Goal: Transaction & Acquisition: Purchase product/service

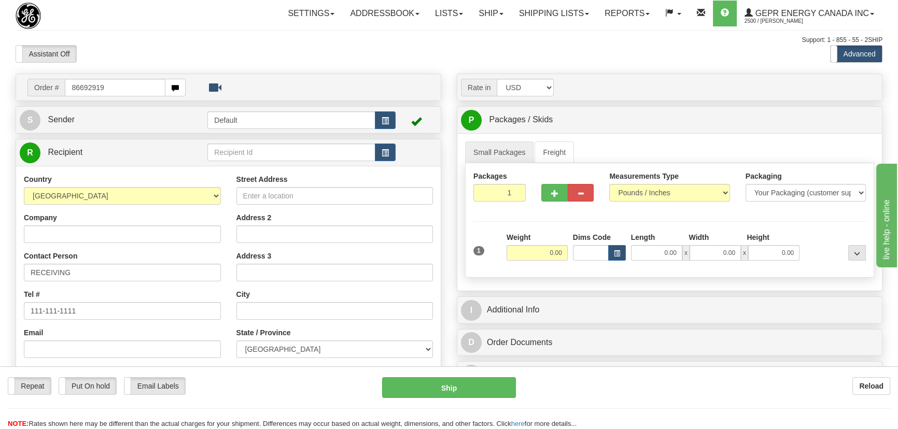
type input "86692919"
click at [263, 54] on body "Training Course Close Toggle navigation Settings Shipping Preferences New Recip…" at bounding box center [452, 214] width 904 height 429
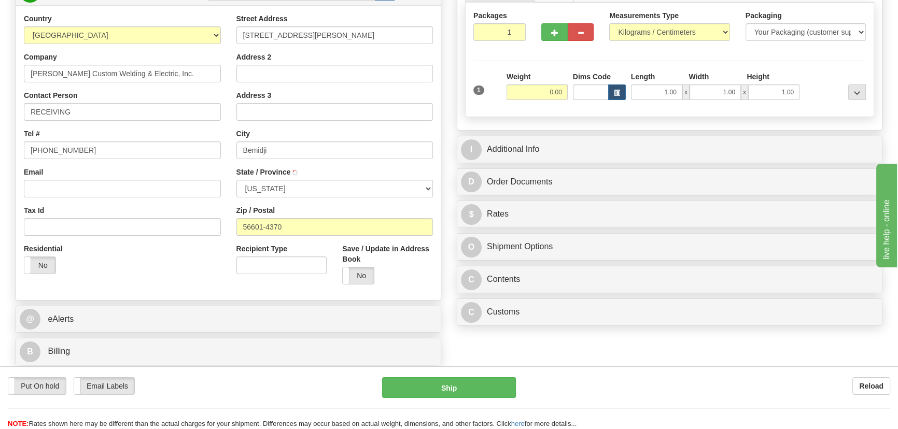
scroll to position [188, 0]
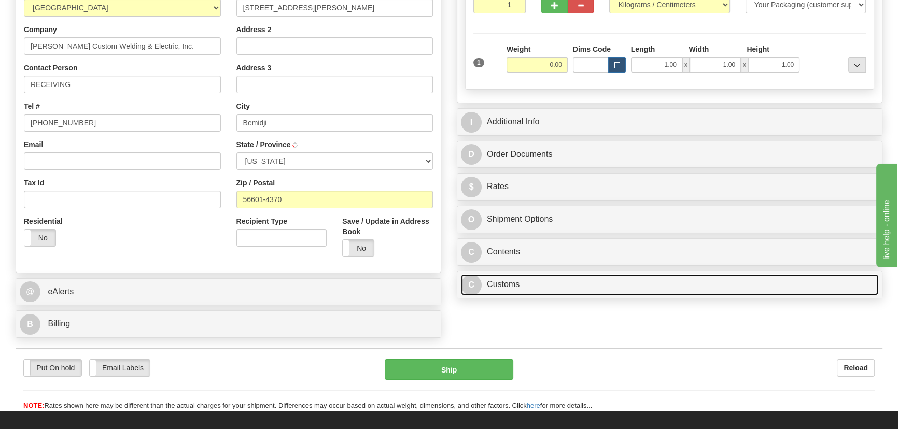
click at [625, 285] on link "C Customs" at bounding box center [669, 284] width 417 height 21
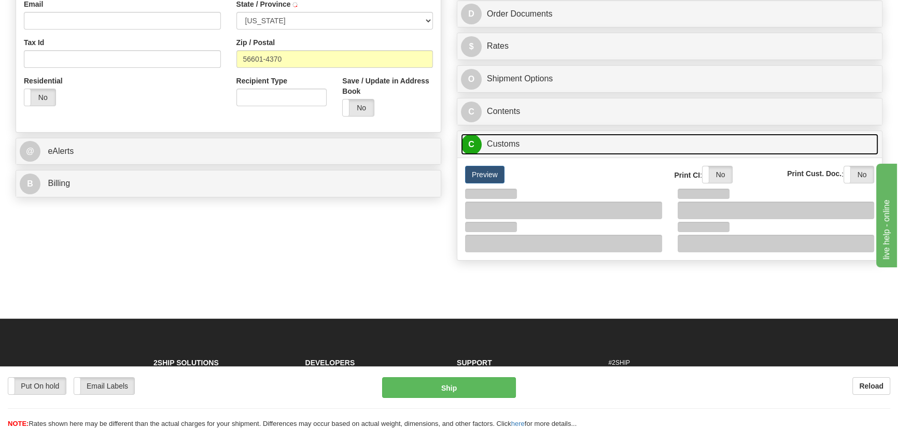
scroll to position [330, 0]
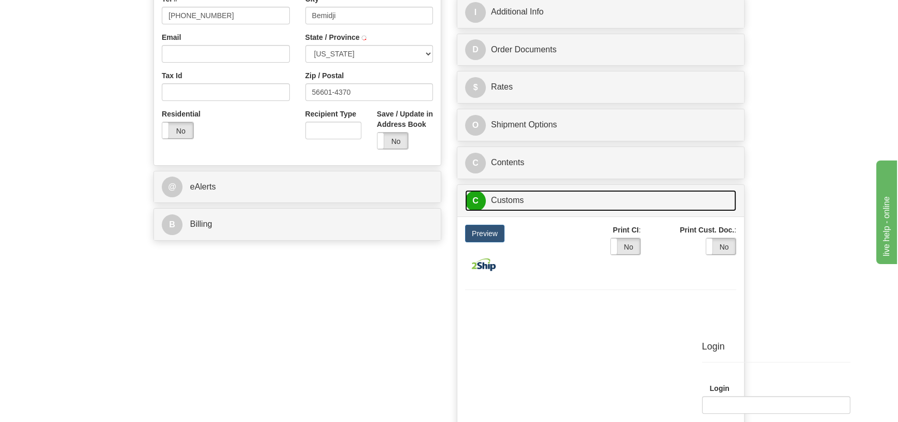
click at [571, 197] on link "C Customs" at bounding box center [600, 200] width 271 height 21
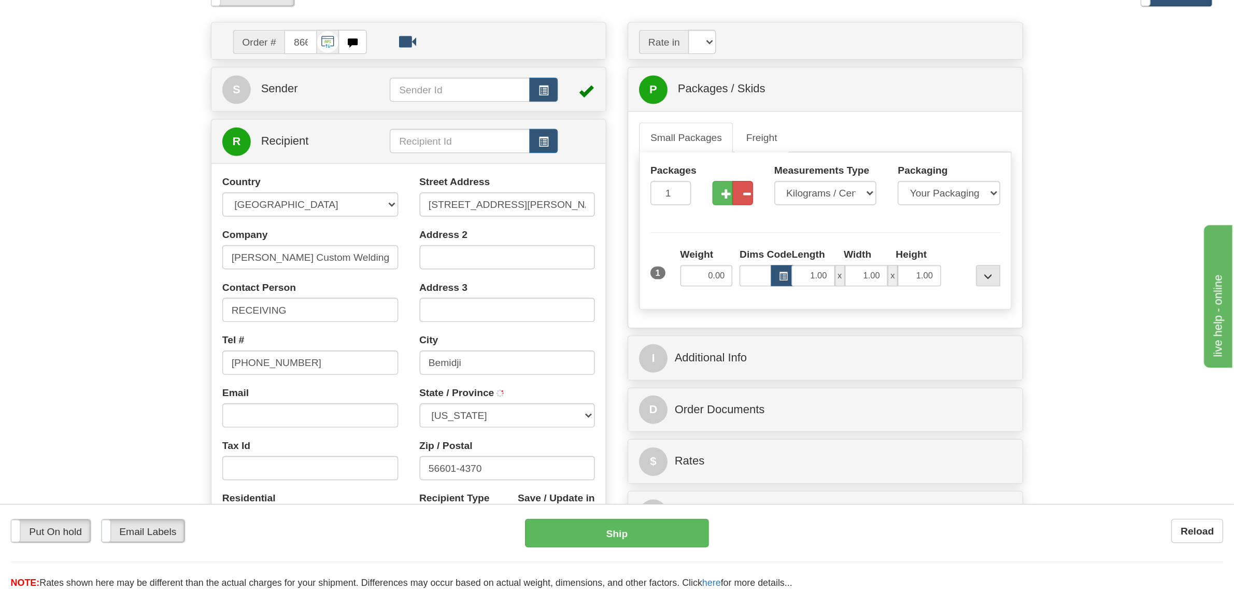
scroll to position [0, 0]
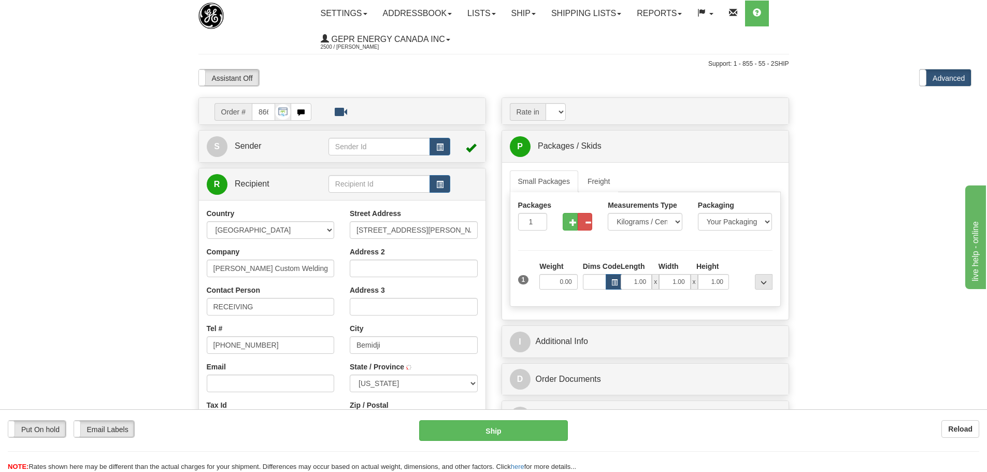
drag, startPoint x: 1131, startPoint y: 318, endPoint x: 849, endPoint y: 239, distance: 292.7
click at [849, 239] on body "Training Course Close Toggle navigation Settings Shipping Preferences New Recip…" at bounding box center [493, 236] width 987 height 472
click at [897, 76] on span at bounding box center [919, 77] width 13 height 17
click at [893, 158] on body "Training Course Close Toggle navigation Settings Shipping Preferences New Recip…" at bounding box center [493, 236] width 987 height 472
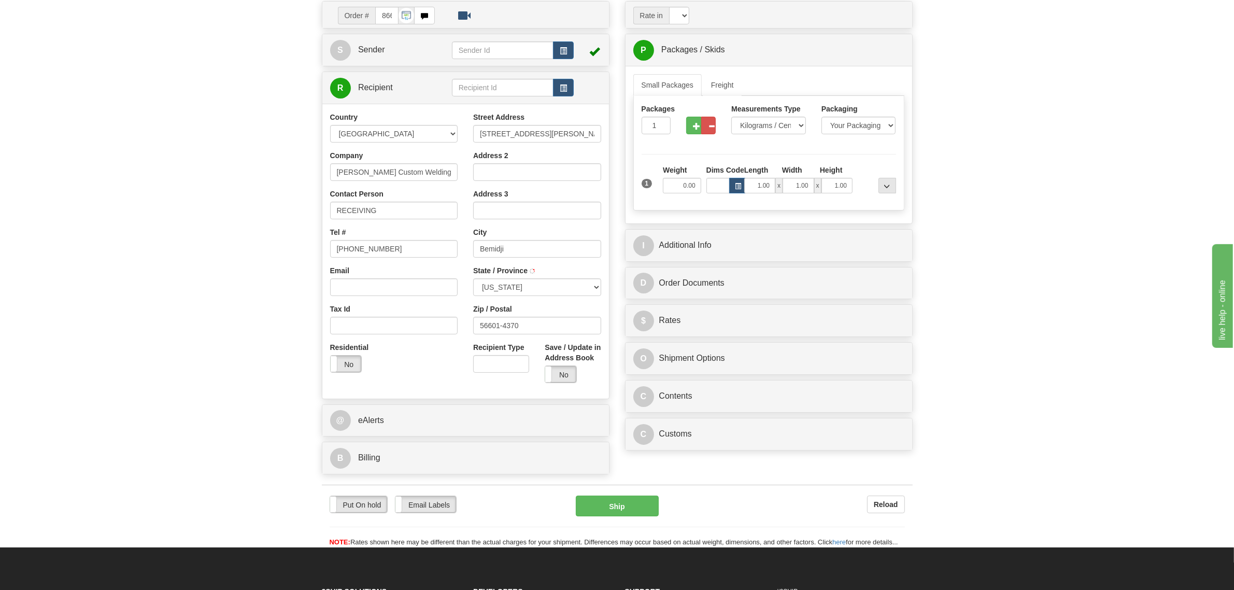
scroll to position [130, 0]
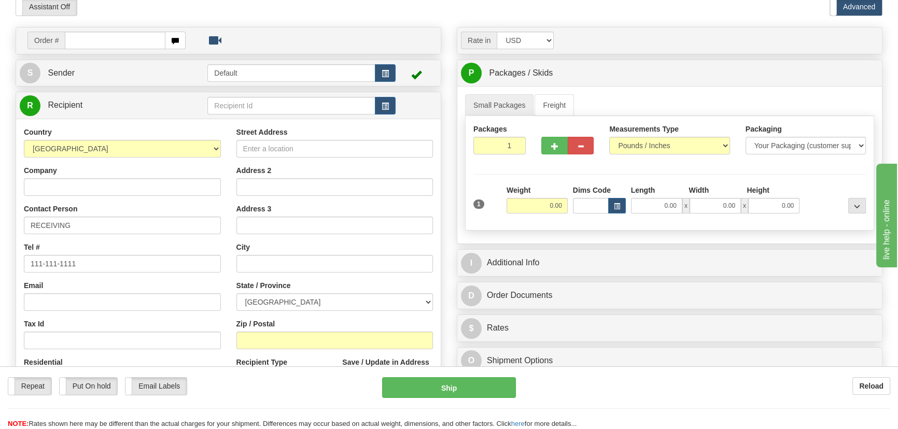
scroll to position [47, 0]
type input "86692919"
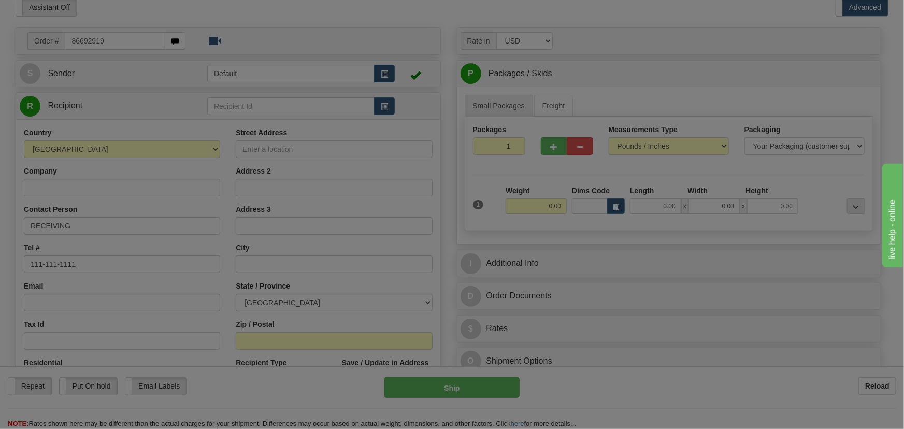
click at [533, 15] on body "Training Course Close Toggle navigation Settings Shipping Preferences New Recip…" at bounding box center [452, 167] width 904 height 429
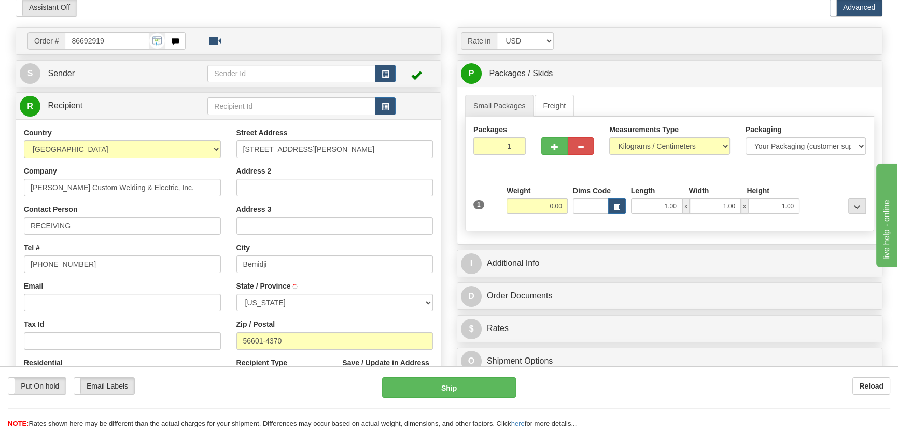
type input "BEMIDJI"
drag, startPoint x: 532, startPoint y: 208, endPoint x: 562, endPoint y: 212, distance: 30.4
click at [562, 212] on input "0.00" at bounding box center [536, 206] width 61 height 16
type input "20.00"
drag, startPoint x: 497, startPoint y: 152, endPoint x: 514, endPoint y: 159, distance: 18.4
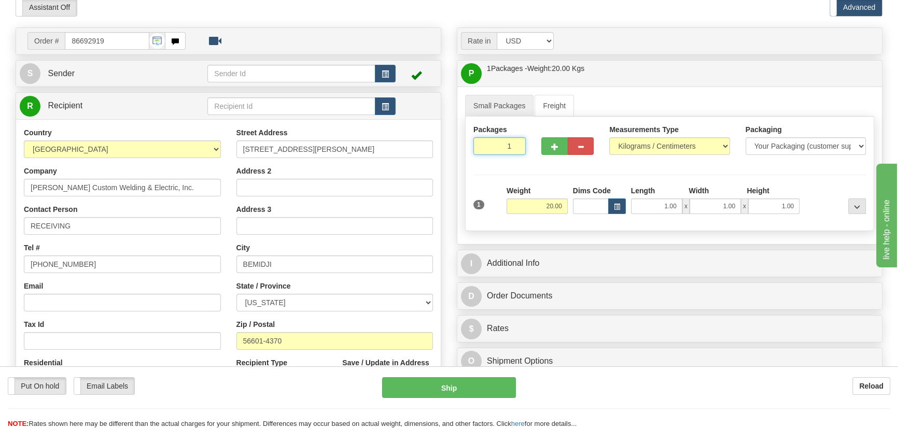
click at [515, 159] on div "Packages 1 1" at bounding box center [499, 143] width 68 height 38
type input "2"
click at [658, 144] on div "Packages 2 1 Measurements Type" at bounding box center [669, 174] width 409 height 115
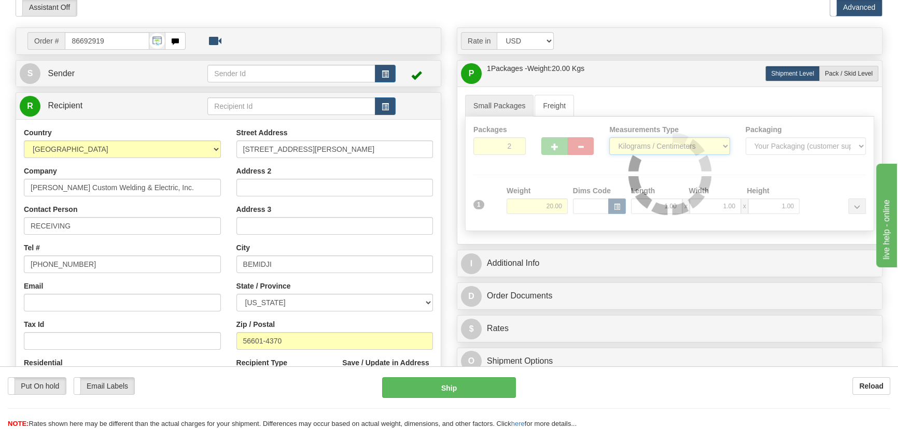
select select "0"
click at [609, 137] on select "Pounds / Inches Kilograms / Centimeters" at bounding box center [669, 146] width 120 height 18
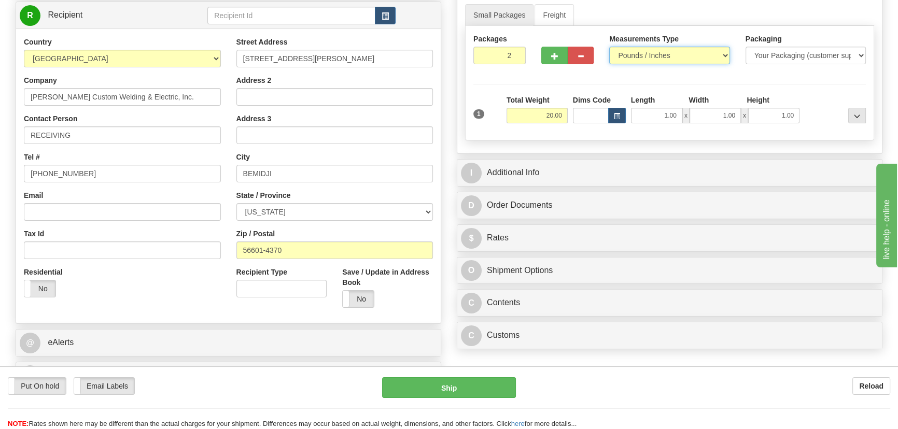
scroll to position [141, 0]
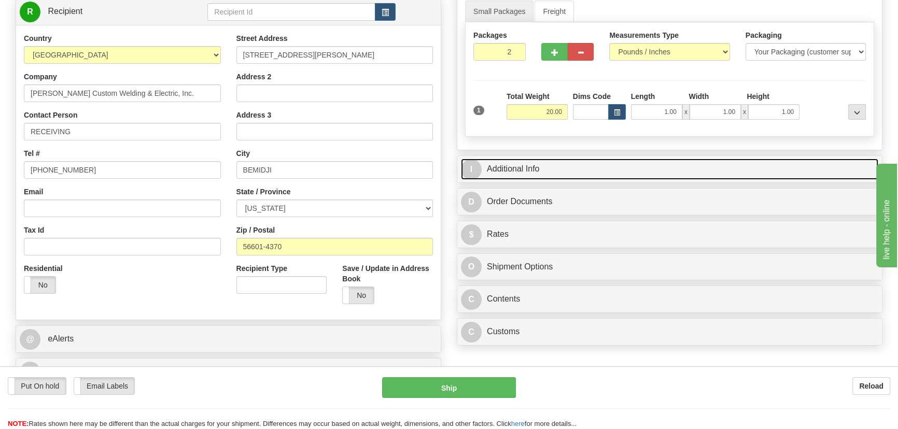
click at [679, 167] on link "I Additional Info" at bounding box center [669, 169] width 417 height 21
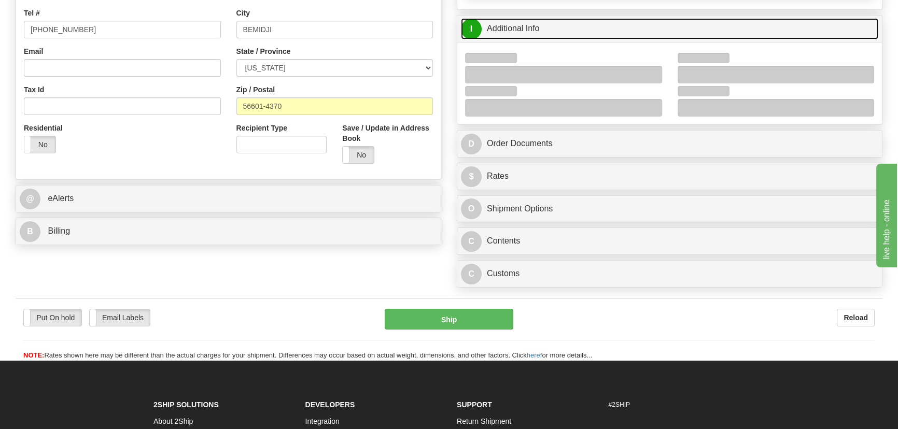
scroll to position [282, 0]
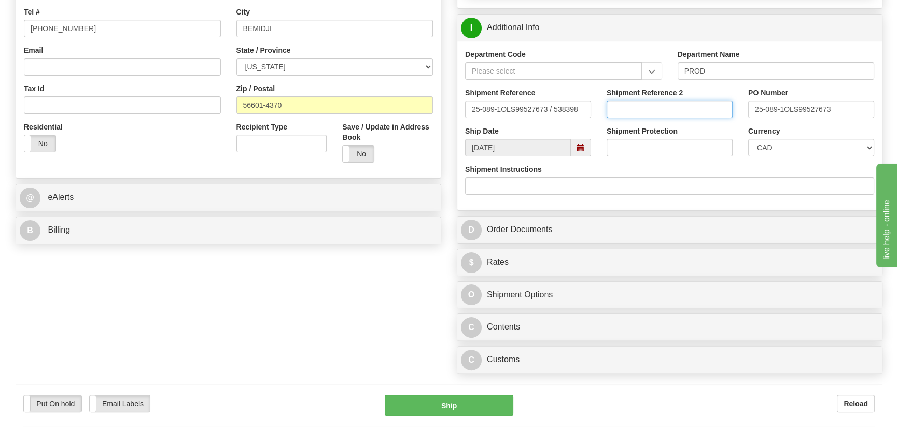
click at [641, 109] on input "Shipment Reference 2" at bounding box center [669, 110] width 126 height 18
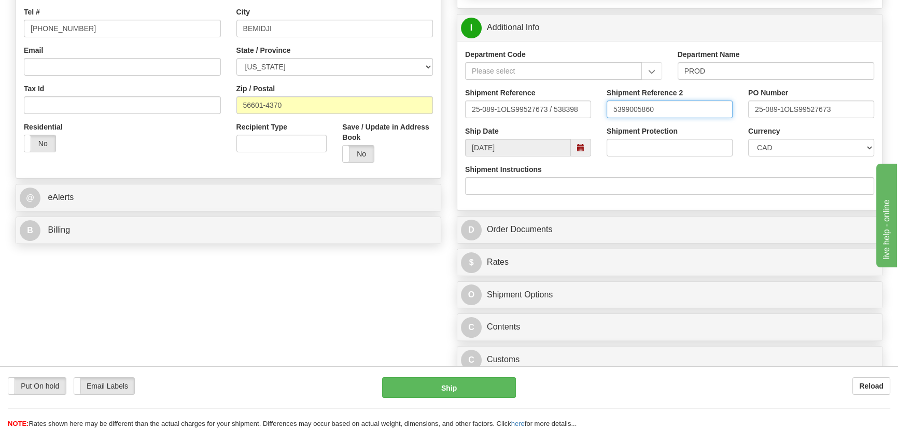
type input "5399005860"
click at [774, 150] on select "CAD USD EUR ZAR RON ANG ARN AUD AUS AWG BBD BFR BGN BHD BMD BND BRC BRL CHP CKZ…" at bounding box center [811, 148] width 126 height 18
select select "1"
click at [748, 139] on select "CAD USD EUR ZAR RON ANG ARN AUD AUS AWG BBD BFR BGN BHD BMD BND BRC BRL CHP CKZ…" at bounding box center [811, 148] width 126 height 18
drag, startPoint x: 550, startPoint y: 109, endPoint x: 516, endPoint y: 131, distance: 40.5
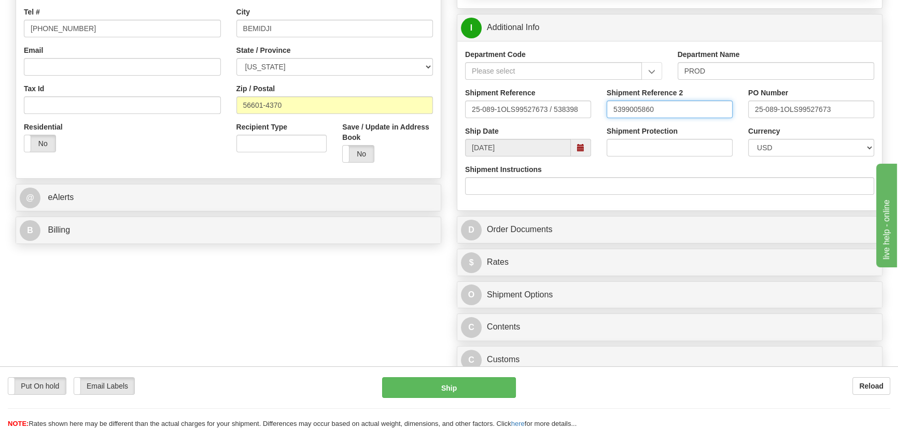
click at [495, 109] on div "Shipment Reference 25-089-1OLS99527673 / 538398 Shipment Reference 2 5399005860…" at bounding box center [669, 107] width 424 height 38
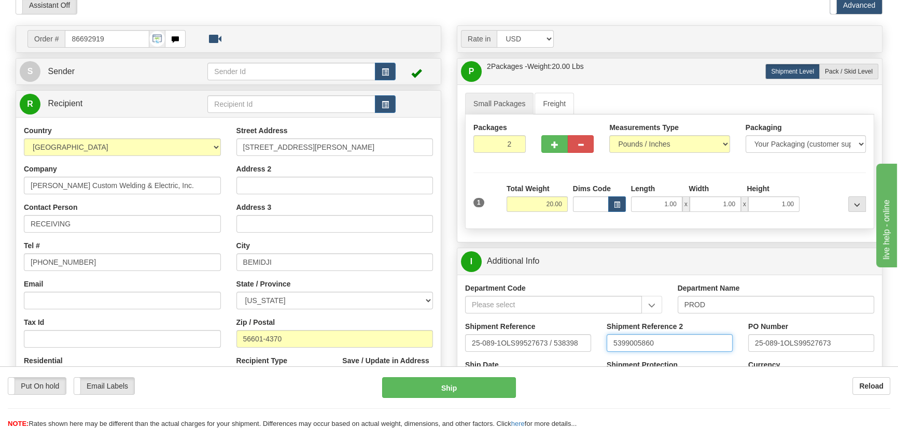
scroll to position [0, 0]
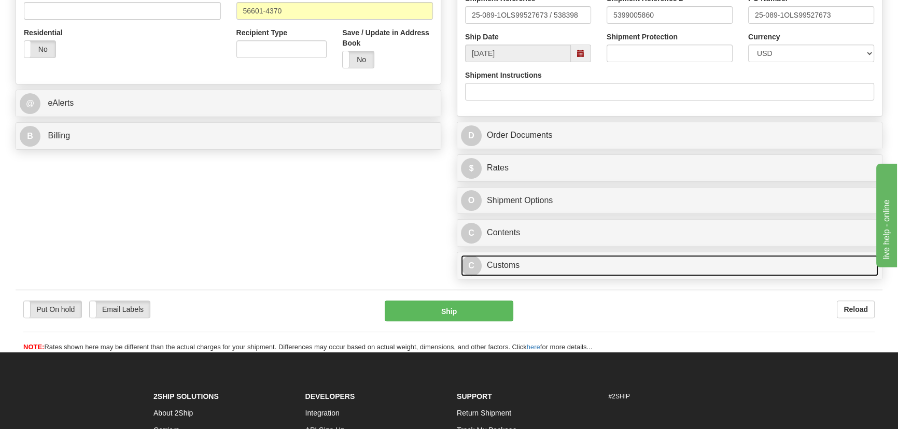
click at [561, 266] on link "C Customs" at bounding box center [669, 265] width 417 height 21
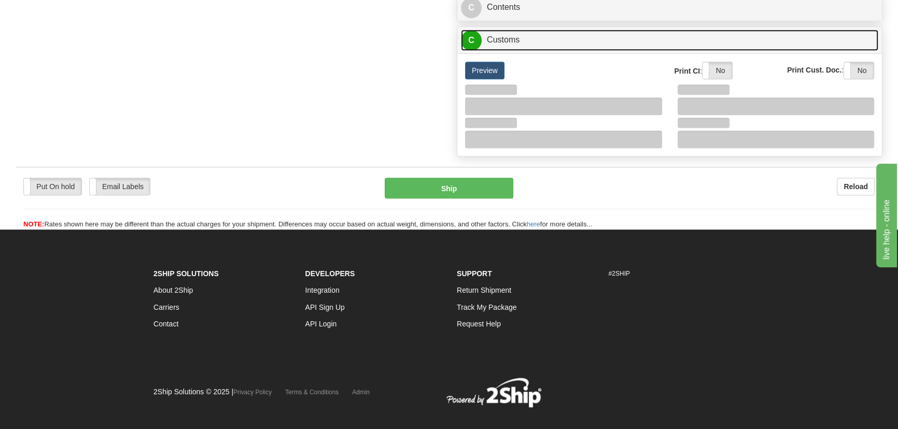
scroll to position [612, 0]
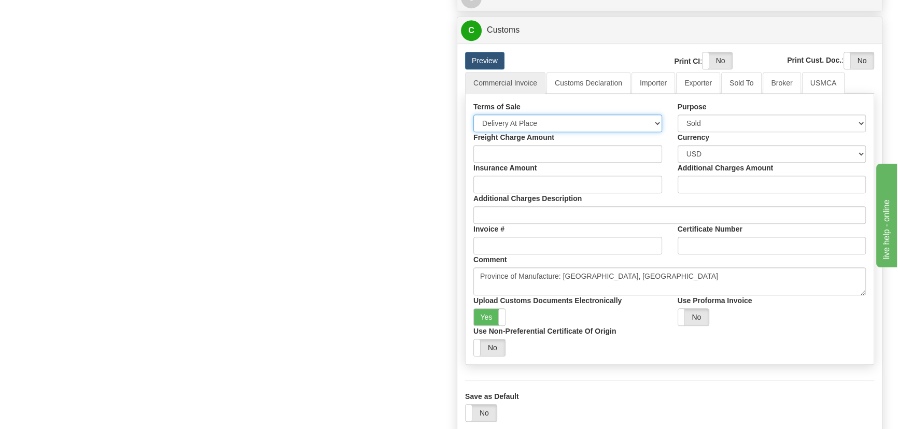
click at [576, 115] on select "Free Carrier Free On Board Ex Works Delivered Duty Unpaid Delivered Duty Paid C…" at bounding box center [567, 124] width 189 height 18
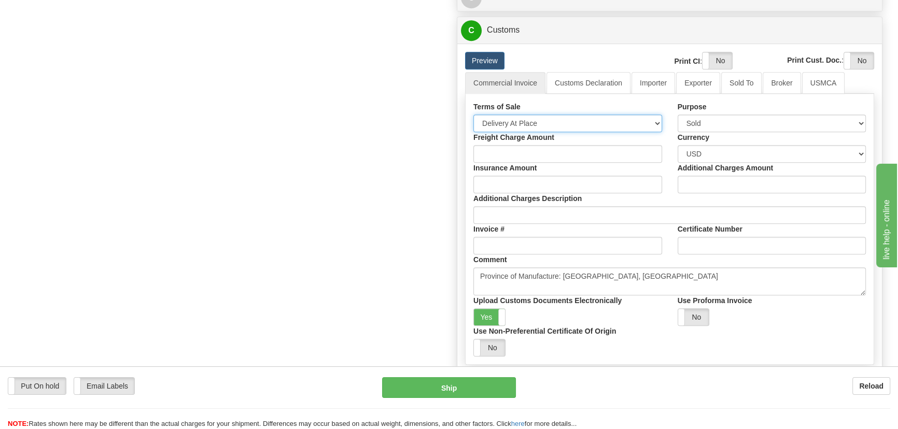
select select "7"
click at [473, 115] on select "Free Carrier Free On Board Ex Works Delivered Duty Unpaid Delivered Duty Paid C…" at bounding box center [567, 124] width 189 height 18
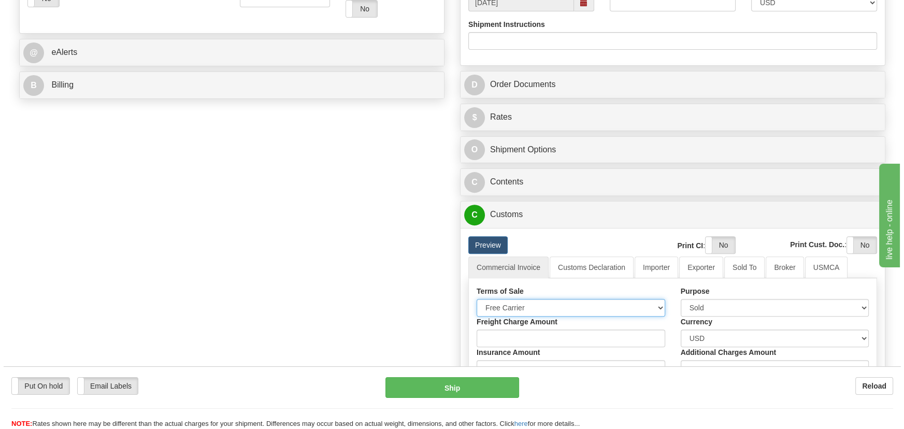
scroll to position [424, 0]
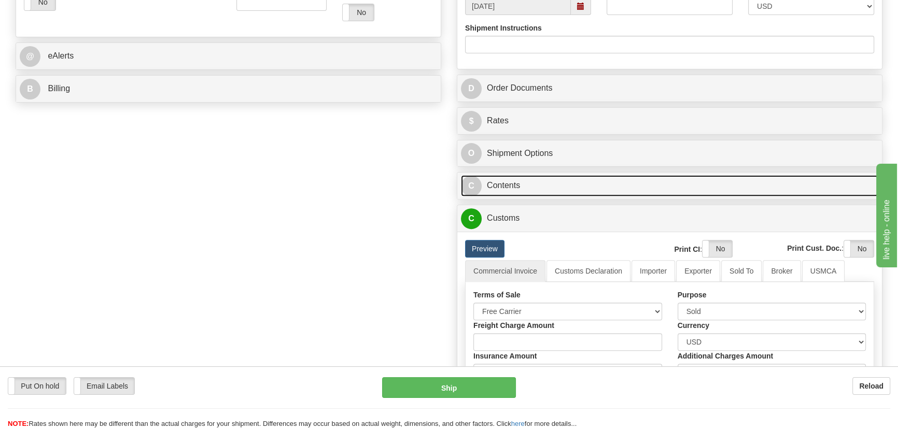
click at [653, 179] on link "C Contents" at bounding box center [669, 185] width 417 height 21
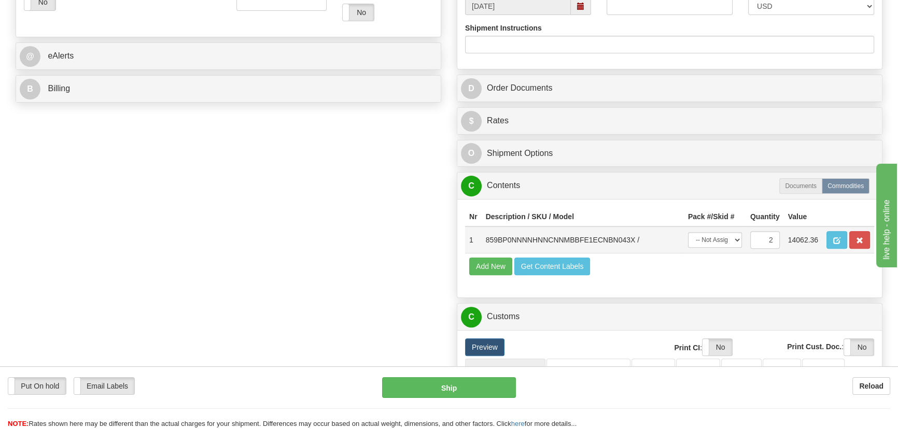
click at [837, 227] on td at bounding box center [848, 239] width 52 height 27
click at [837, 235] on button "button" at bounding box center [836, 240] width 21 height 18
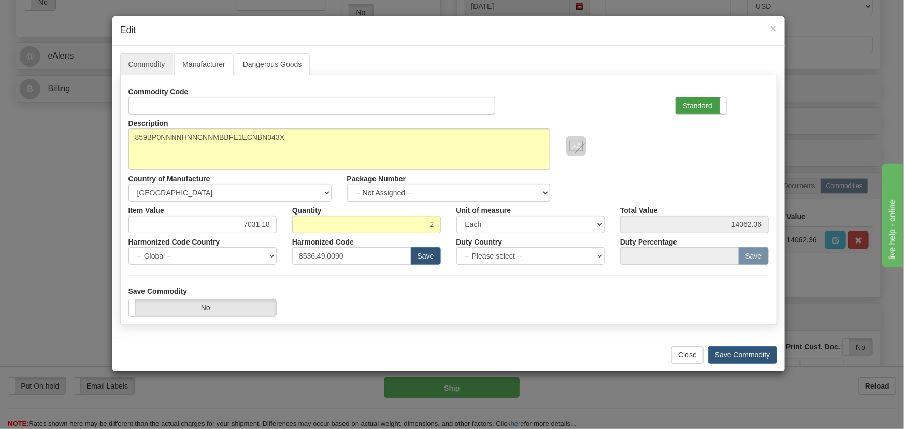
click at [710, 106] on label "Standard" at bounding box center [701, 105] width 51 height 17
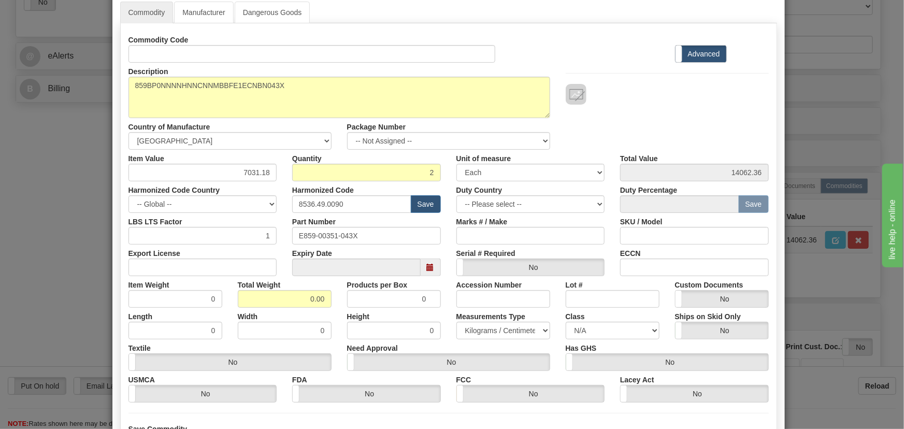
scroll to position [94, 0]
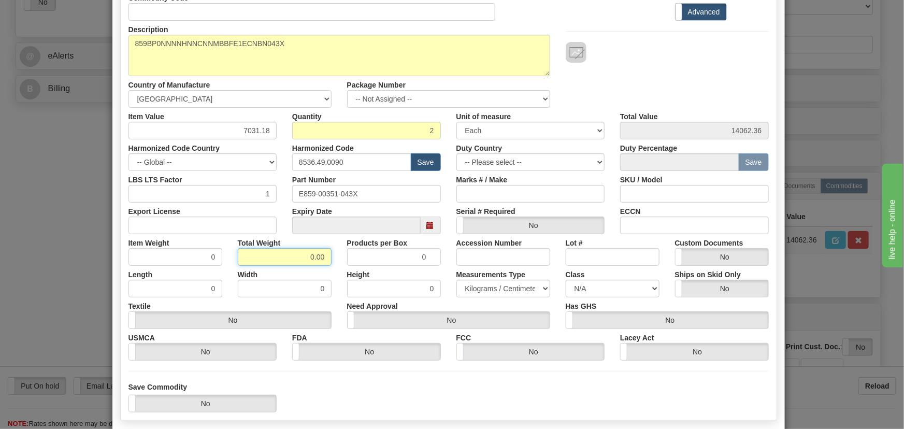
drag, startPoint x: 293, startPoint y: 263, endPoint x: 346, endPoint y: 276, distance: 54.9
click at [346, 276] on div "Commodity Code Standard Advanced Description 859BP0NNNNHNNCNNMBBFE1ECNBN043X Co…" at bounding box center [449, 175] width 641 height 372
type input "2"
type input "1.0000"
drag, startPoint x: 237, startPoint y: 131, endPoint x: 285, endPoint y: 152, distance: 52.7
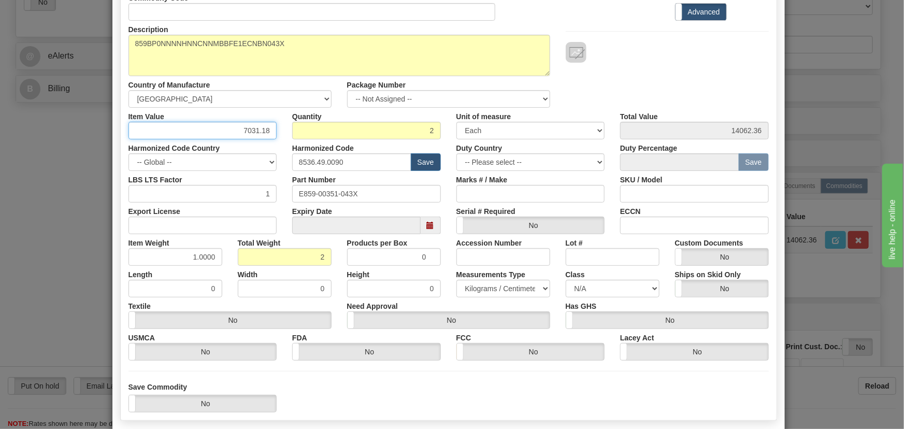
click at [309, 145] on div "Commodity Code Standard Advanced Description 859BP0NNNNHNNCNNMBBFE1ECNBN043X Co…" at bounding box center [449, 175] width 641 height 372
paste input "3.469,45"
type input "3469.45"
type input "6938.90"
click at [671, 78] on div "Description 859BP0NNNNHNNCNNMBBFE1ECNBN043X Country of Manufacture -- Unknown -…" at bounding box center [449, 64] width 656 height 87
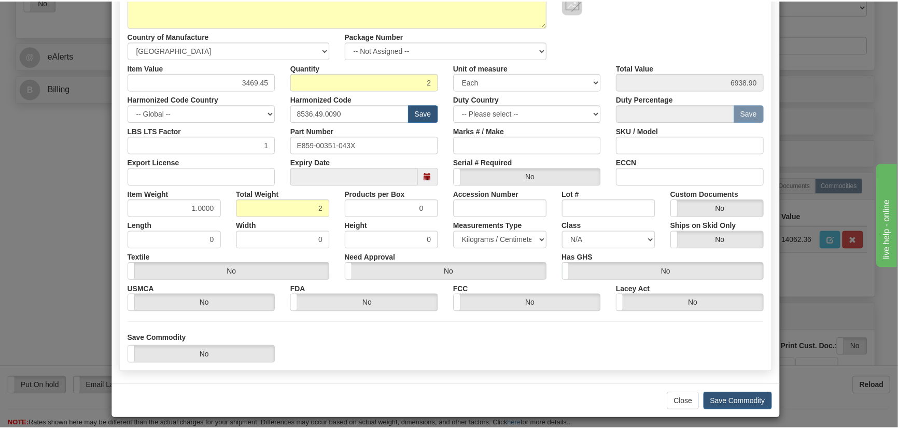
scroll to position [147, 0]
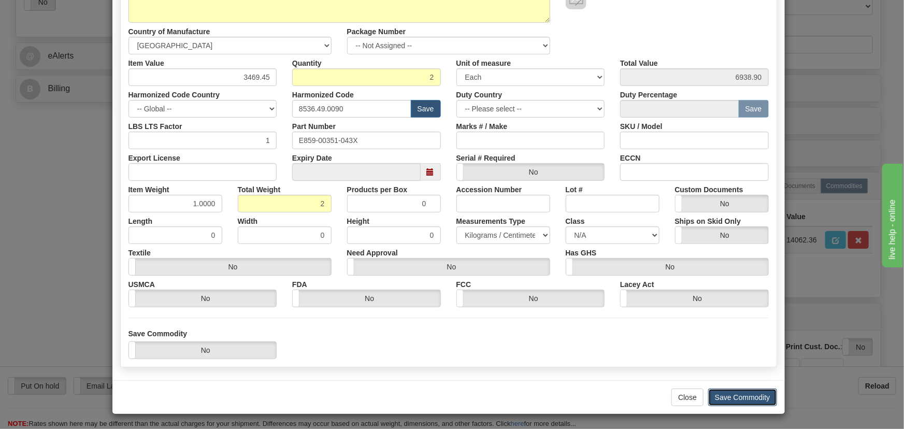
click at [745, 394] on button "Save Commodity" at bounding box center [742, 398] width 69 height 18
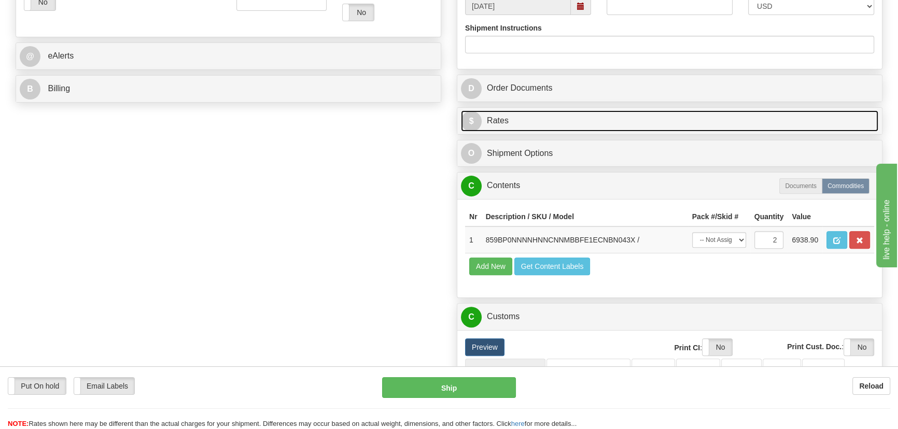
click at [732, 120] on link "$ Rates" at bounding box center [669, 120] width 417 height 21
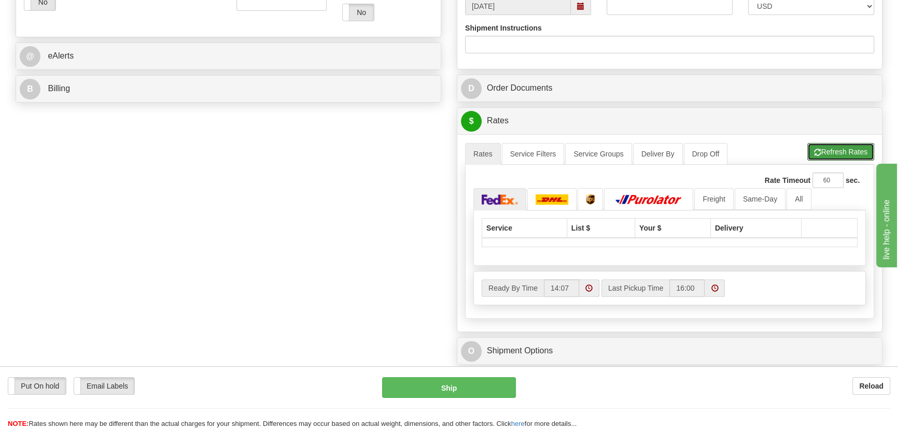
drag, startPoint x: 842, startPoint y: 147, endPoint x: 837, endPoint y: 148, distance: 5.2
click at [842, 148] on button "Refresh Rates" at bounding box center [840, 152] width 67 height 18
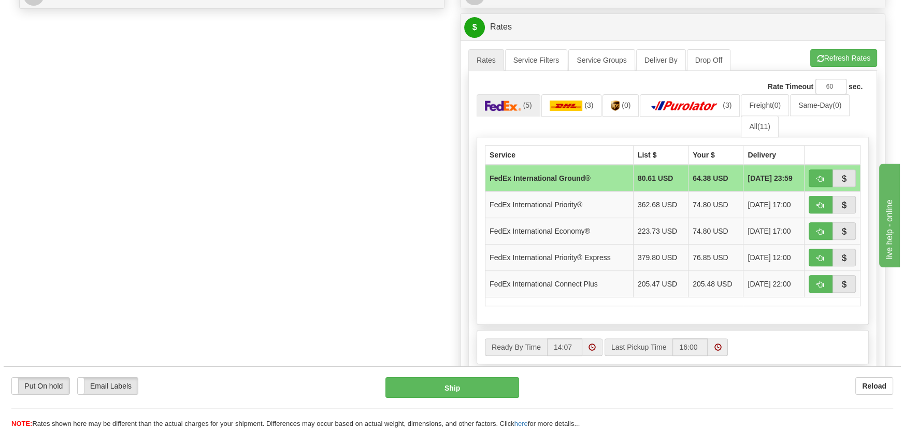
scroll to position [518, 0]
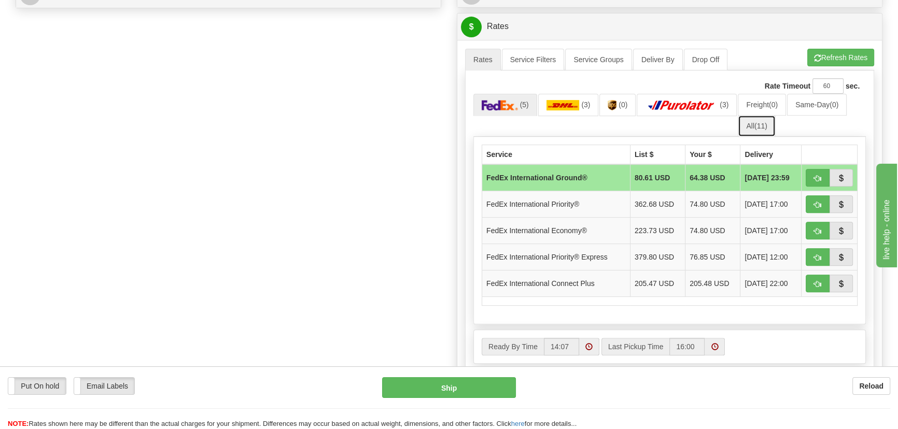
click at [765, 125] on span "(11)" at bounding box center [760, 126] width 13 height 8
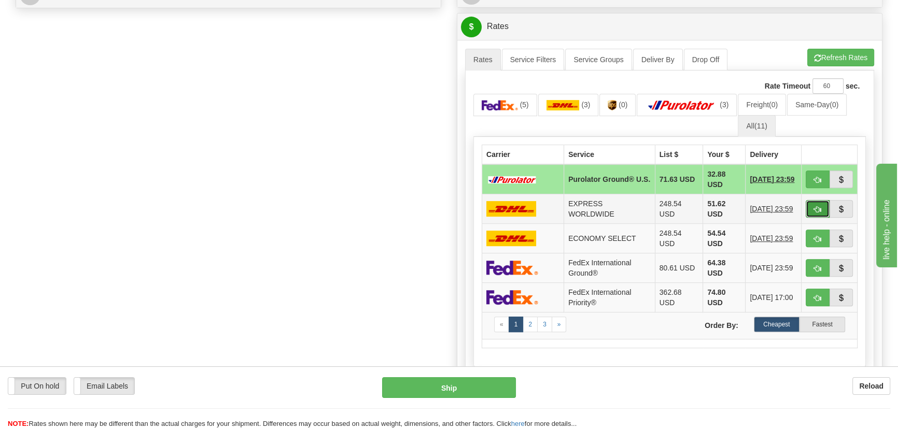
click at [813, 206] on button "button" at bounding box center [817, 209] width 24 height 18
type input "P"
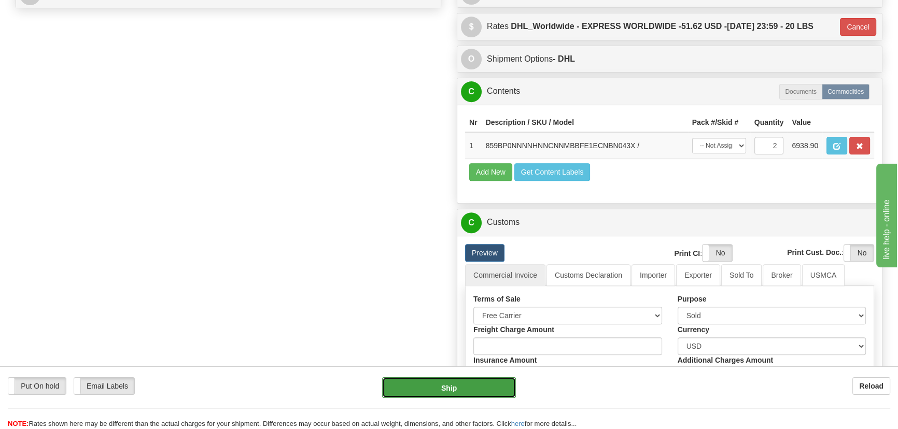
click at [464, 384] on button "Ship" at bounding box center [449, 387] width 134 height 21
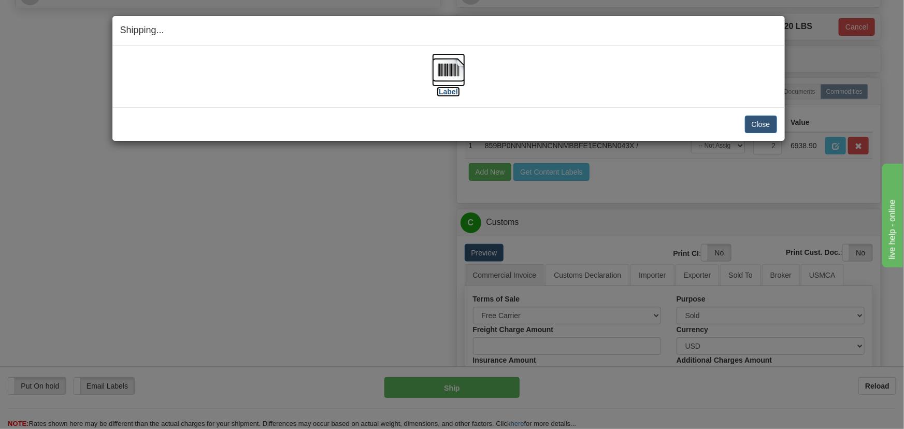
click at [442, 77] on img at bounding box center [448, 69] width 33 height 33
click at [756, 122] on button "Close" at bounding box center [761, 125] width 32 height 18
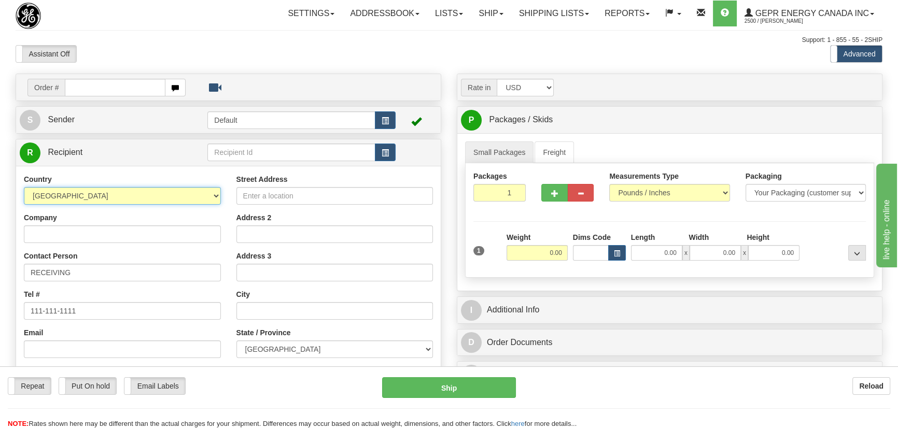
click at [203, 188] on select "AFGHANISTAN ALAND ISLANDS ALBANIA ALGERIA AMERICAN SAMOA ANDORRA ANGOLA ANGUILL…" at bounding box center [122, 196] width 197 height 18
select select "US"
click at [24, 187] on select "AFGHANISTAN ALAND ISLANDS ALBANIA ALGERIA AMERICAN SAMOA ANDORRA ANGOLA ANGUILL…" at bounding box center [122, 196] width 197 height 18
drag, startPoint x: 97, startPoint y: 236, endPoint x: 249, endPoint y: 197, distance: 157.4
click at [97, 236] on input "Company" at bounding box center [122, 234] width 197 height 18
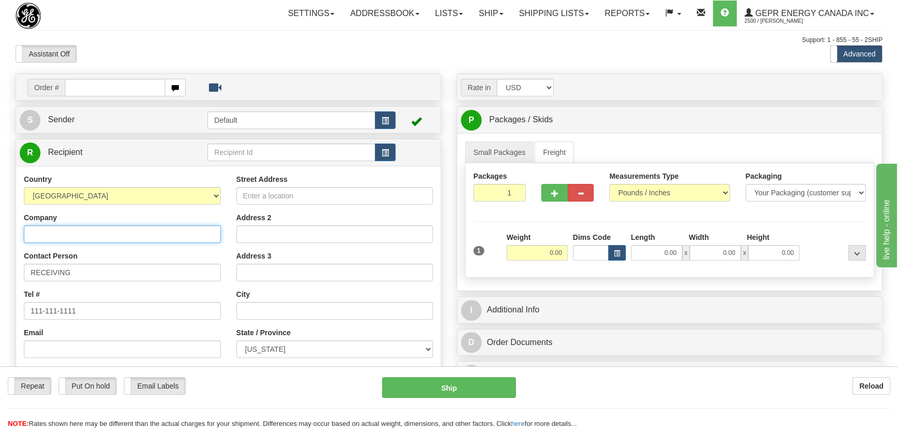
paste input "RUSSELECTRIC, INC"
type input "RUSSELECTRIC, INC"
click at [255, 193] on input "Street Address" at bounding box center [334, 196] width 197 height 18
paste input "99 Industrial Park Rd"
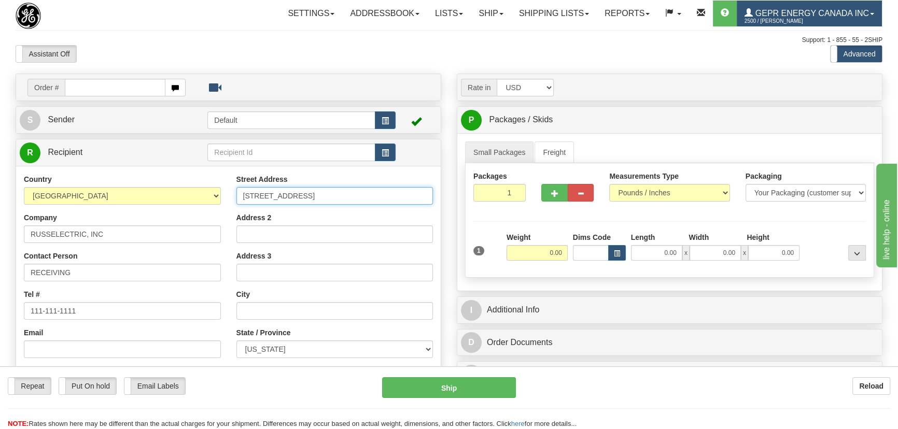
type input "99 Industrial Park Rd"
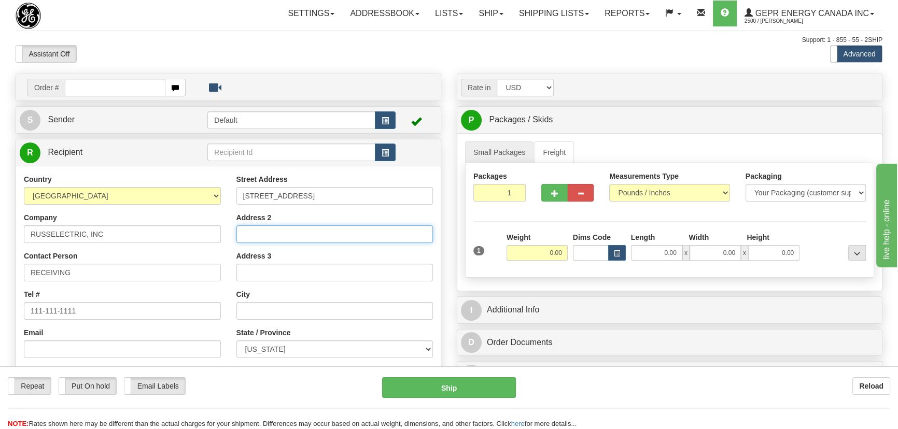
click at [285, 231] on input "Address 2" at bounding box center [334, 234] width 197 height 18
paste input "South Shore Park"
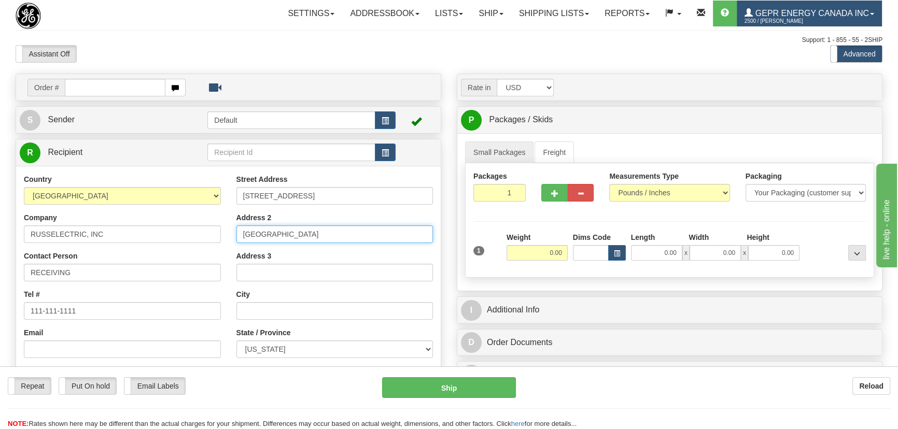
type input "South Shore Park"
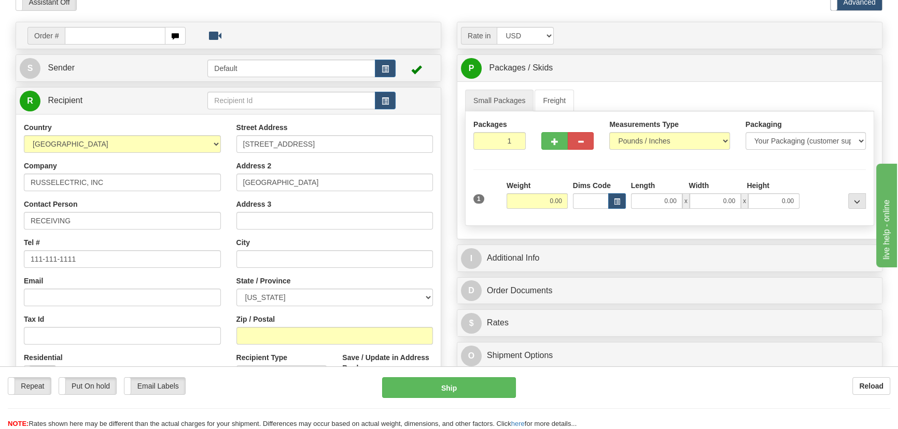
scroll to position [141, 0]
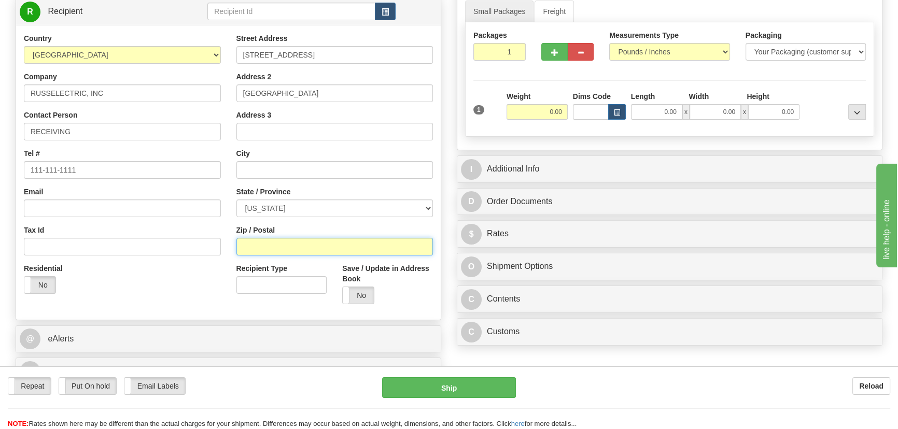
click at [292, 246] on input "Zip / Postal" at bounding box center [334, 247] width 197 height 18
paste input "02043"
type input "02043"
click at [190, 280] on div "Residential Yes No" at bounding box center [122, 282] width 212 height 38
type input "HINGHAM"
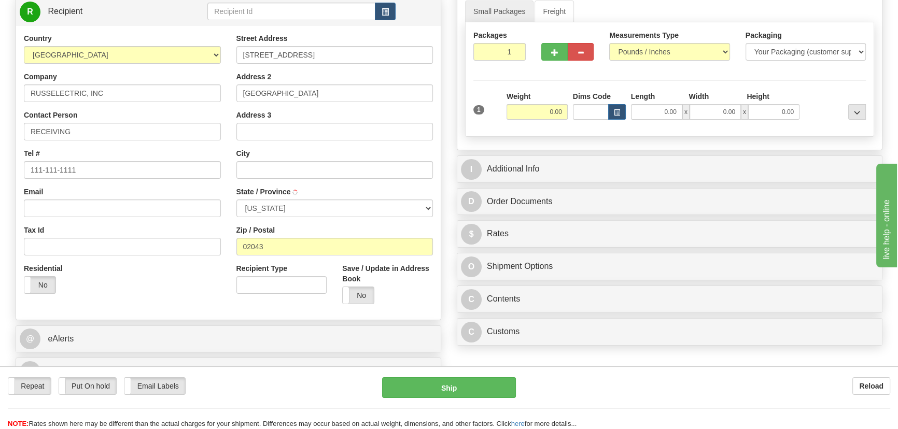
select select "MA"
drag, startPoint x: 541, startPoint y: 112, endPoint x: 578, endPoint y: 120, distance: 38.0
click at [585, 116] on div "1 Weight 0.00 Dims Code 0.00" at bounding box center [669, 109] width 397 height 37
type input "289.00"
drag, startPoint x: 643, startPoint y: 106, endPoint x: 688, endPoint y: 109, distance: 45.2
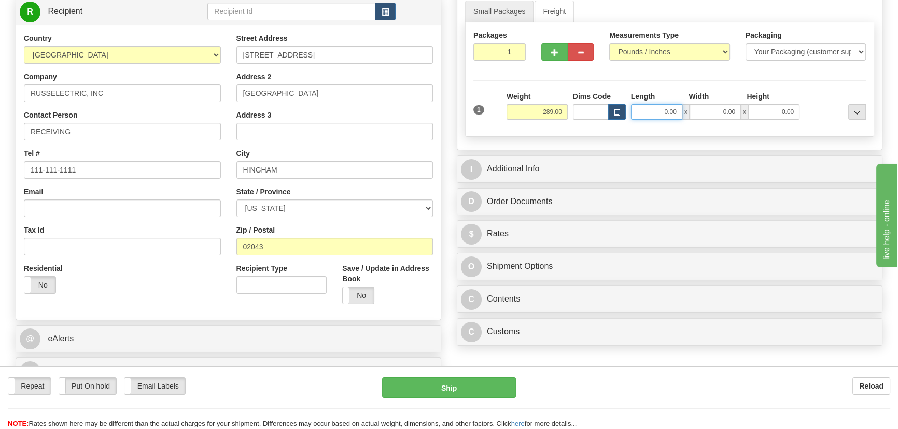
click at [685, 111] on div "0.00 x 0.00 x 0.00" at bounding box center [715, 112] width 169 height 16
type input "48.00"
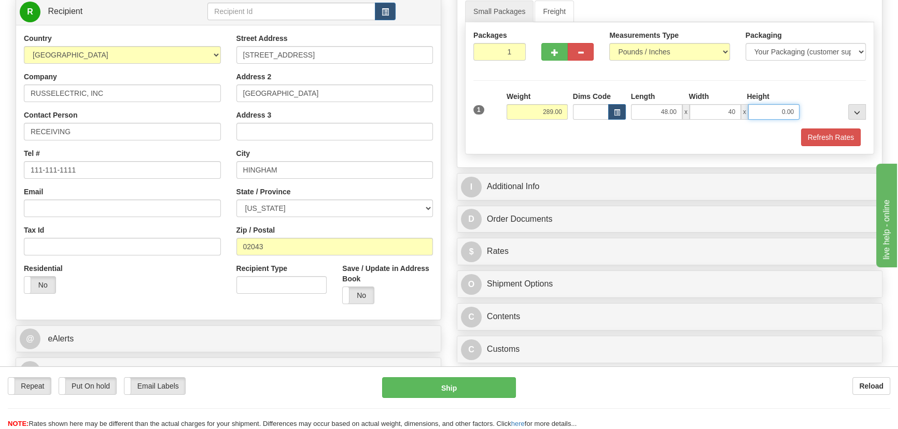
type input "40.00"
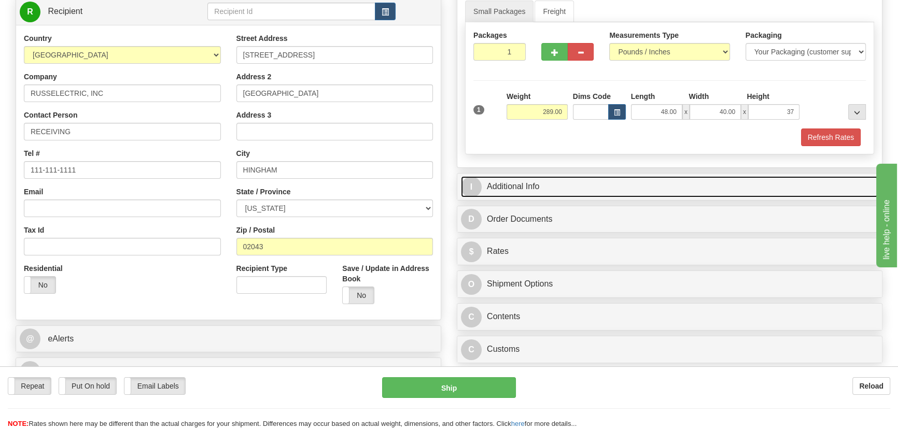
type input "37.00"
click at [659, 185] on link "I Additional Info" at bounding box center [669, 186] width 417 height 21
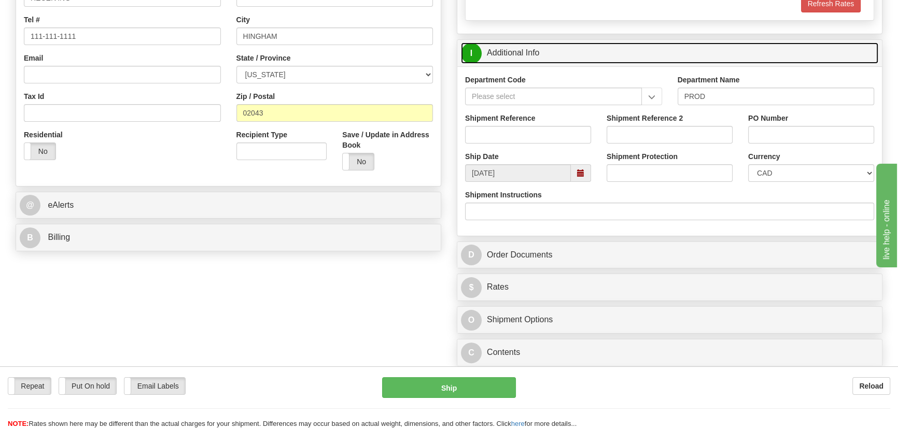
scroll to position [282, 0]
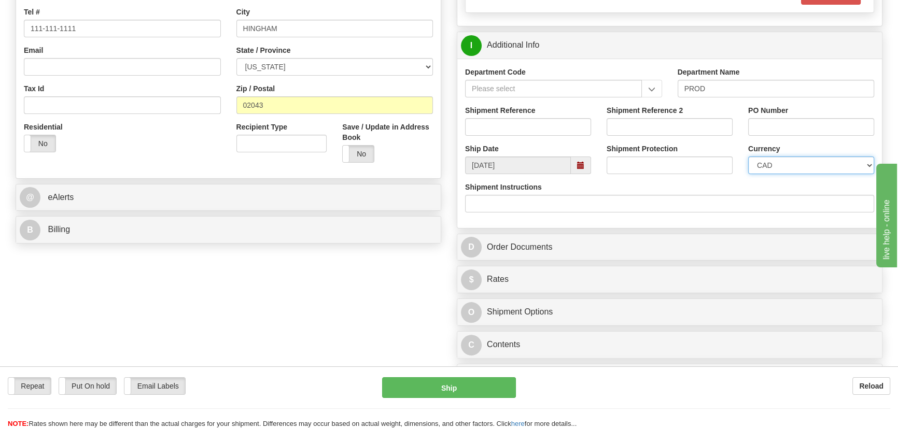
click at [783, 160] on select "CAD USD EUR ZAR [PERSON_NAME] ARN AUD AUS AWG BBD BFR BGN BHD BMD BND BRC BRL C…" at bounding box center [811, 166] width 126 height 18
select select "1"
click at [748, 157] on select "CAD USD EUR ZAR [PERSON_NAME] ARN AUD AUS AWG BBD BFR BGN BHD BMD BND BRC BRL C…" at bounding box center [811, 166] width 126 height 18
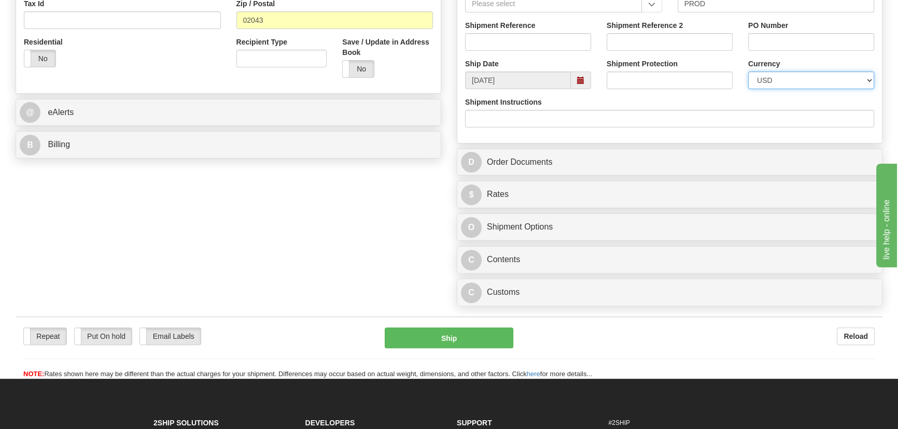
scroll to position [377, 0]
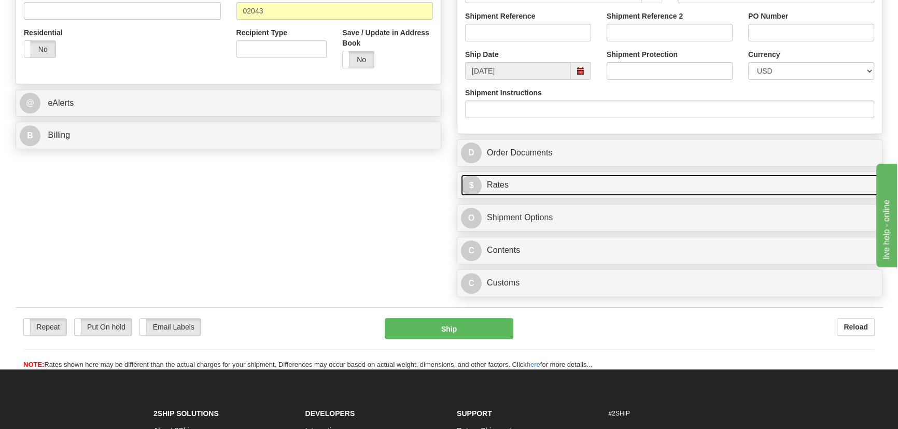
click at [620, 183] on link "$ Rates" at bounding box center [669, 185] width 417 height 21
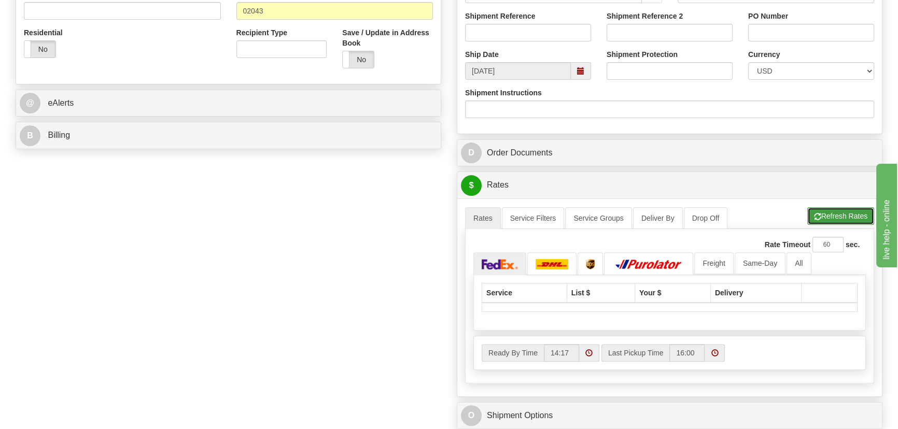
click at [830, 211] on button "Refresh Rates" at bounding box center [840, 216] width 67 height 18
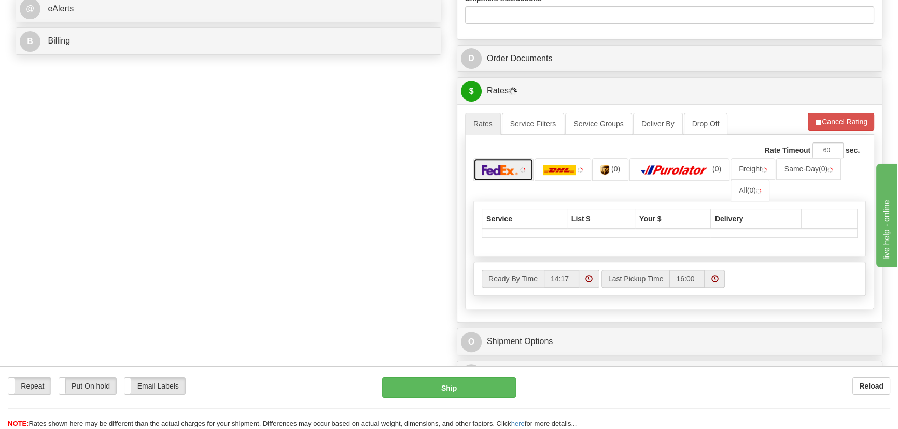
click at [502, 167] on img at bounding box center [499, 170] width 36 height 10
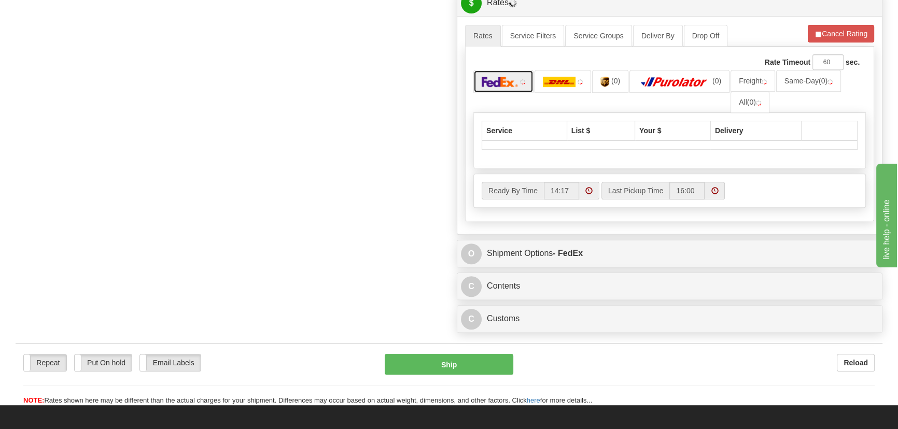
scroll to position [565, 0]
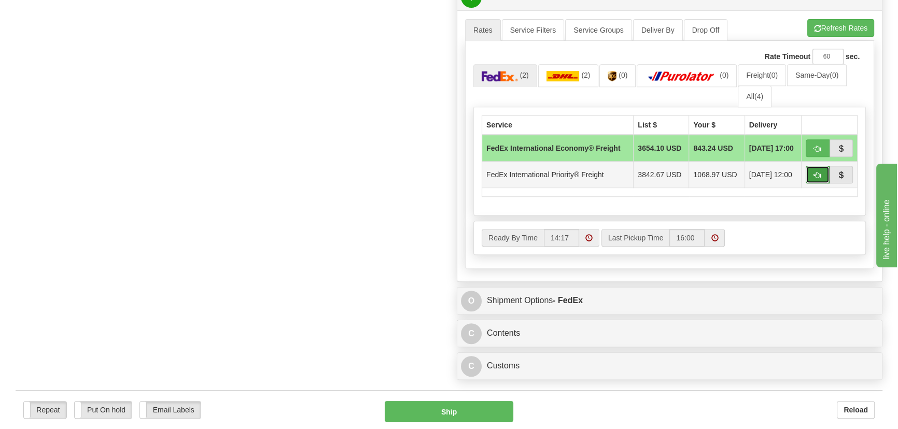
click at [814, 169] on button "button" at bounding box center [817, 175] width 24 height 18
type input "70"
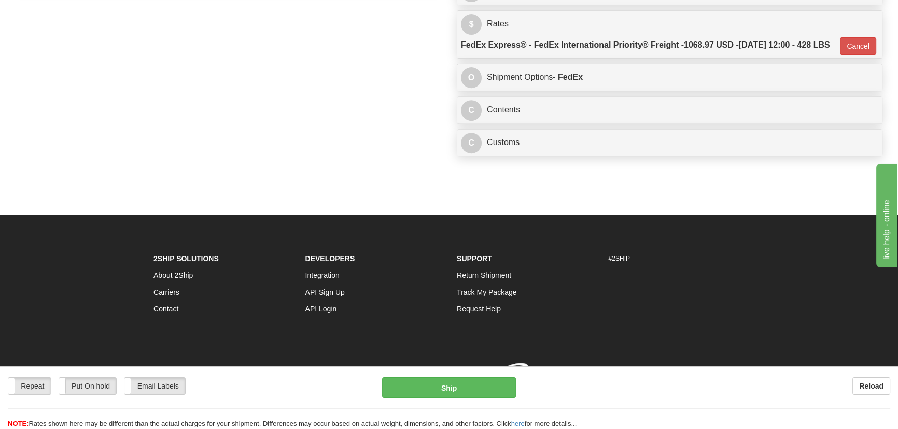
scroll to position [562, 0]
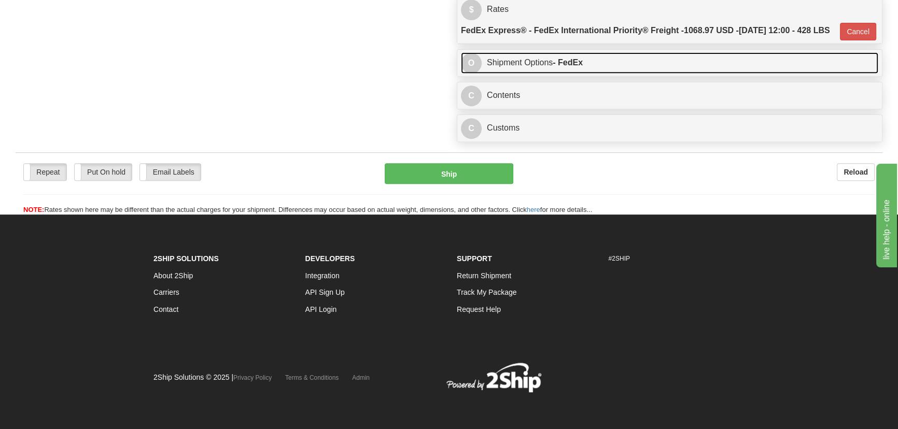
click at [663, 74] on link "O Shipment Options - FedEx" at bounding box center [669, 62] width 417 height 21
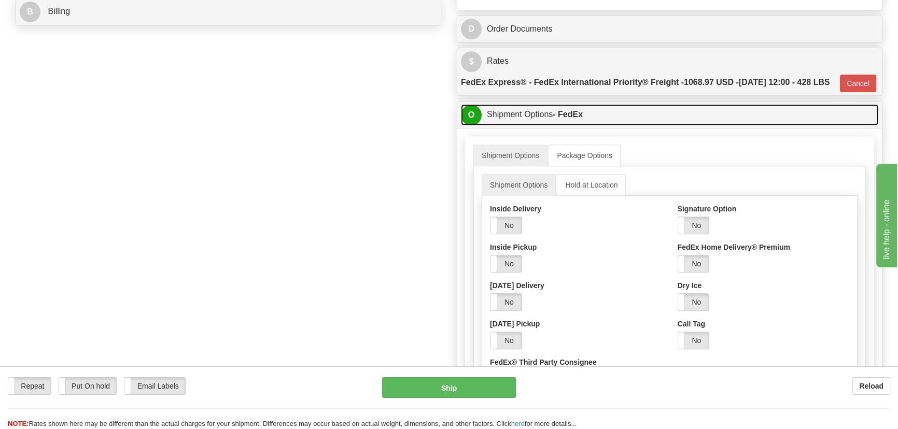
scroll to position [487, 0]
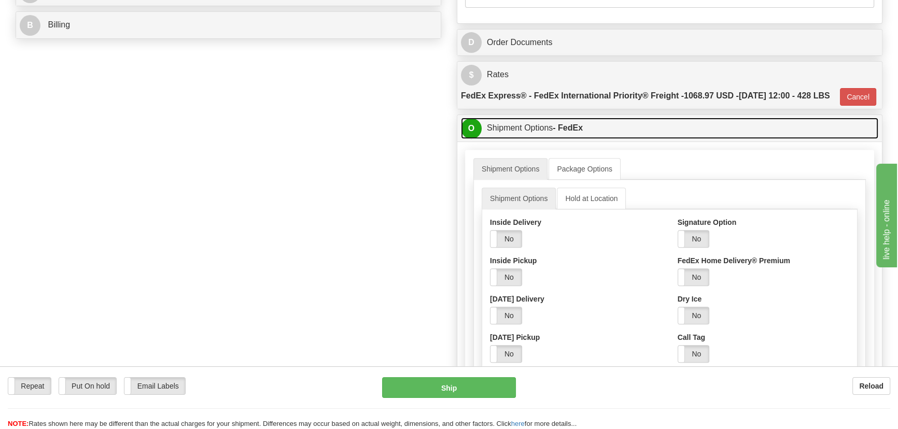
click at [695, 139] on link "O Shipment Options - FedEx" at bounding box center [669, 128] width 417 height 21
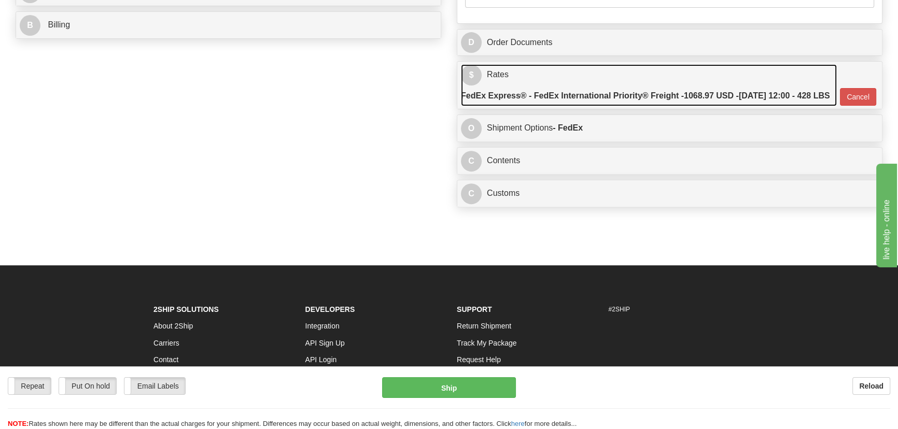
click at [698, 102] on label "FedEx Express® - FedEx International Priority® Freight - 1068.97 USD - 09/10/20…" at bounding box center [645, 96] width 368 height 21
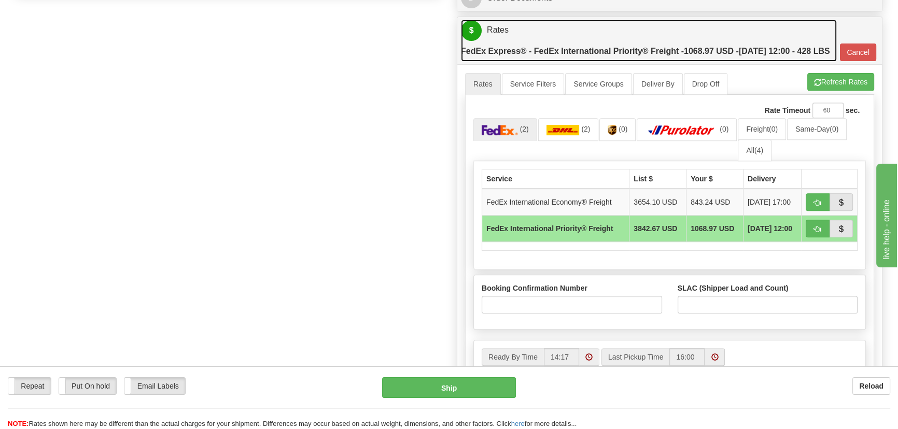
scroll to position [581, 0]
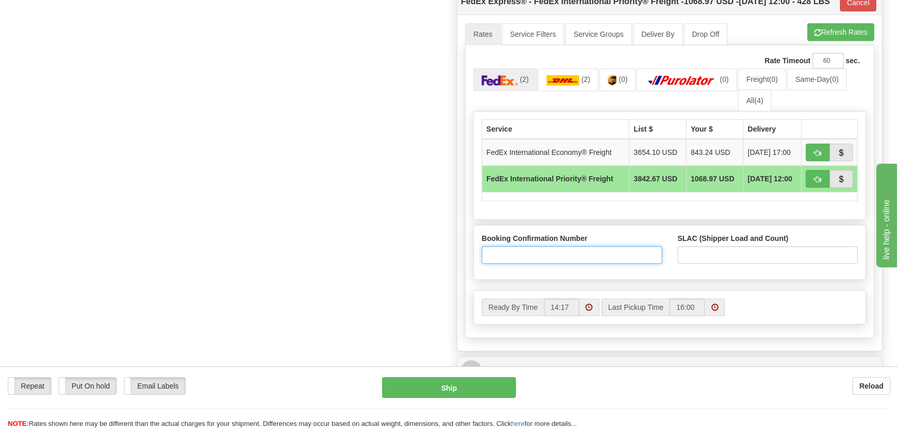
drag, startPoint x: 627, startPoint y: 279, endPoint x: 716, endPoint y: 281, distance: 89.2
click at [627, 264] on input "Booking Confirmation Number" at bounding box center [571, 255] width 180 height 18
paste input "2525283209"
type input "2525283209"
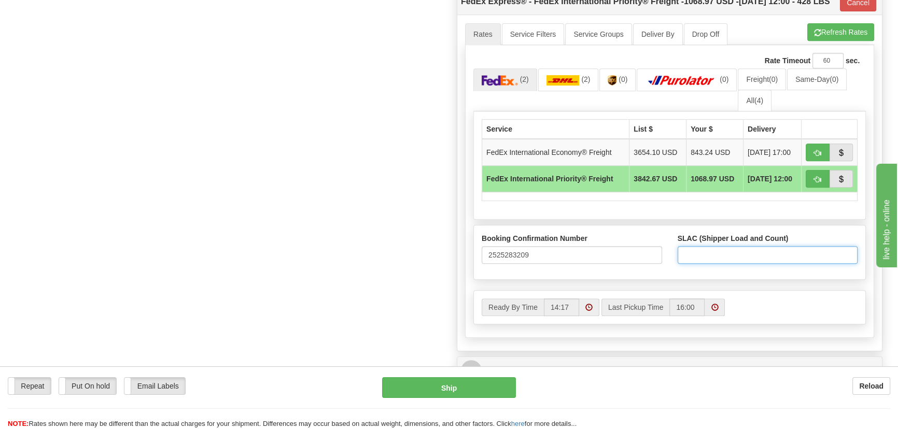
click at [715, 264] on input "SLAC (Shipper Load and Count)" at bounding box center [767, 255] width 180 height 18
type input "1"
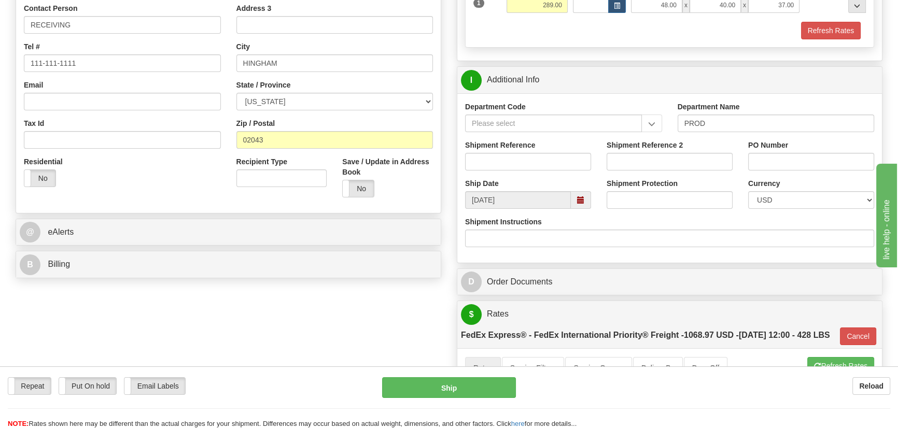
scroll to position [252, 0]
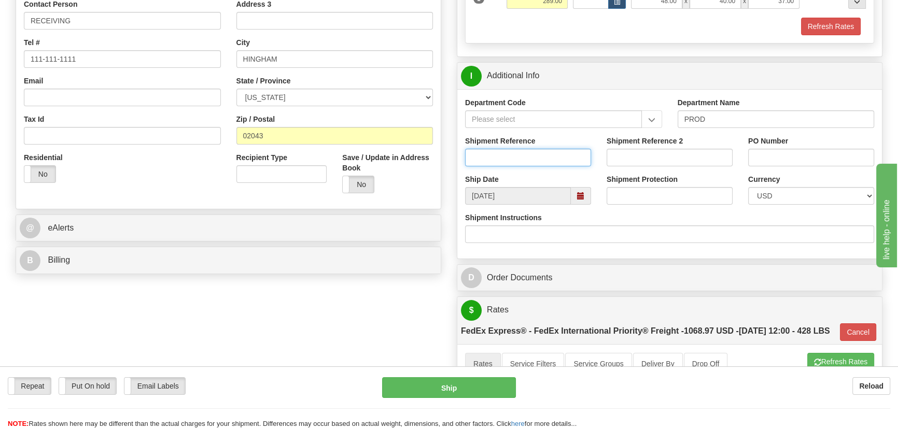
click at [547, 157] on input "Shipment Reference" at bounding box center [528, 158] width 126 height 18
type input "5399004890"
drag, startPoint x: 781, startPoint y: 159, endPoint x: 738, endPoint y: 135, distance: 49.4
click at [781, 159] on input "PO Number" at bounding box center [811, 158] width 126 height 18
paste input "4512240934"
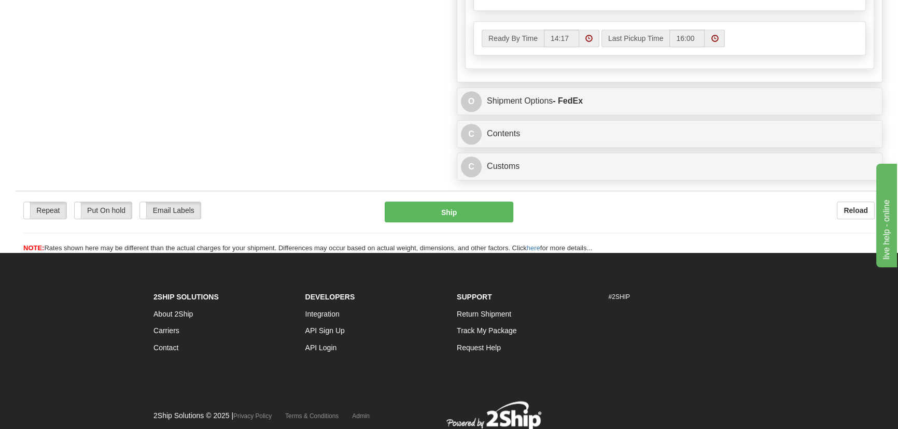
scroll to position [908, 0]
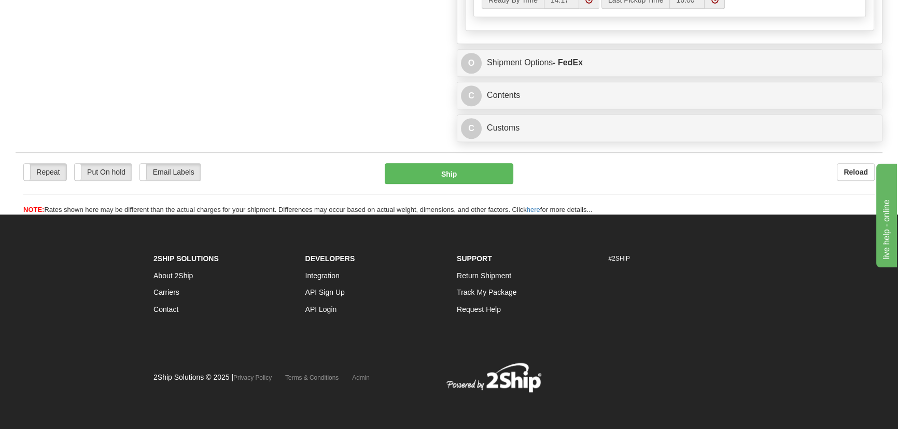
type input "4512240934"
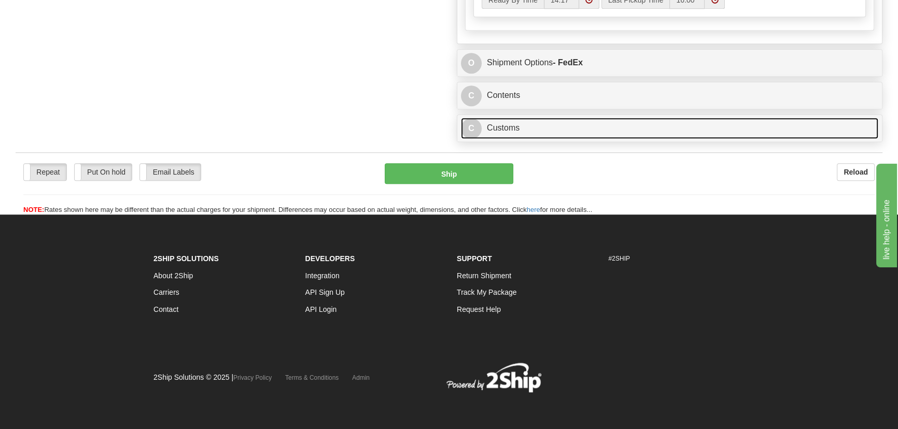
click at [624, 129] on link "C Customs" at bounding box center [669, 128] width 417 height 21
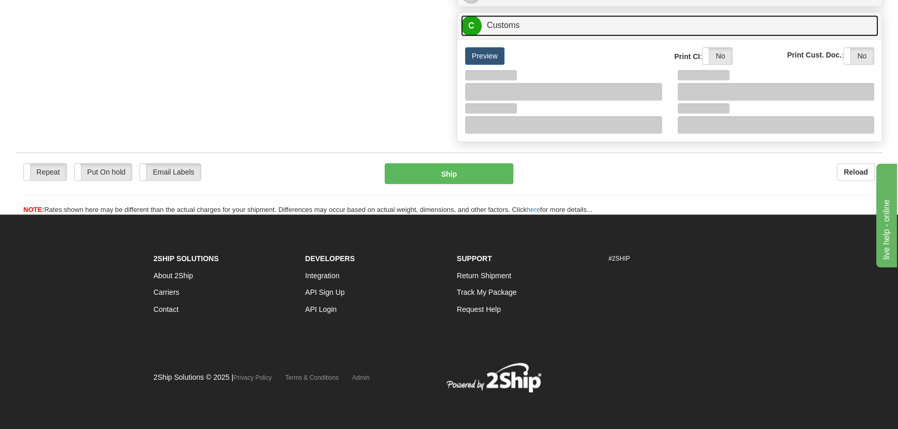
scroll to position [1011, 0]
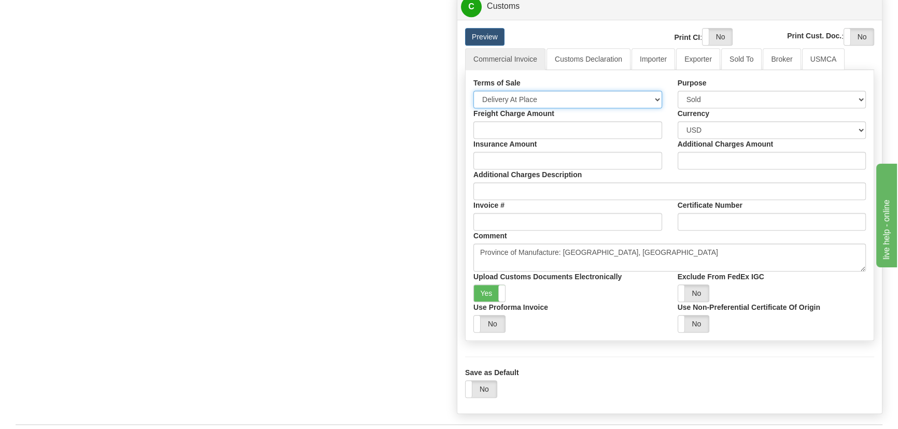
click at [541, 108] on select "Free Carrier Free On Board Ex Works Delivered Duty Unpaid Delivered Duty Paid C…" at bounding box center [567, 100] width 189 height 18
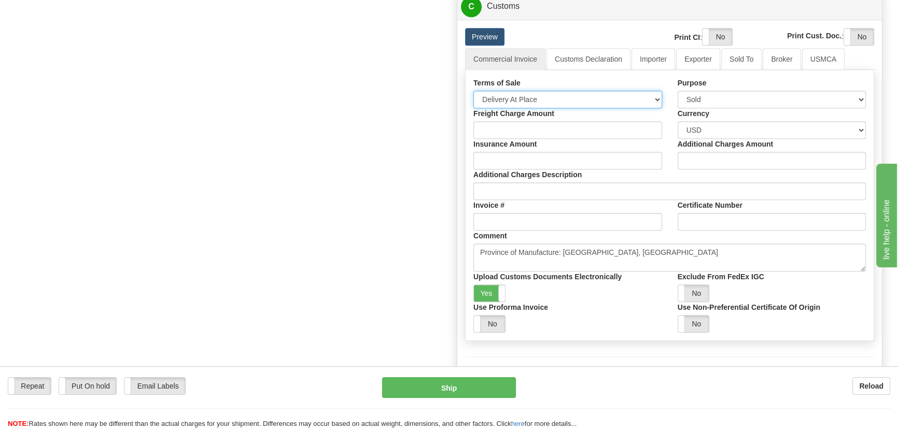
select select "7"
click at [473, 108] on select "Free Carrier Free On Board Ex Works Delivered Duty Unpaid Delivered Duty Paid C…" at bounding box center [567, 100] width 189 height 18
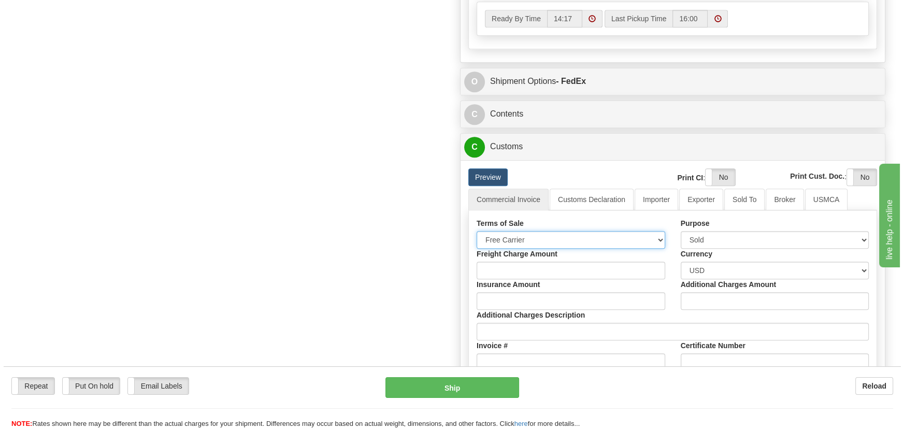
scroll to position [870, 0]
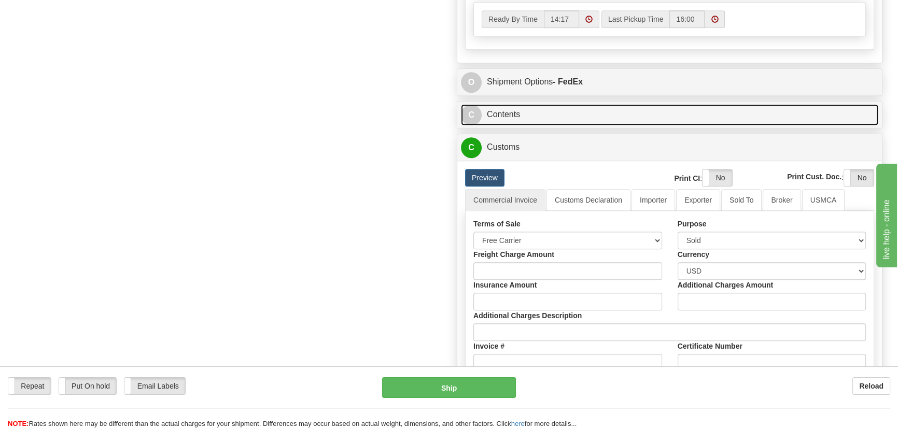
click at [593, 125] on link "C Contents" at bounding box center [669, 114] width 417 height 21
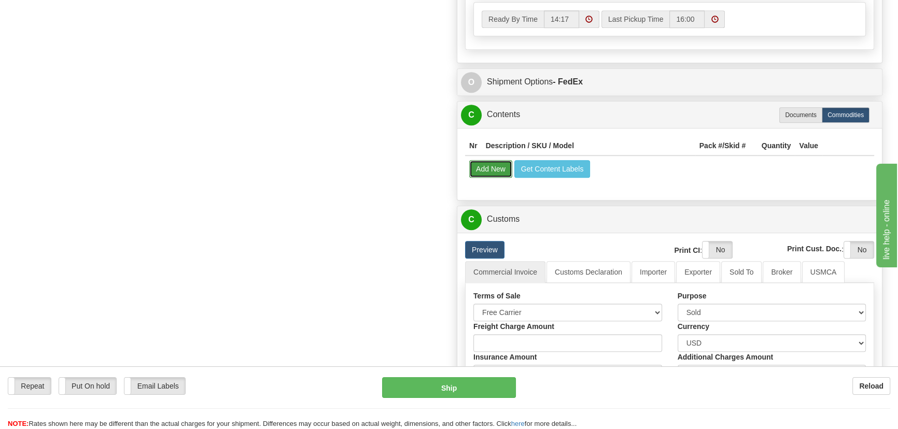
click at [496, 178] on button "Add New" at bounding box center [490, 169] width 43 height 18
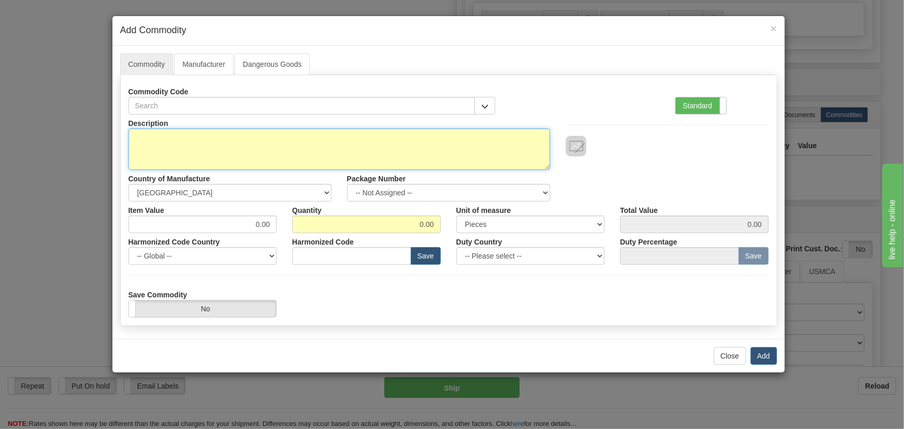
click at [301, 148] on textarea "Description" at bounding box center [340, 149] width 422 height 41
paste textarea "ERPTCS01"
type textarea "ERPTCS01"
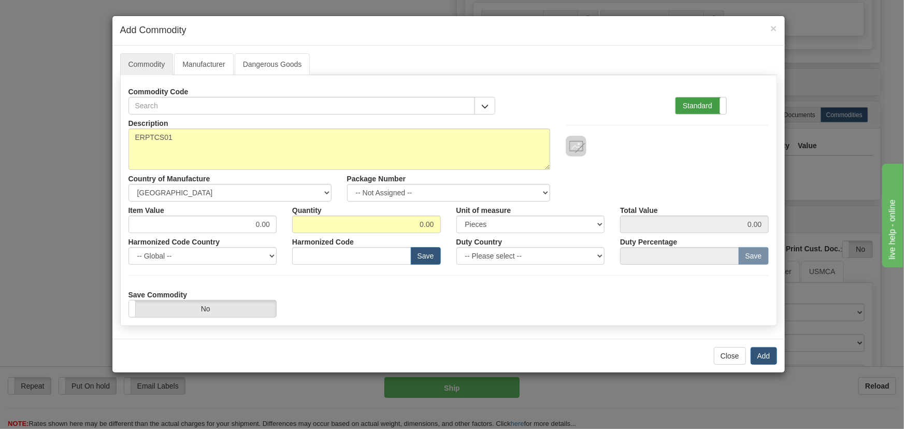
click at [705, 106] on label "Standard" at bounding box center [701, 105] width 51 height 17
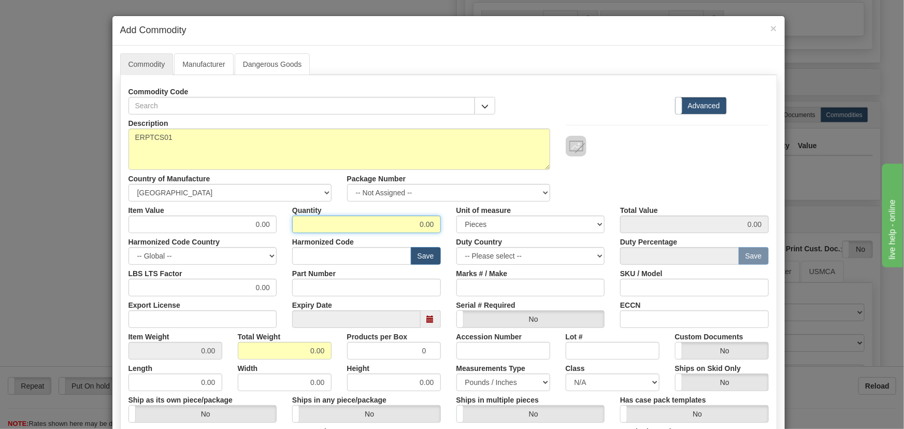
drag, startPoint x: 416, startPoint y: 223, endPoint x: 437, endPoint y: 227, distance: 21.6
click at [438, 230] on div "Quantity 0.00" at bounding box center [367, 218] width 164 height 32
type input "60"
drag, startPoint x: 305, startPoint y: 350, endPoint x: 317, endPoint y: 351, distance: 11.4
click at [336, 353] on div "Item Weight 0.00 Total Weight 0.00 Products per Box 0 Accession Number Lot # Cu…" at bounding box center [449, 344] width 656 height 32
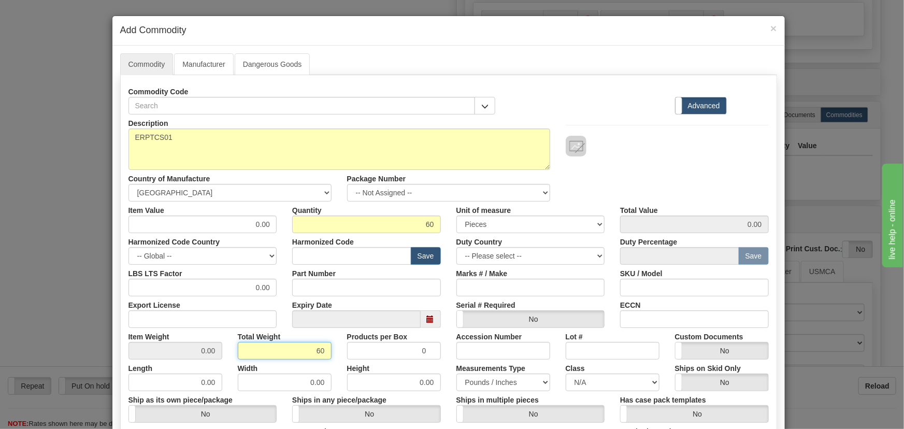
type input "60"
type input "1.0000"
drag, startPoint x: 223, startPoint y: 224, endPoint x: 275, endPoint y: 235, distance: 52.4
click at [286, 235] on div "Description ERPTCS01 Country of Manufacture -- Unknown -- AFGHANISTAN ALAND ISL…" at bounding box center [449, 343] width 641 height 456
paste input "1.474,47"
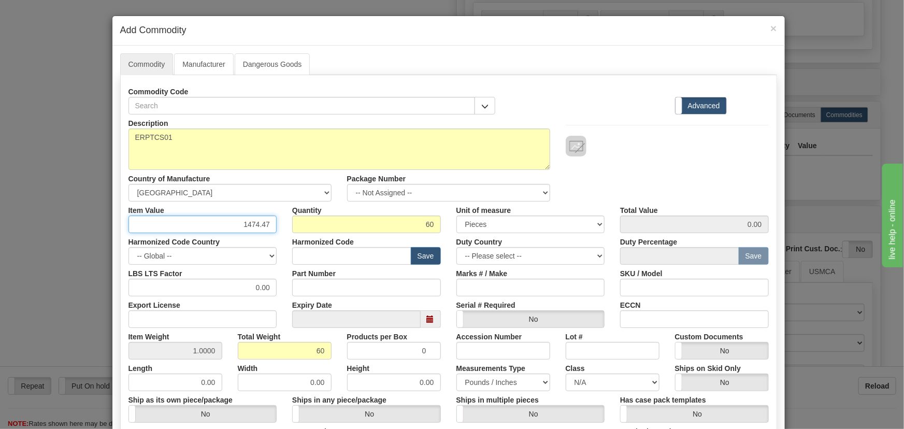
type input "1474.47"
type input "88468.20"
click at [599, 171] on div "Description ERPTCS01 Country of Manufacture -- Unknown -- AFGHANISTAN ALAND ISL…" at bounding box center [449, 158] width 656 height 87
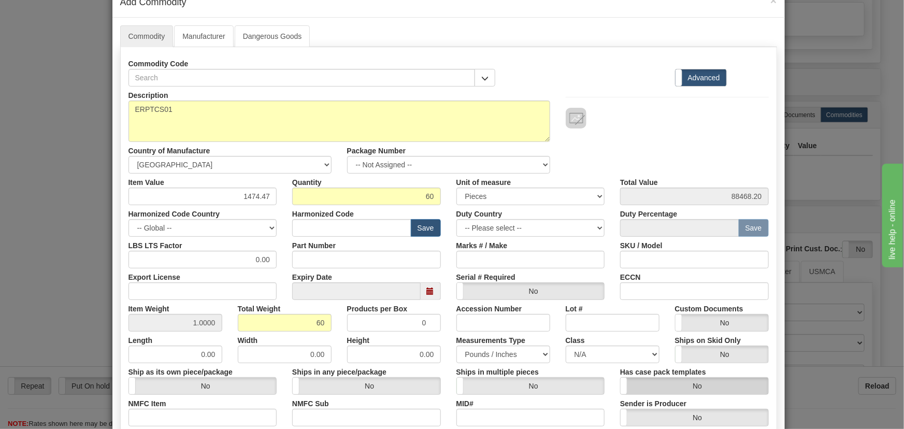
scroll to position [188, 0]
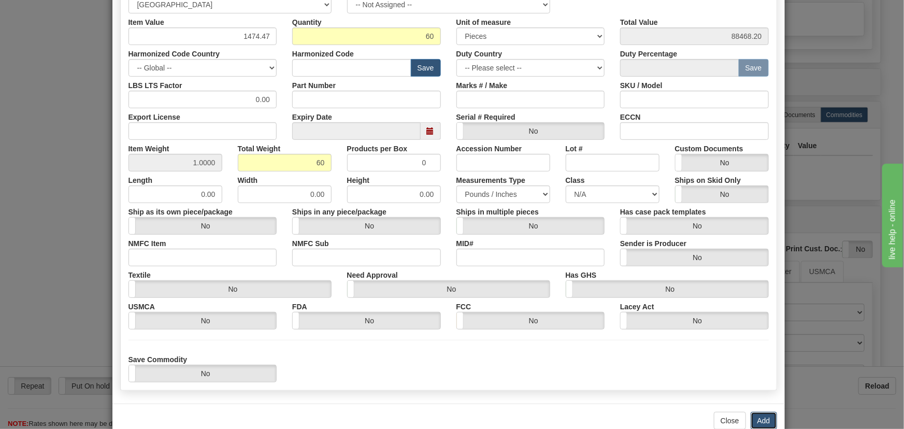
click at [763, 417] on button "Add" at bounding box center [764, 421] width 26 height 18
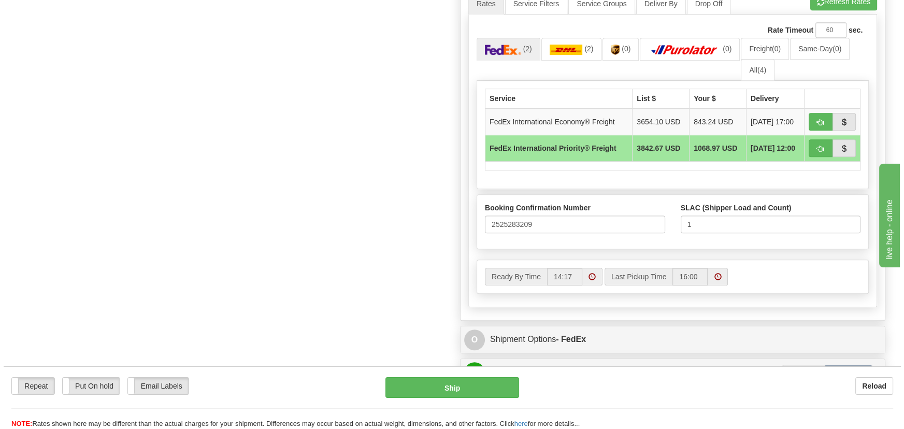
scroll to position [634, 0]
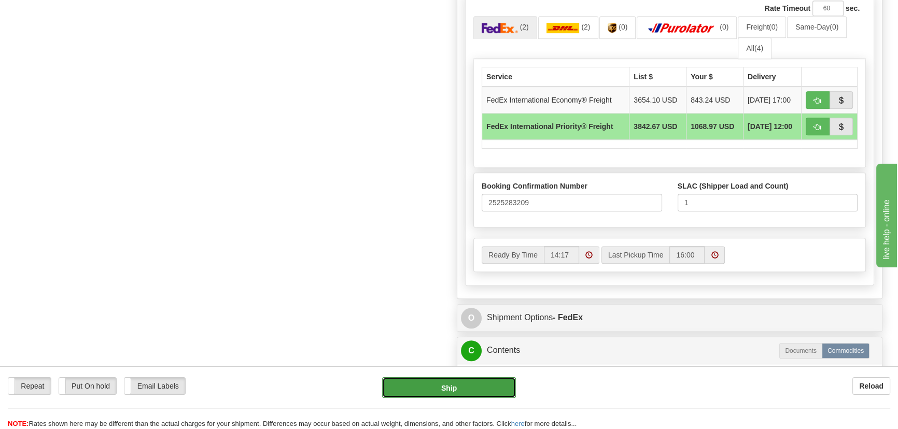
click at [452, 389] on button "Ship" at bounding box center [449, 387] width 134 height 21
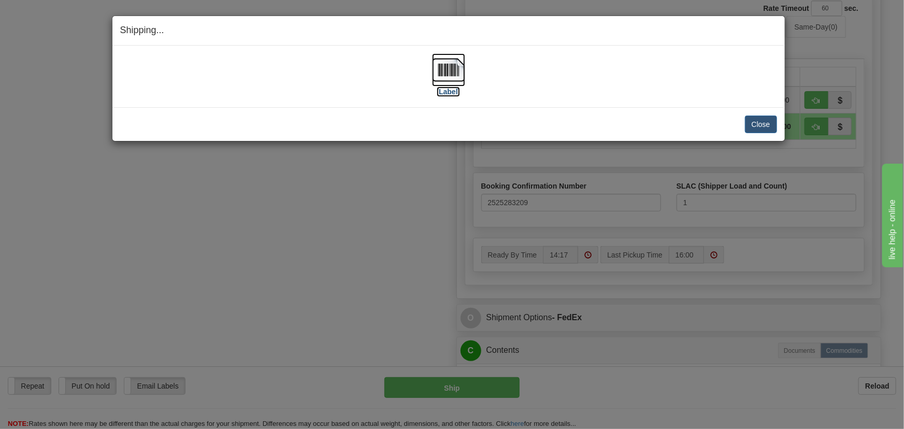
click at [448, 67] on img at bounding box center [448, 69] width 33 height 33
click at [749, 129] on button "Close" at bounding box center [761, 125] width 32 height 18
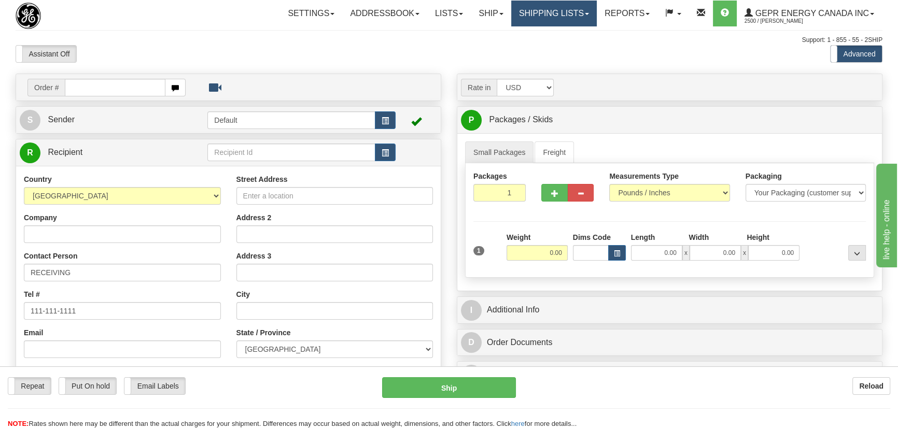
click at [543, 13] on link "Shipping lists" at bounding box center [554, 14] width 86 height 26
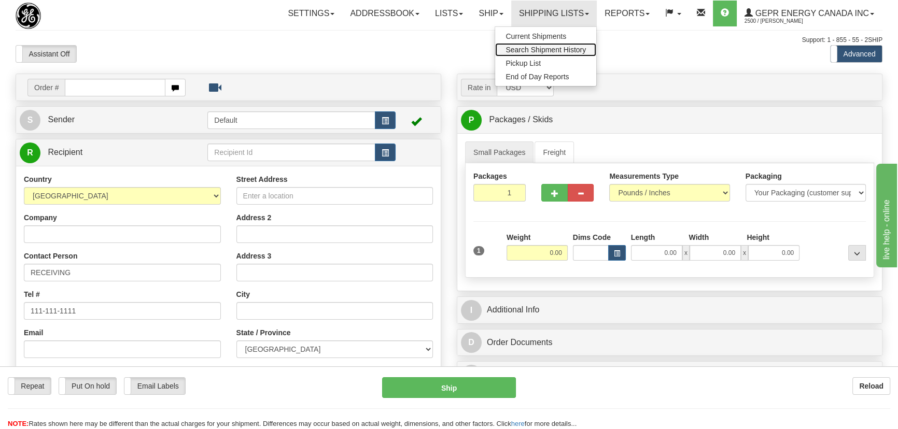
click at [544, 47] on span "Search Shipment History" at bounding box center [545, 50] width 80 height 8
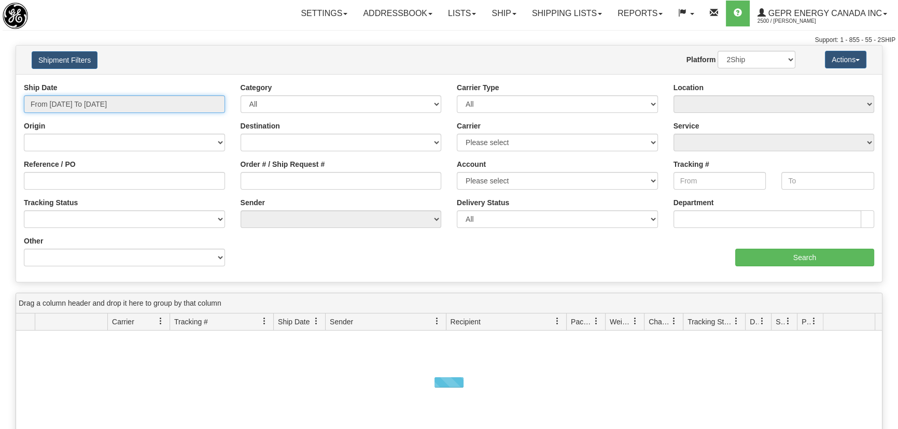
type input "[DATE]"
click at [69, 103] on input "From [DATE] To [DATE]" at bounding box center [124, 104] width 201 height 18
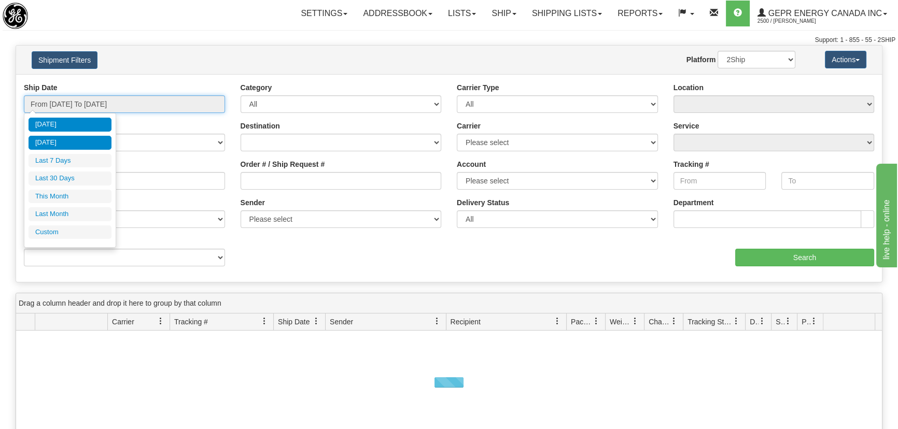
type input "[DATE]"
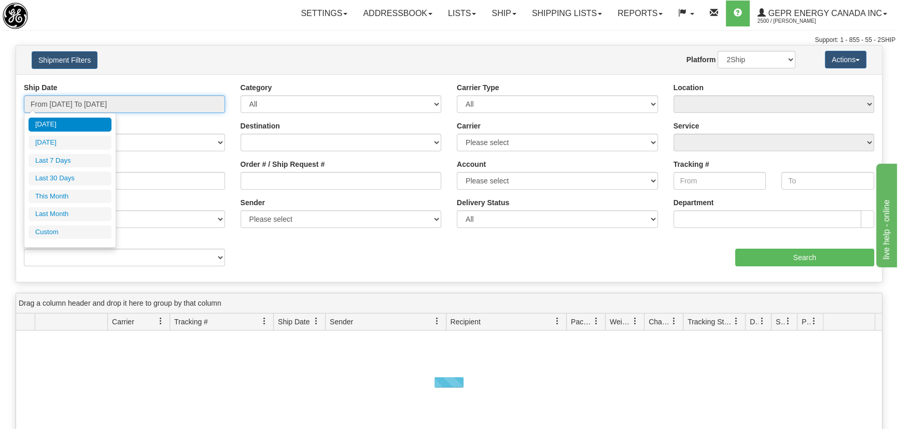
type input "[DATE]"
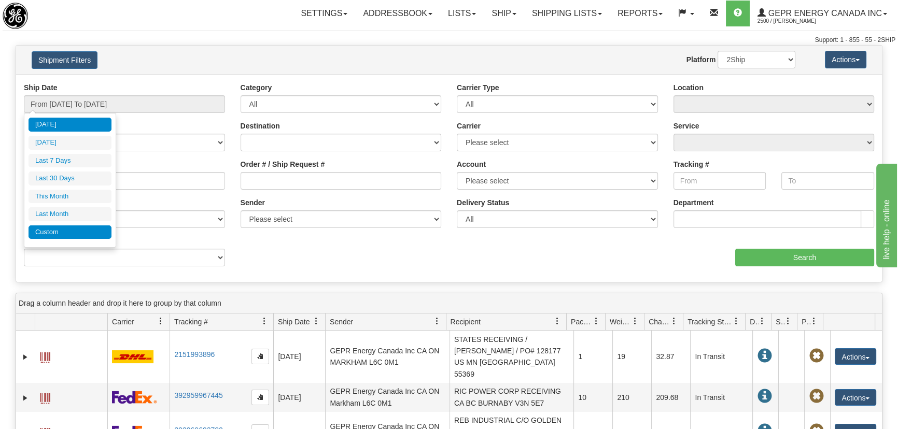
click at [63, 229] on li "Custom" at bounding box center [70, 232] width 83 height 14
type input "[DATE]"
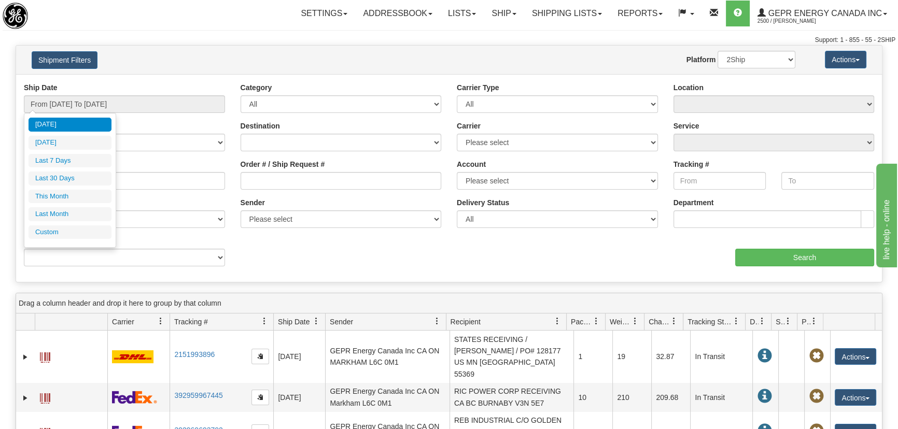
type input "[DATE]"
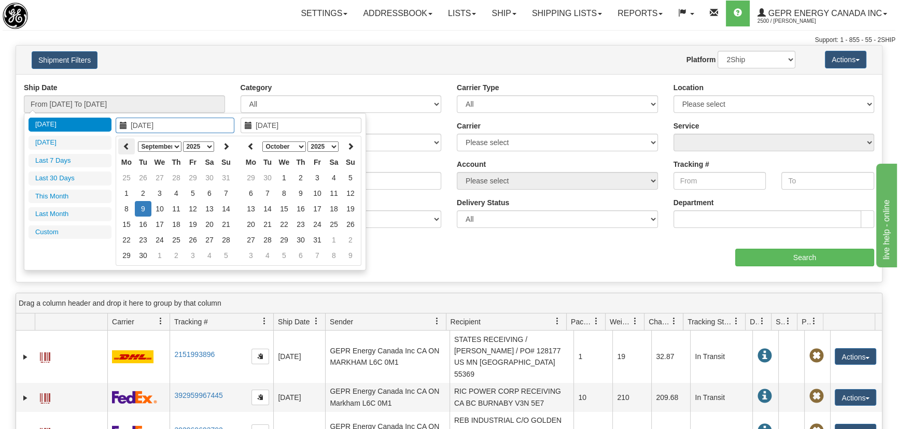
click at [124, 145] on icon at bounding box center [126, 146] width 7 height 7
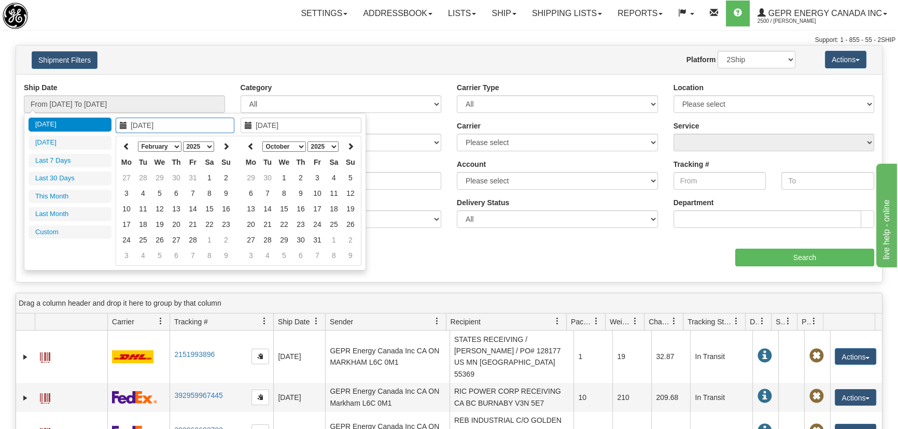
click at [124, 145] on icon at bounding box center [126, 146] width 7 height 7
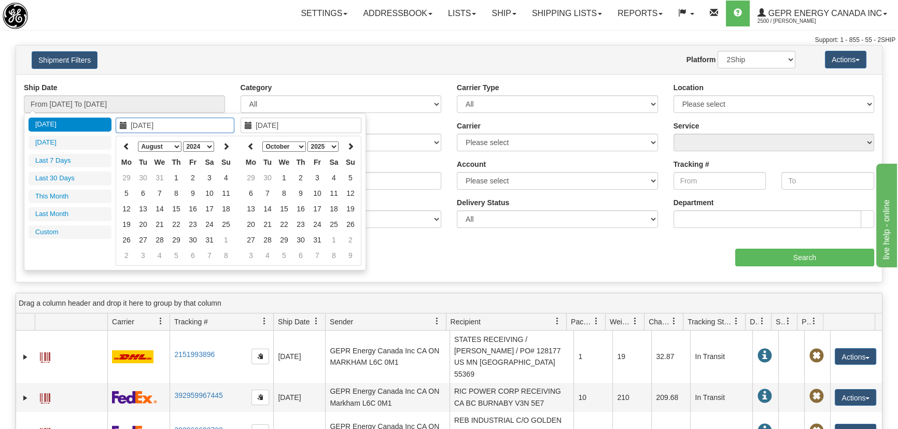
click at [124, 145] on icon at bounding box center [126, 146] width 7 height 7
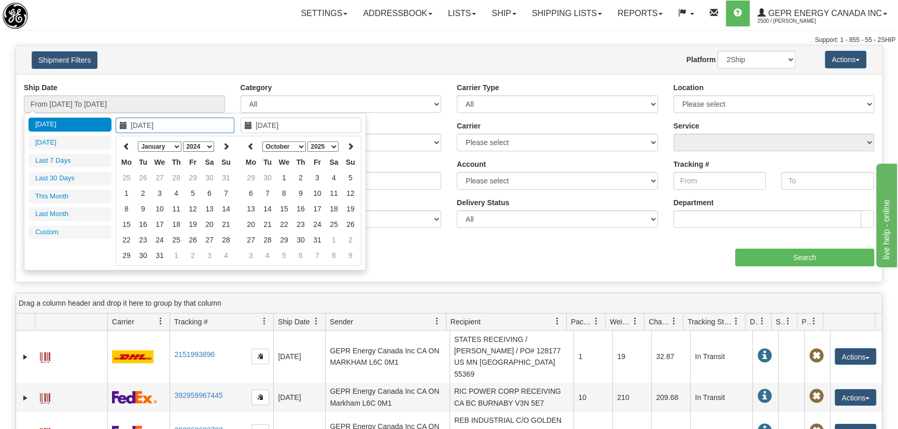
click at [124, 145] on icon at bounding box center [126, 146] width 7 height 7
type input "11/01/2023"
click at [164, 175] on td "1" at bounding box center [159, 178] width 17 height 16
click at [244, 145] on th at bounding box center [251, 146] width 17 height 16
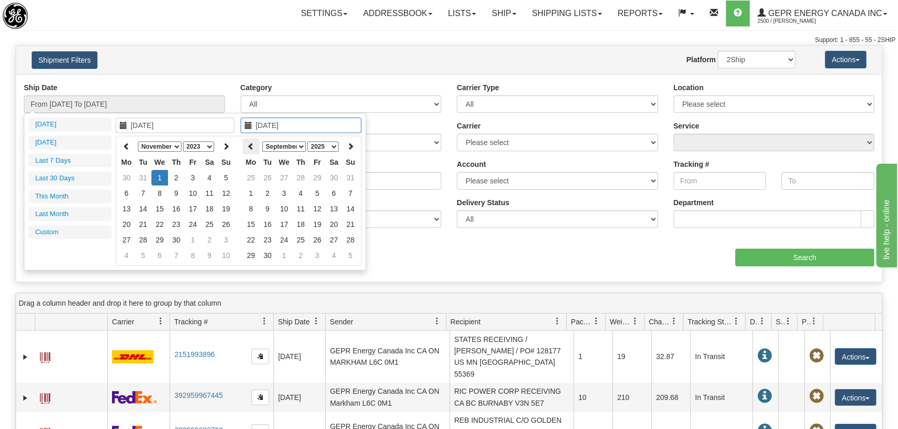
click at [251, 145] on icon at bounding box center [250, 146] width 7 height 7
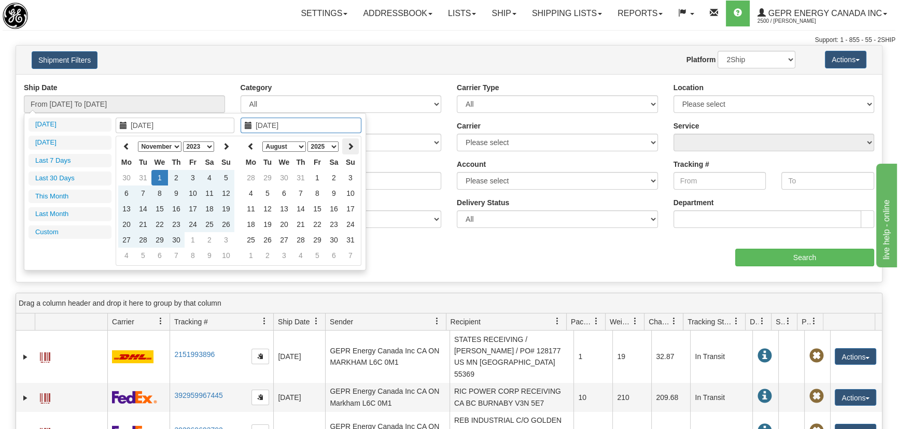
click at [352, 145] on icon at bounding box center [350, 146] width 7 height 7
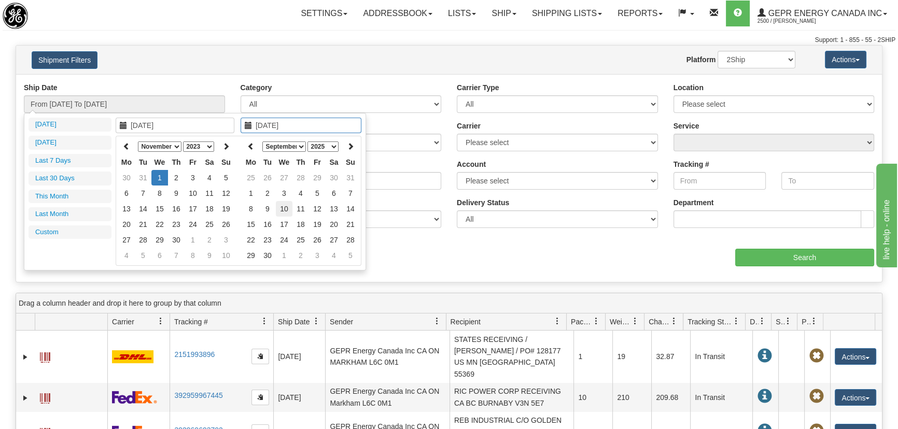
type input "09/10/2025"
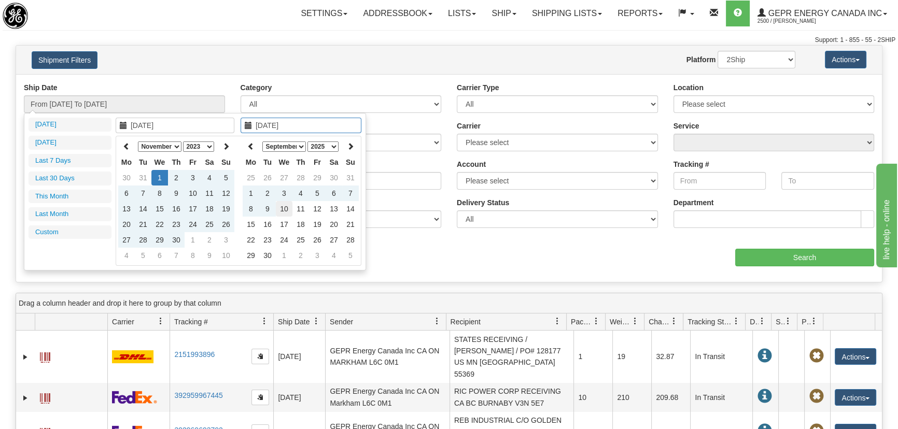
click at [280, 206] on td "10" at bounding box center [284, 209] width 17 height 16
type input "From 11/01/2023 To 09/10/2025"
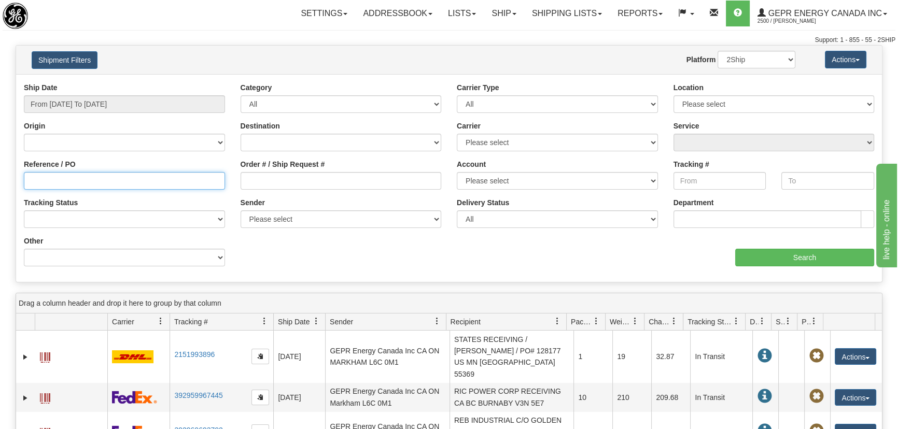
click at [147, 181] on input "Reference / PO" at bounding box center [124, 181] width 201 height 18
type input "5399003710"
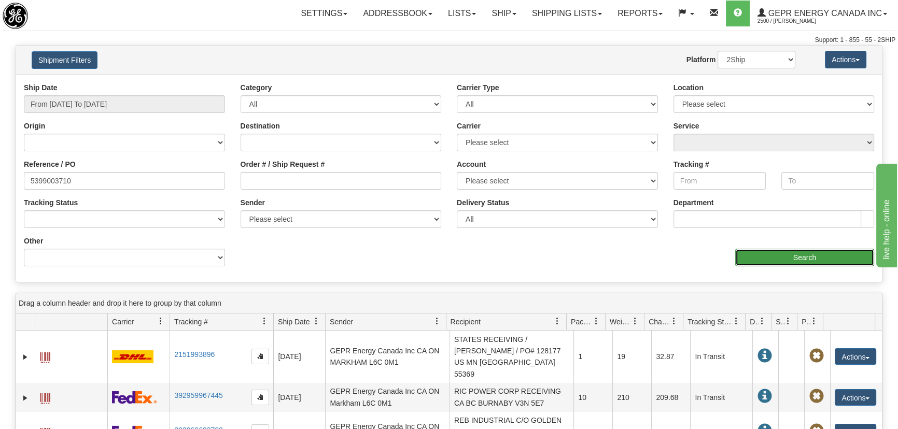
click at [808, 257] on input "Search" at bounding box center [804, 258] width 139 height 18
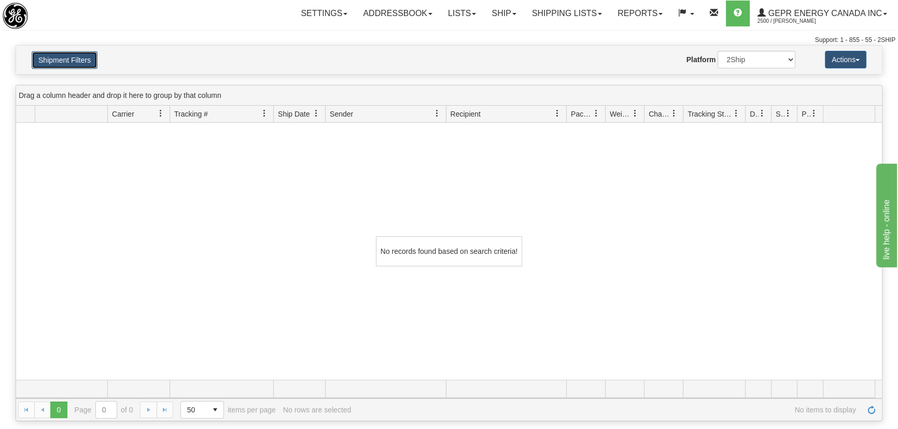
click at [82, 61] on button "Shipment Filters" at bounding box center [65, 60] width 66 height 18
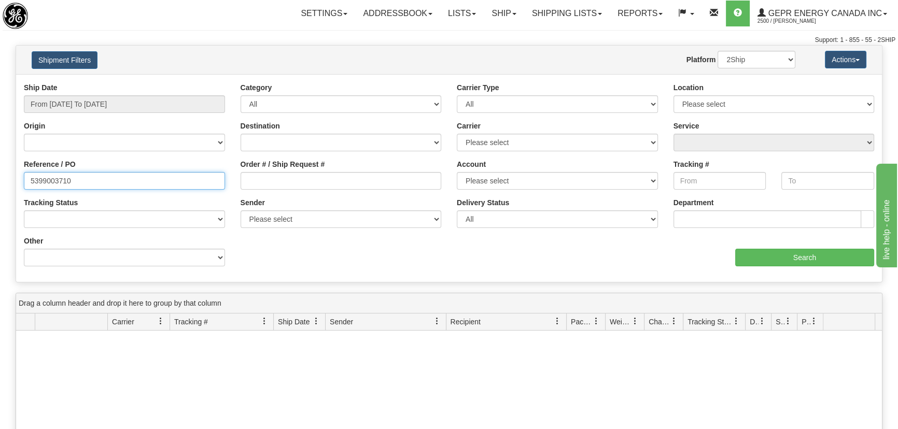
drag, startPoint x: 100, startPoint y: 186, endPoint x: 0, endPoint y: 176, distance: 100.5
click at [0, 178] on div "Please wait... × Confirm Delete Delete Cancel × Confirm Delete Yes No Cancel × …" at bounding box center [449, 337] width 898 height 584
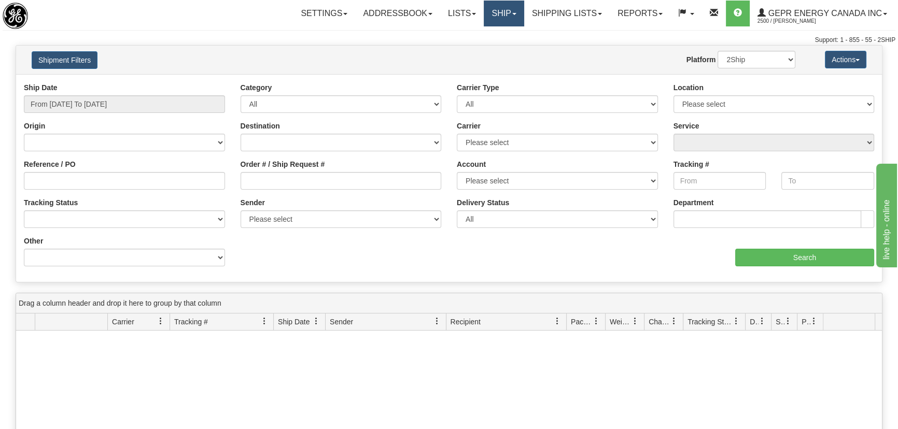
click at [513, 9] on link "Ship" at bounding box center [504, 14] width 40 height 26
click at [460, 41] on link "Ship Screen" at bounding box center [477, 36] width 94 height 13
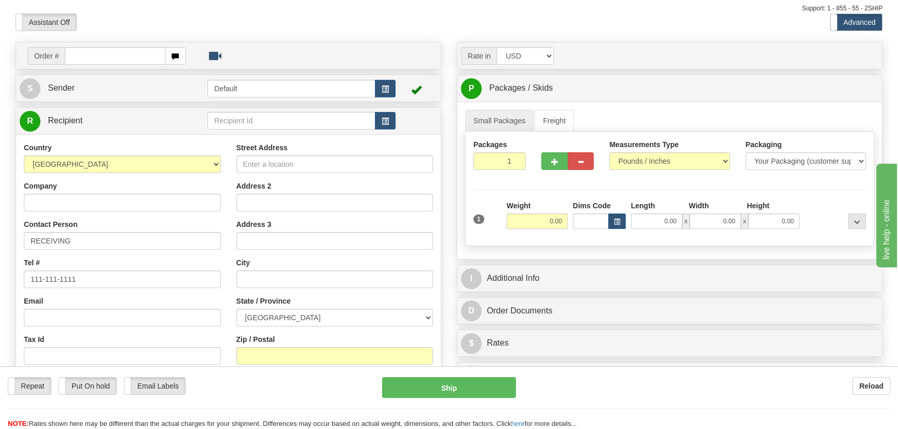
scroll to position [47, 0]
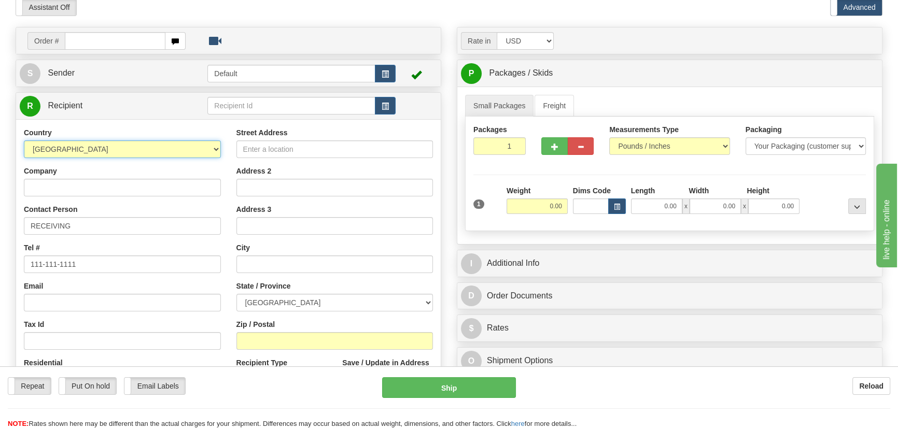
click at [200, 154] on select "[GEOGRAPHIC_DATA] [GEOGRAPHIC_DATA] [GEOGRAPHIC_DATA] [GEOGRAPHIC_DATA] [US_STA…" at bounding box center [122, 149] width 197 height 18
select select "US"
click at [24, 140] on select "[GEOGRAPHIC_DATA] [GEOGRAPHIC_DATA] [GEOGRAPHIC_DATA] [GEOGRAPHIC_DATA] [US_STA…" at bounding box center [122, 149] width 197 height 18
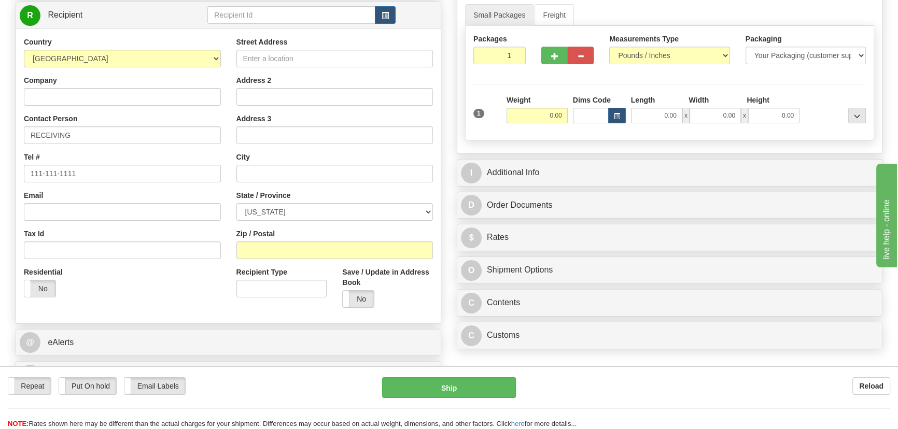
scroll to position [141, 0]
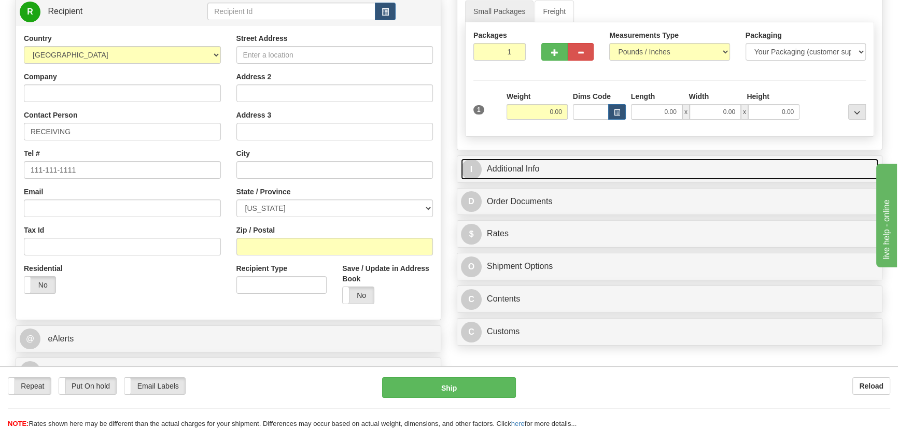
click at [684, 168] on link "I Additional Info" at bounding box center [669, 169] width 417 height 21
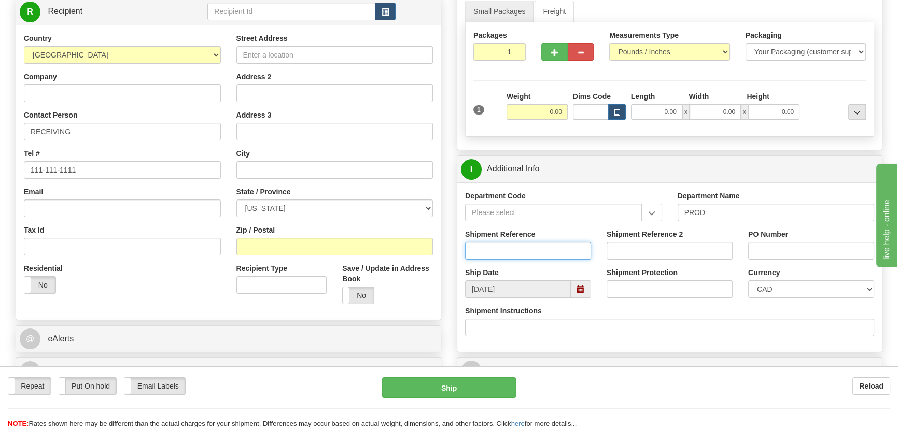
drag, startPoint x: 511, startPoint y: 255, endPoint x: 549, endPoint y: 251, distance: 38.6
click at [549, 251] on input "Shipment Reference" at bounding box center [528, 251] width 126 height 18
type input "5399003710"
drag, startPoint x: 773, startPoint y: 254, endPoint x: 780, endPoint y: 236, distance: 19.1
click at [773, 254] on input "PO Number" at bounding box center [811, 251] width 126 height 18
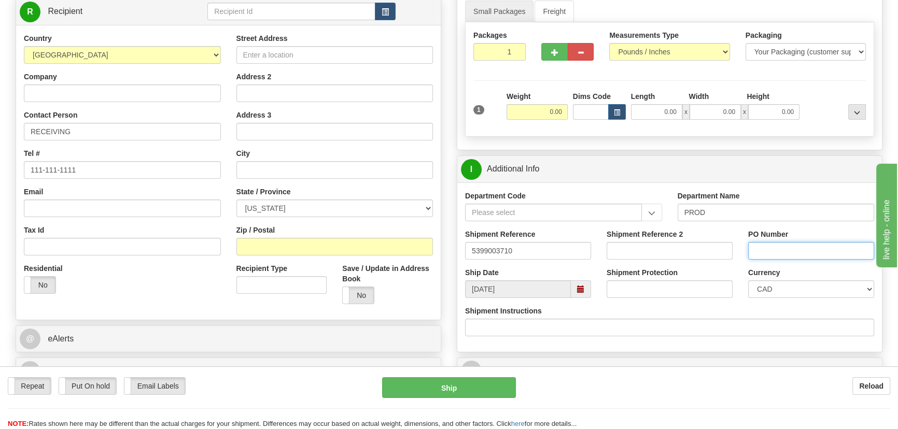
paste input "02125077"
type input "02125077"
click at [771, 287] on select "CAD USD EUR ZAR [PERSON_NAME] ARN AUD AUS AWG BBD BFR BGN BHD BMD BND BRC BRL C…" at bounding box center [811, 289] width 126 height 18
select select "1"
click at [748, 280] on select "CAD USD EUR ZAR [PERSON_NAME] ARN AUD AUS AWG BBD BFR BGN BHD BMD BND BRC BRL C…" at bounding box center [811, 289] width 126 height 18
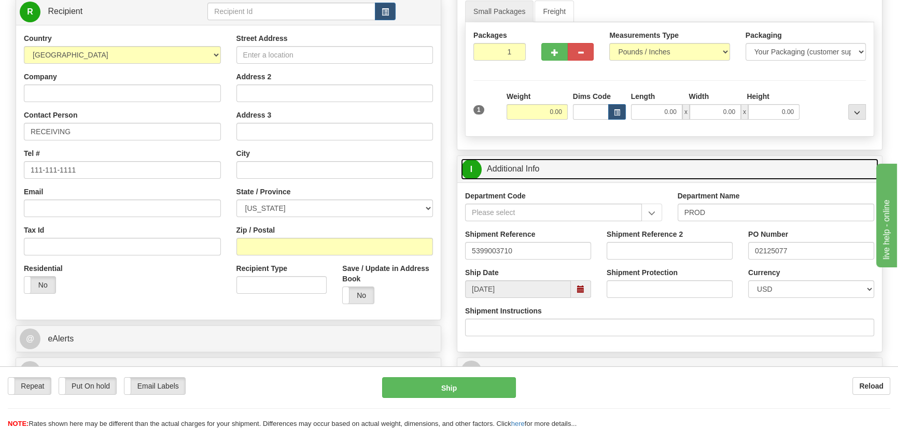
click at [724, 172] on link "I Additional Info" at bounding box center [669, 169] width 417 height 21
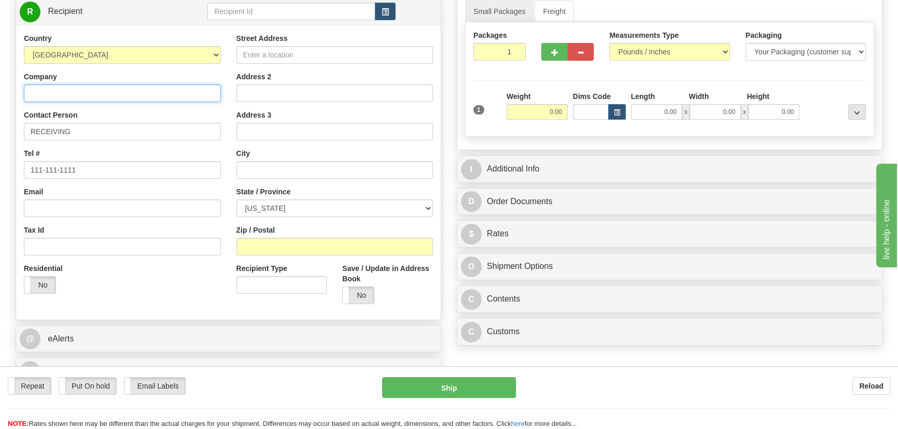
drag, startPoint x: 157, startPoint y: 94, endPoint x: 202, endPoint y: 77, distance: 48.7
click at [157, 94] on input "Company" at bounding box center [122, 93] width 197 height 18
paste input "PECO ENERGY COMPANY"
type input "PECO ENERGY COMPANY"
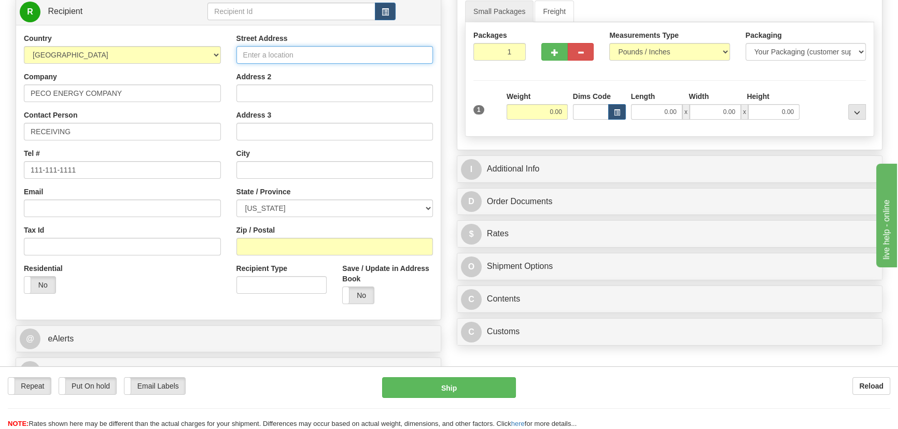
click at [309, 53] on input "Street Address" at bounding box center [334, 55] width 197 height 18
paste input "1060 West Swedesford RD"
type input "1060 West Swedesford RD"
click at [296, 94] on input "Address 2" at bounding box center [334, 93] width 197 height 18
paste input "Storeroom 303 - Berwyn"
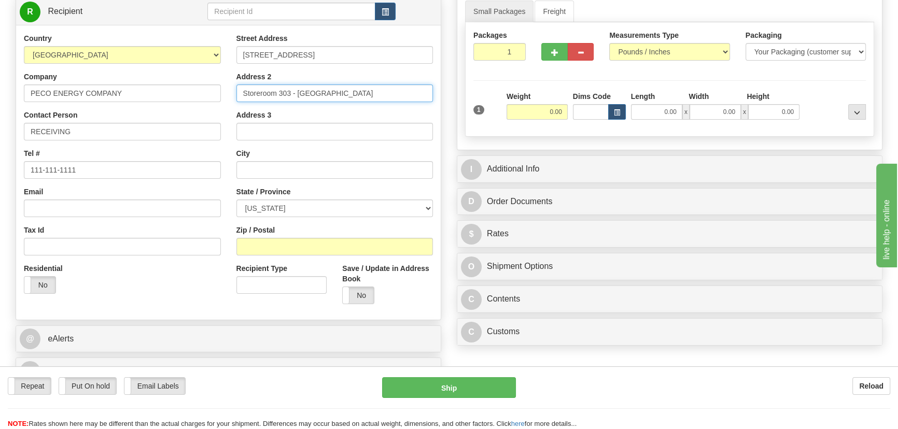
type input "Storeroom 303 - Berwyn"
drag, startPoint x: 253, startPoint y: 246, endPoint x: 151, endPoint y: 289, distance: 111.0
click at [253, 246] on input "Zip / Postal" at bounding box center [334, 247] width 197 height 18
paste input "19312"
type input "19312"
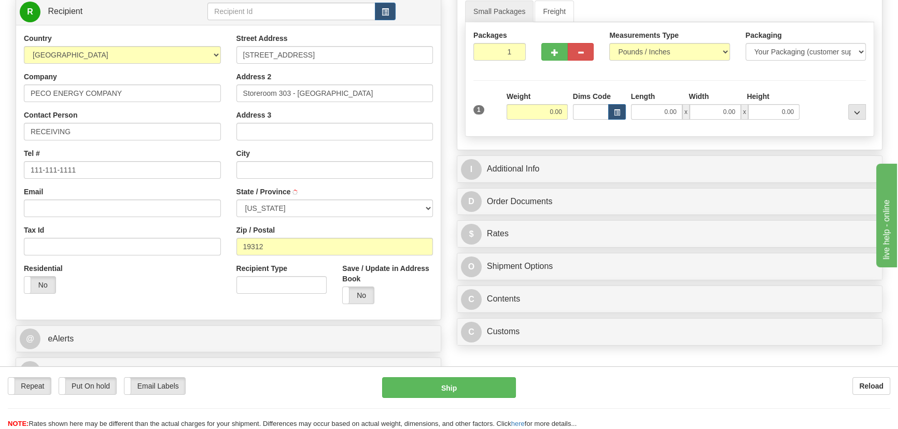
click at [151, 289] on div "Residential Yes No" at bounding box center [122, 282] width 212 height 38
type input "BERWYN"
select select "PA"
click at [293, 126] on input "Address 3" at bounding box center [334, 132] width 197 height 18
paste input "Receiving hours: 7:30am-2pm"
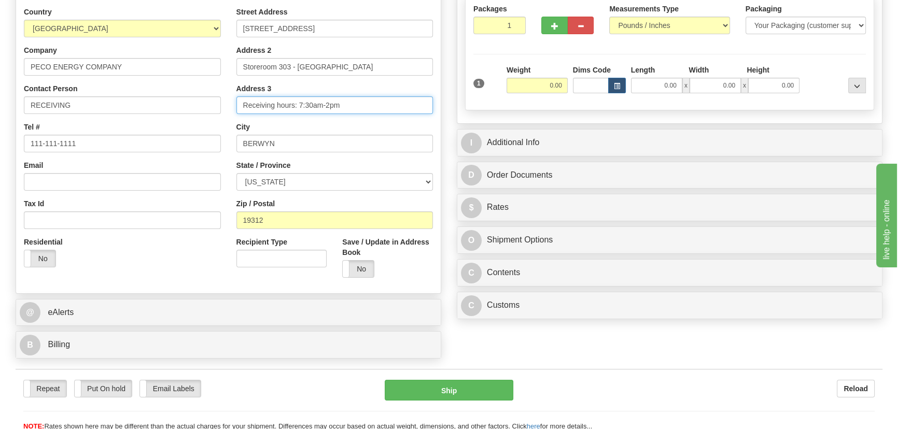
scroll to position [188, 0]
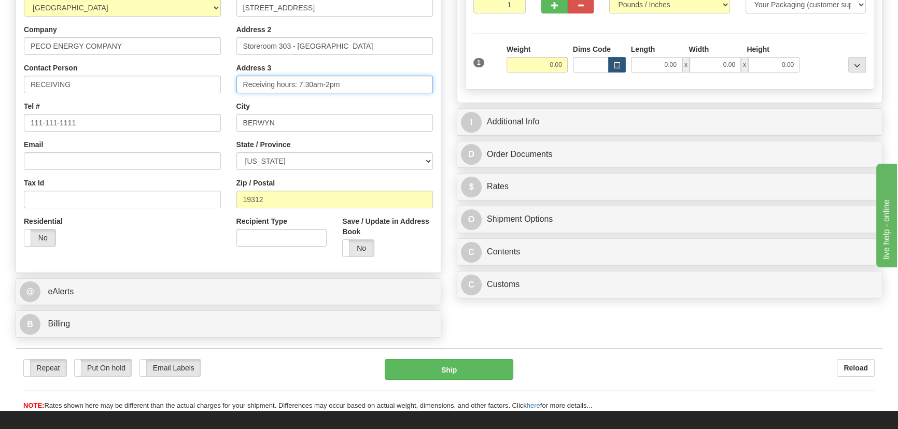
type input "Receiving hours: 7:30am-2pm"
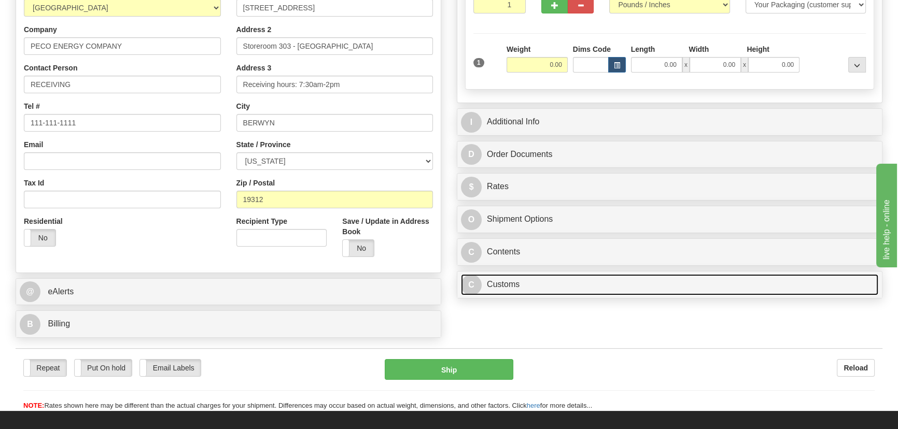
click at [570, 294] on link "C Customs" at bounding box center [669, 284] width 417 height 21
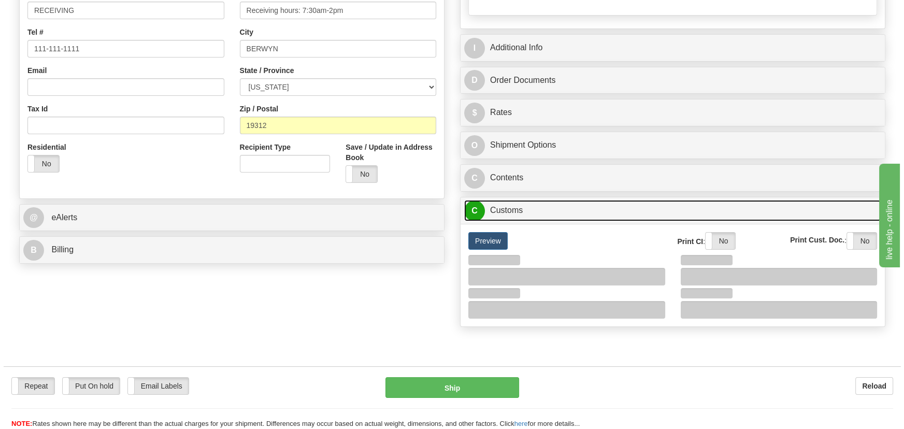
scroll to position [330, 0]
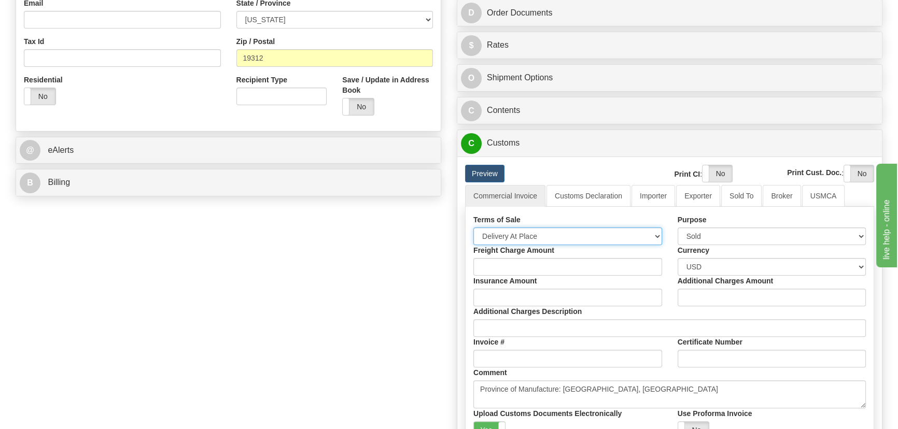
click at [554, 233] on select "Free Carrier Free On Board Ex Works Delivered Duty Unpaid Delivered Duty Paid C…" at bounding box center [567, 236] width 189 height 18
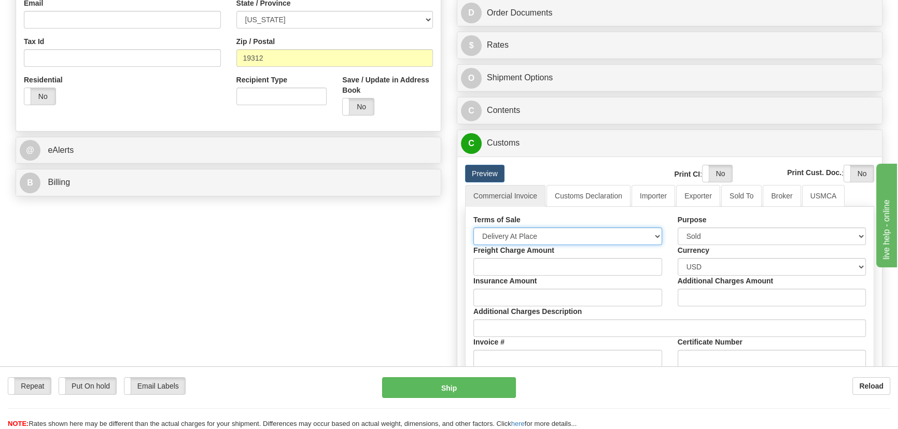
select select "7"
click at [473, 227] on select "Free Carrier Free On Board Ex Works Delivered Duty Unpaid Delivered Duty Paid C…" at bounding box center [567, 236] width 189 height 18
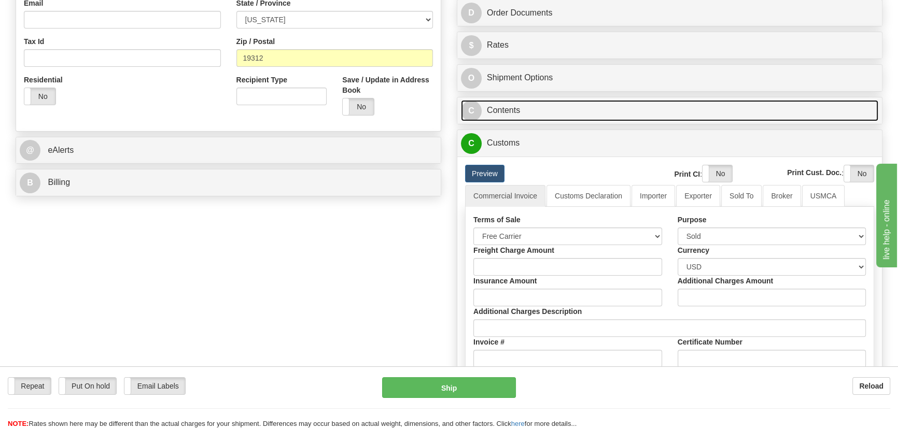
click at [623, 115] on link "C Contents" at bounding box center [669, 110] width 417 height 21
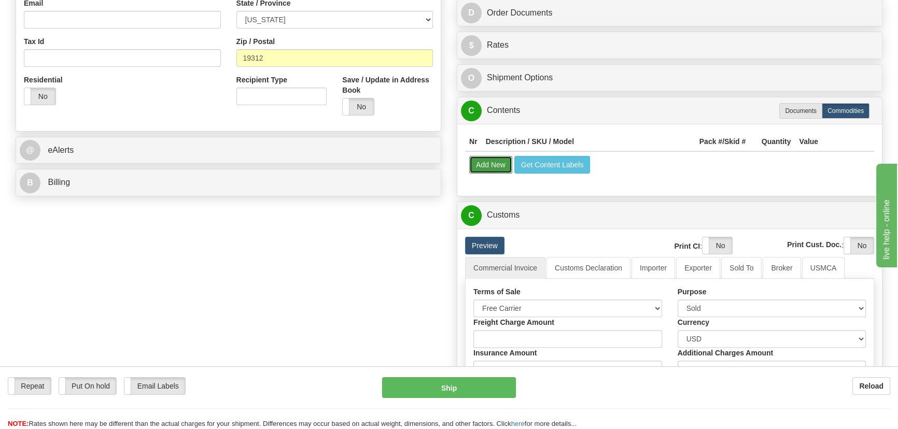
click at [484, 169] on button "Add New" at bounding box center [490, 165] width 43 height 18
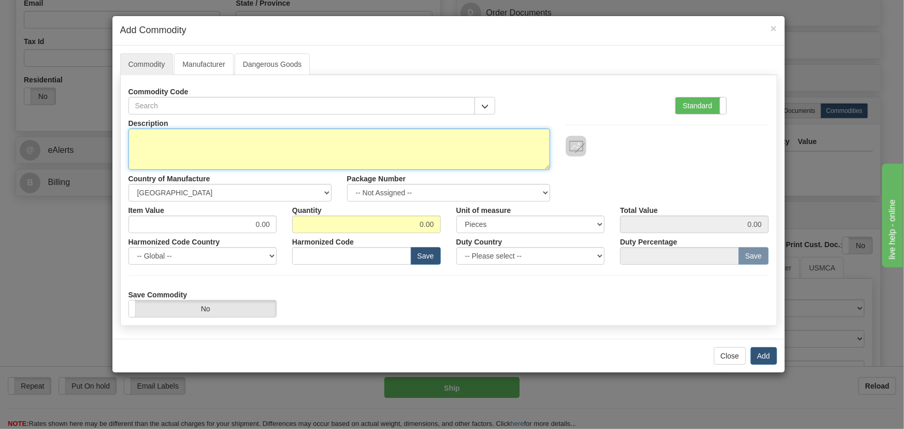
click at [365, 139] on textarea "Description" at bounding box center [340, 149] width 422 height 41
paste textarea "E977-0068/220"
type textarea "E977-0068/220"
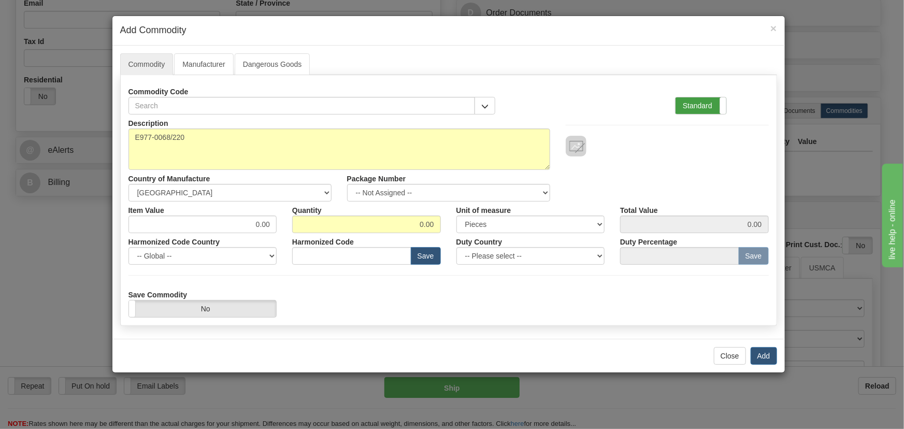
drag, startPoint x: 706, startPoint y: 101, endPoint x: 691, endPoint y: 112, distance: 18.6
click at [707, 102] on label "Standard" at bounding box center [701, 105] width 51 height 17
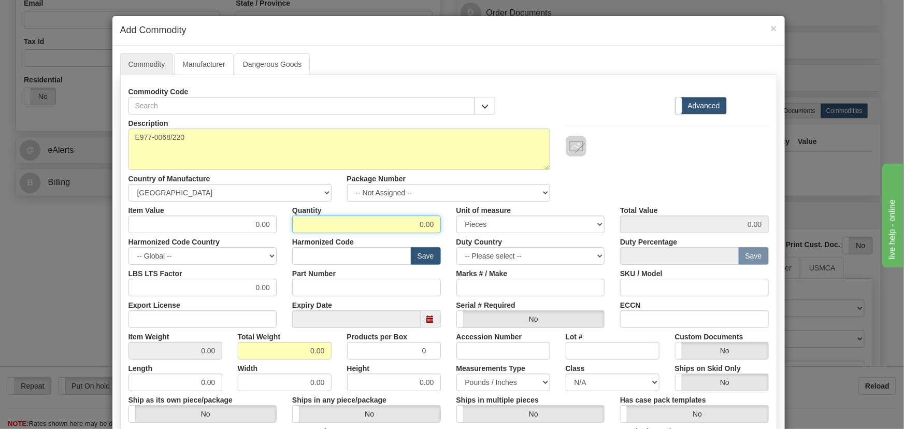
drag, startPoint x: 409, startPoint y: 223, endPoint x: 437, endPoint y: 234, distance: 29.5
click at [440, 233] on div "Description E977-0068/220 Country of Manufacture -- Unknown -- AFGHANISTAN ALAN…" at bounding box center [449, 343] width 641 height 456
type input "2"
drag, startPoint x: 289, startPoint y: 352, endPoint x: 321, endPoint y: 366, distance: 35.3
click at [321, 366] on div "Description E977-0068/220 Country of Manufacture -- Unknown -- AFGHANISTAN ALAN…" at bounding box center [449, 343] width 641 height 456
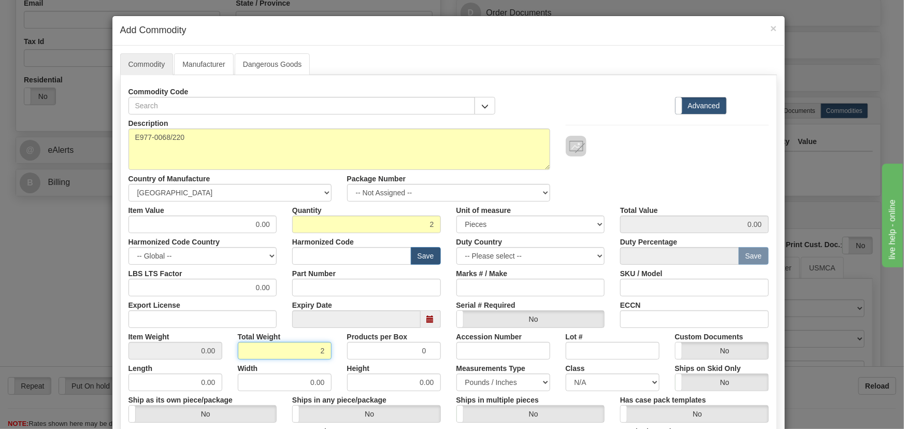
type input "2"
type input "1.0000"
click at [328, 366] on div "Width 0.00" at bounding box center [284, 376] width 109 height 32
drag, startPoint x: 247, startPoint y: 225, endPoint x: 283, endPoint y: 241, distance: 39.9
click at [294, 235] on div "Description E977-0068/220 Country of Manufacture -- Unknown -- AFGHANISTAN ALAN…" at bounding box center [449, 343] width 641 height 456
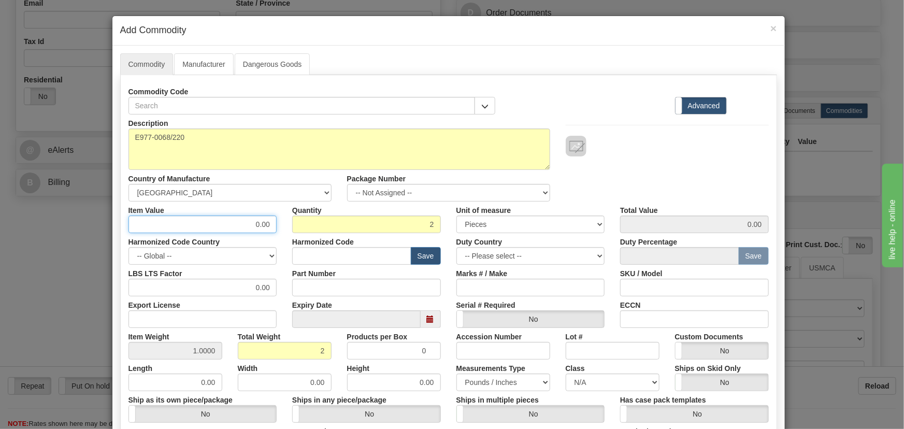
paste input "40,34"
type input "40.34"
type input "80.68"
click at [579, 113] on div "Commodity Code Standard Advanced" at bounding box center [449, 99] width 656 height 32
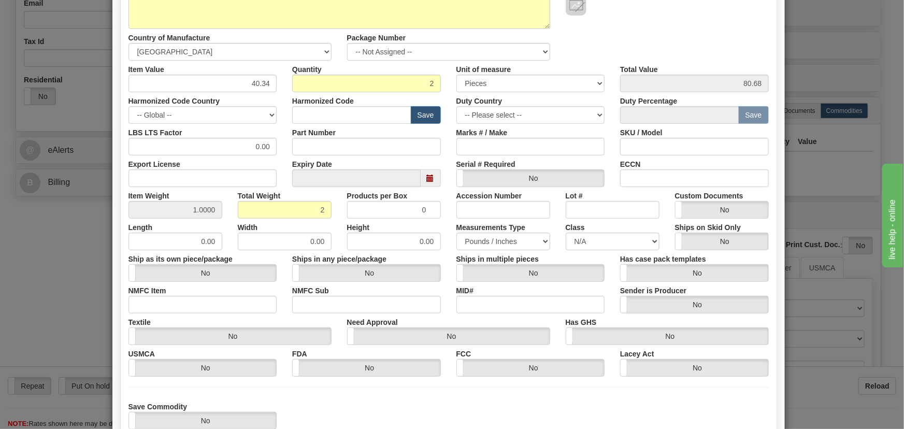
scroll to position [188, 0]
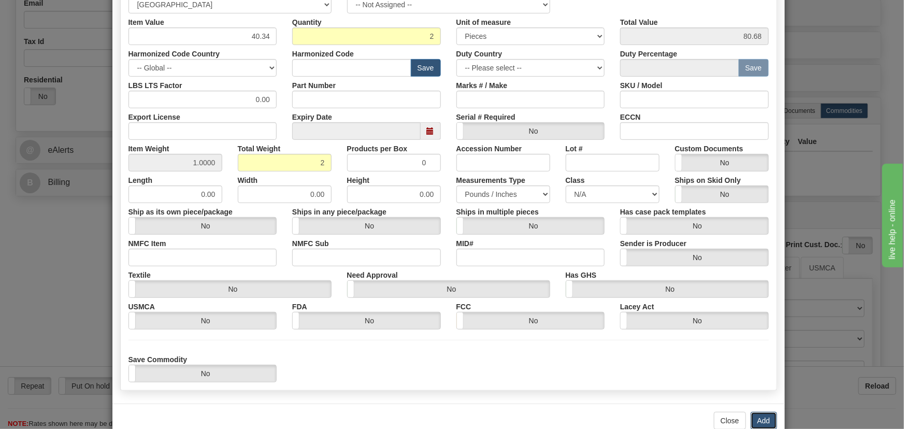
click at [756, 418] on button "Add" at bounding box center [764, 421] width 26 height 18
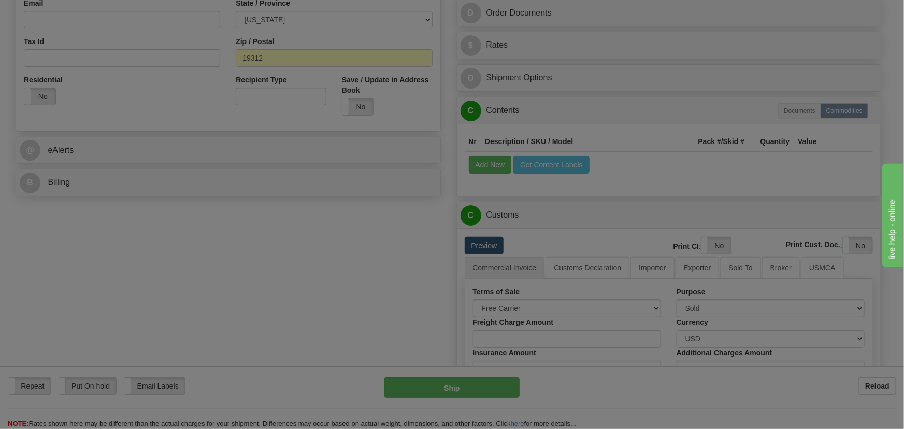
scroll to position [0, 0]
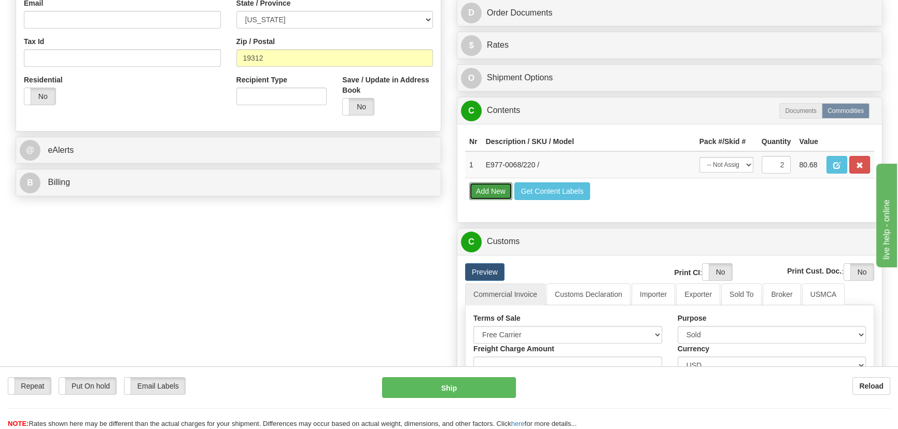
click at [485, 189] on button "Add New" at bounding box center [490, 191] width 43 height 18
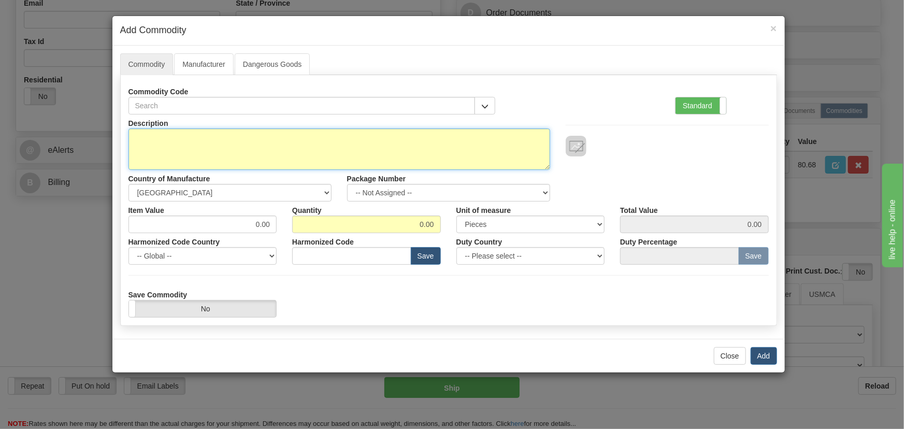
click at [318, 143] on textarea "Description" at bounding box center [340, 149] width 422 height 41
paste textarea "E510-0211"
type textarea "E510-0211"
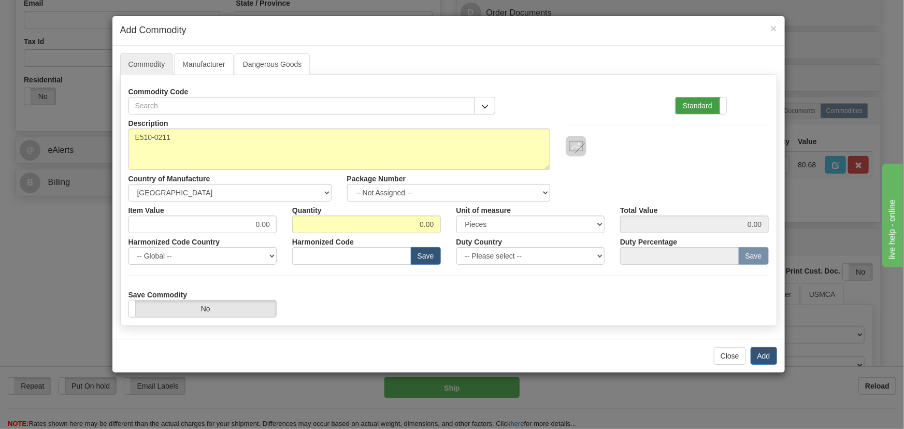
click at [710, 103] on label "Standard" at bounding box center [701, 105] width 51 height 17
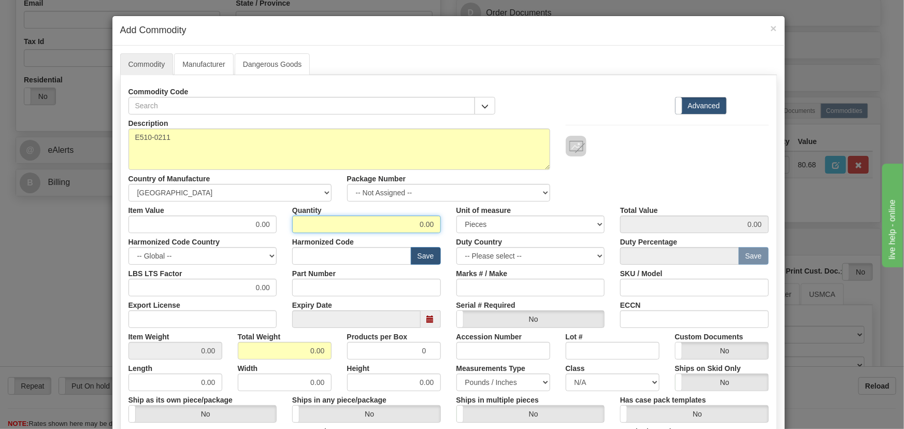
drag, startPoint x: 410, startPoint y: 227, endPoint x: 450, endPoint y: 233, distance: 40.8
click at [450, 233] on div "Description E510-0211 Country of Manufacture -- Unknown -- AFGHANISTAN ALAND IS…" at bounding box center [449, 343] width 641 height 456
type input "1"
drag, startPoint x: 298, startPoint y: 347, endPoint x: 338, endPoint y: 361, distance: 41.8
click at [337, 361] on div "Description E510-0211 Country of Manufacture -- Unknown -- AFGHANISTAN ALAND IS…" at bounding box center [449, 343] width 641 height 456
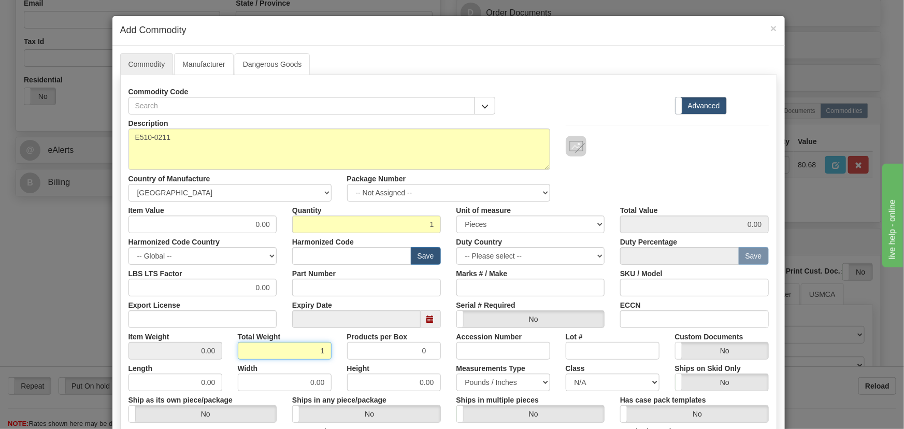
type input "1"
type input "1.0000"
click at [339, 362] on div "Height 0.00" at bounding box center [393, 376] width 109 height 32
drag, startPoint x: 248, startPoint y: 224, endPoint x: 291, endPoint y: 233, distance: 43.8
click at [291, 233] on div "Description E510-0211 Country of Manufacture -- Unknown -- AFGHANISTAN ALAND IS…" at bounding box center [449, 343] width 641 height 456
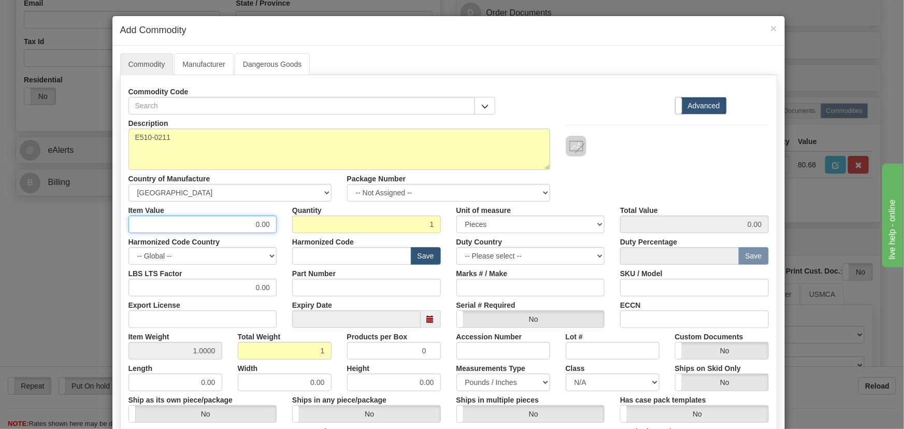
paste input "956,51"
type input "956.51"
click at [653, 175] on div "Description E510-0211 Country of Manufacture -- Unknown -- AFGHANISTAN ALAND IS…" at bounding box center [449, 158] width 656 height 87
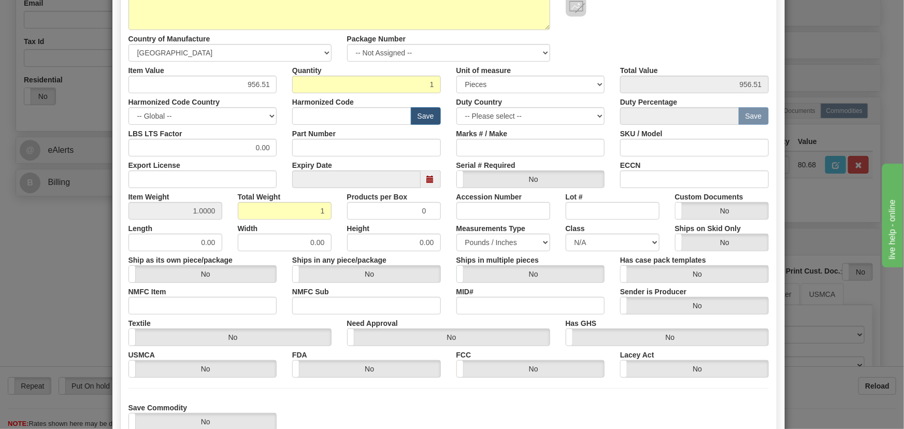
scroll to position [188, 0]
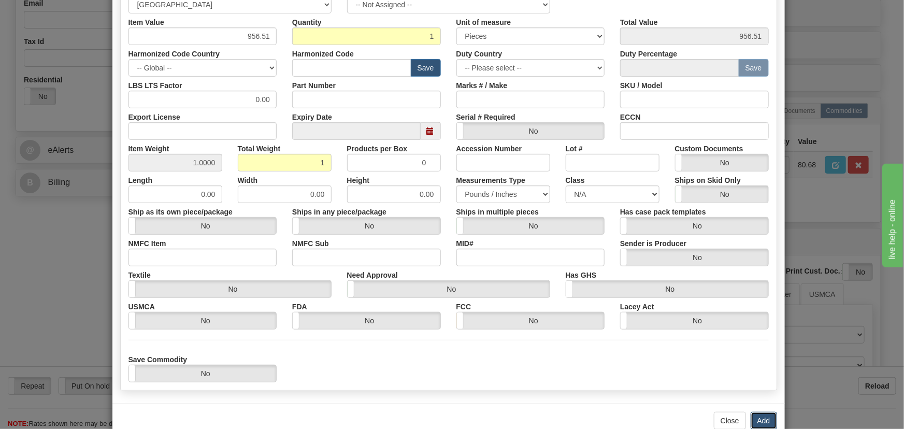
click at [760, 412] on button "Add" at bounding box center [764, 421] width 26 height 18
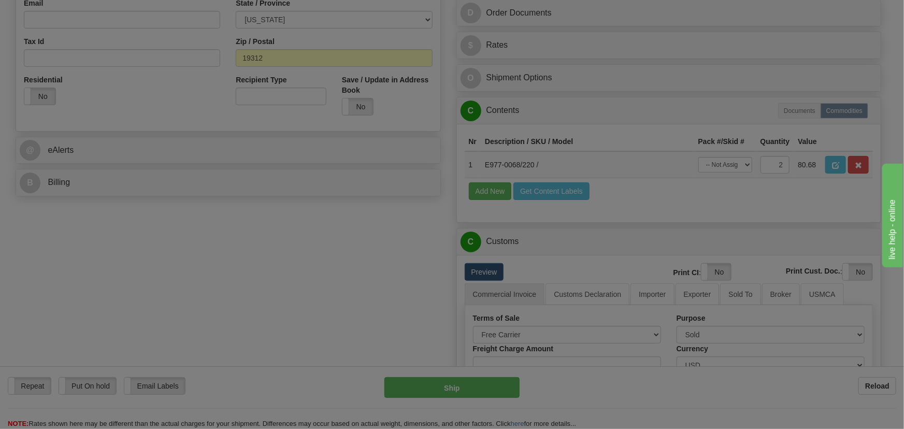
scroll to position [0, 0]
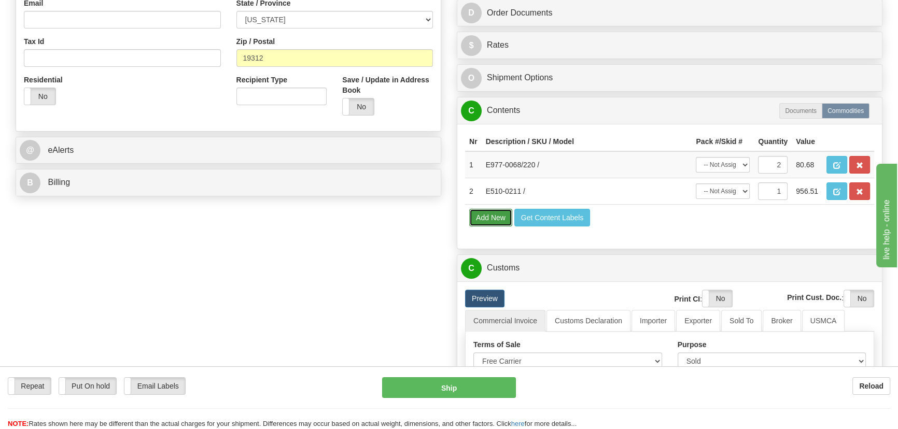
click at [499, 216] on button "Add New" at bounding box center [490, 218] width 43 height 18
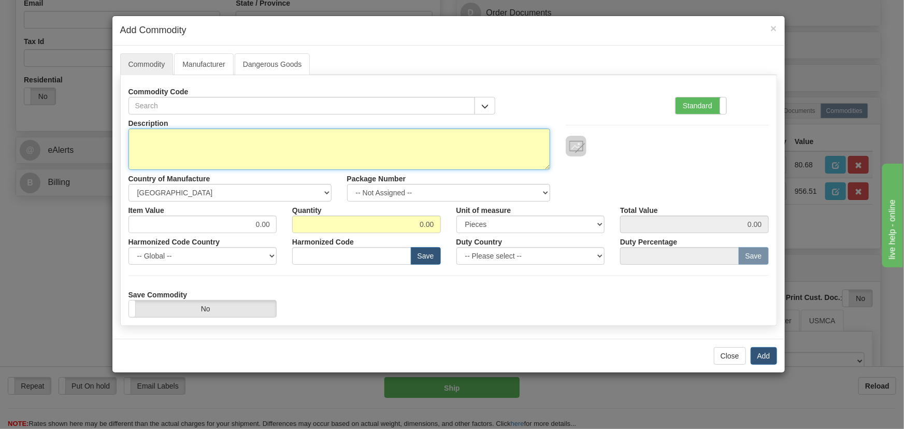
click at [374, 149] on textarea "Description" at bounding box center [340, 149] width 422 height 41
paste textarea "E580-1221"
type textarea "E580-1221"
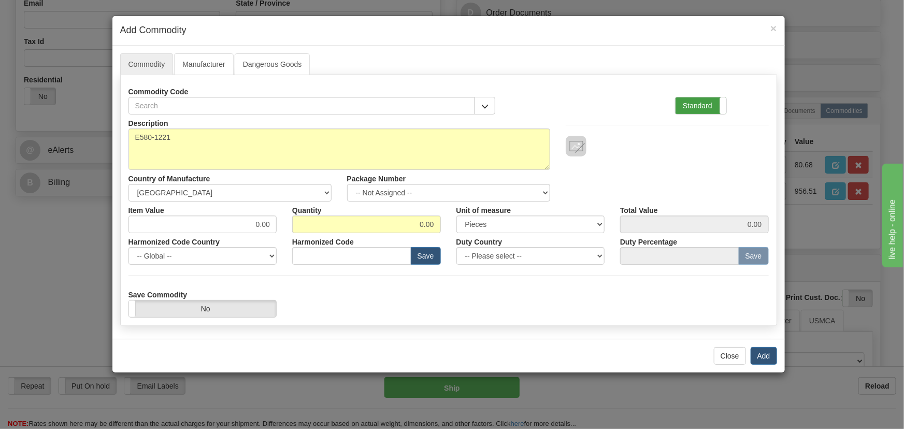
click at [710, 103] on label "Standard" at bounding box center [701, 105] width 51 height 17
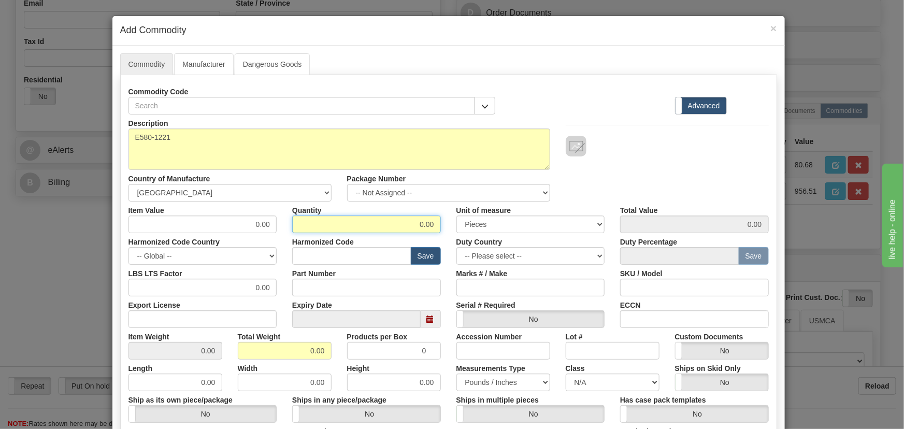
drag, startPoint x: 415, startPoint y: 222, endPoint x: 488, endPoint y: 245, distance: 76.0
click at [490, 243] on div "Description E580-1221 Country of Manufacture -- Unknown -- AFGHANISTAN ALAND IS…" at bounding box center [449, 343] width 641 height 456
type input "2"
drag, startPoint x: 311, startPoint y: 357, endPoint x: 340, endPoint y: 365, distance: 30.2
click at [343, 369] on div "Description E580-1221 Country of Manufacture -- Unknown -- AFGHANISTAN ALAND IS…" at bounding box center [449, 343] width 641 height 456
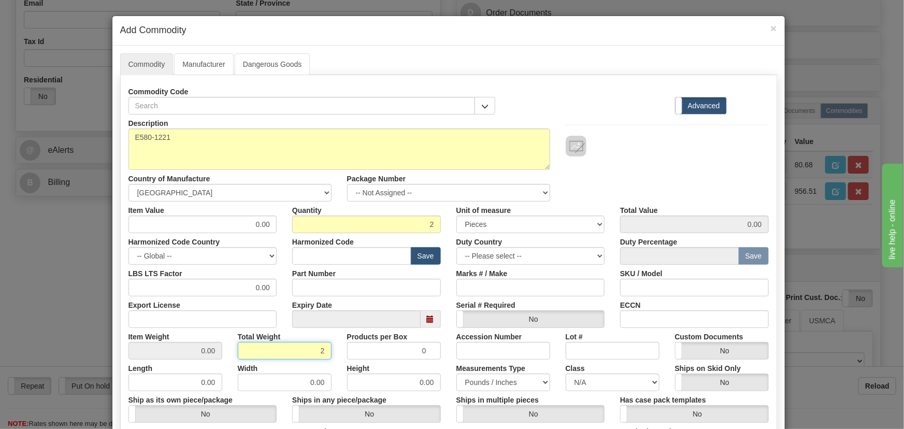
type input "2"
type input "1.0000"
click at [339, 361] on div "Height 0.00" at bounding box center [393, 376] width 109 height 32
drag, startPoint x: 422, startPoint y: 221, endPoint x: 440, endPoint y: 227, distance: 19.8
click at [440, 227] on div "Quantity 2" at bounding box center [367, 218] width 164 height 32
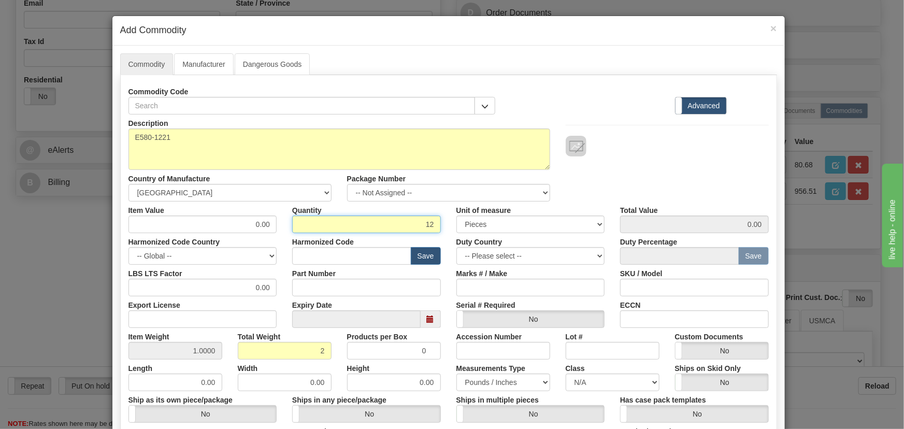
type input "12"
drag, startPoint x: 309, startPoint y: 342, endPoint x: 322, endPoint y: 347, distance: 14.6
click at [322, 347] on input "12.00" at bounding box center [285, 351] width 94 height 18
drag, startPoint x: 318, startPoint y: 351, endPoint x: 327, endPoint y: 351, distance: 9.3
click at [327, 351] on input "12.00" at bounding box center [285, 351] width 94 height 18
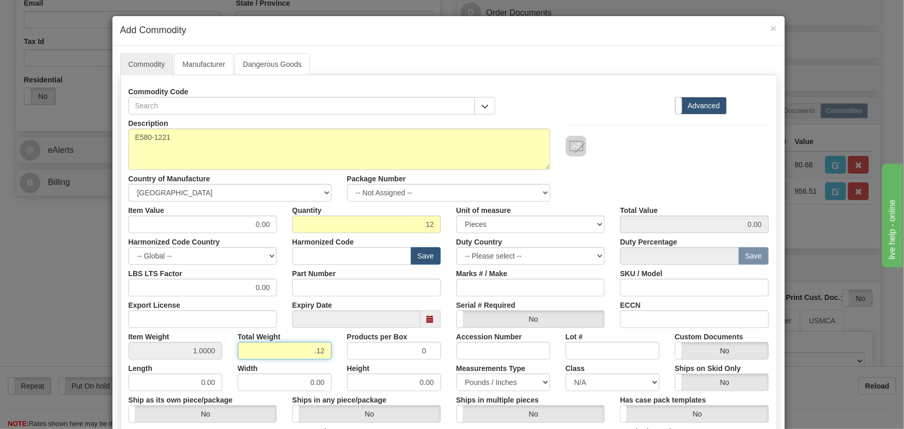
type input ".12"
type input "0.0100"
click at [649, 155] on div at bounding box center [667, 146] width 203 height 21
click at [620, 395] on label "Has case pack templates" at bounding box center [663, 398] width 86 height 14
drag, startPoint x: 250, startPoint y: 221, endPoint x: 290, endPoint y: 231, distance: 41.6
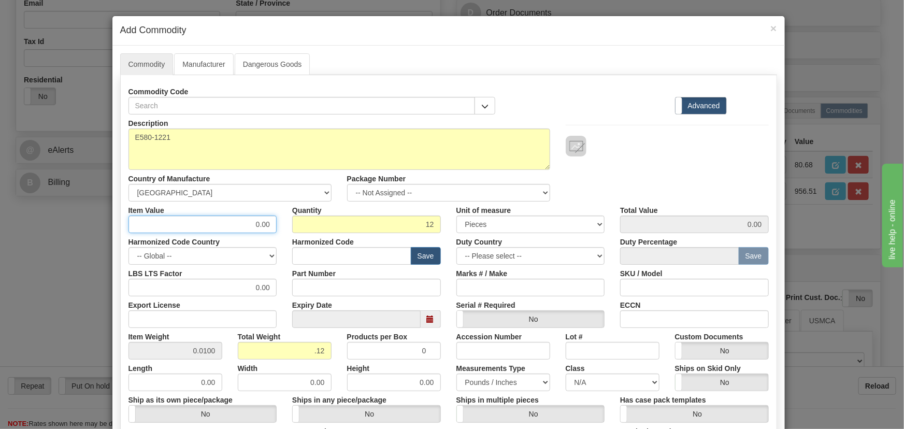
click at [290, 231] on div "Item Value 0.00 Quantity 12 Unit of measure 3 Thousand Square Inches Adjustment…" at bounding box center [449, 218] width 656 height 32
paste input "234,04"
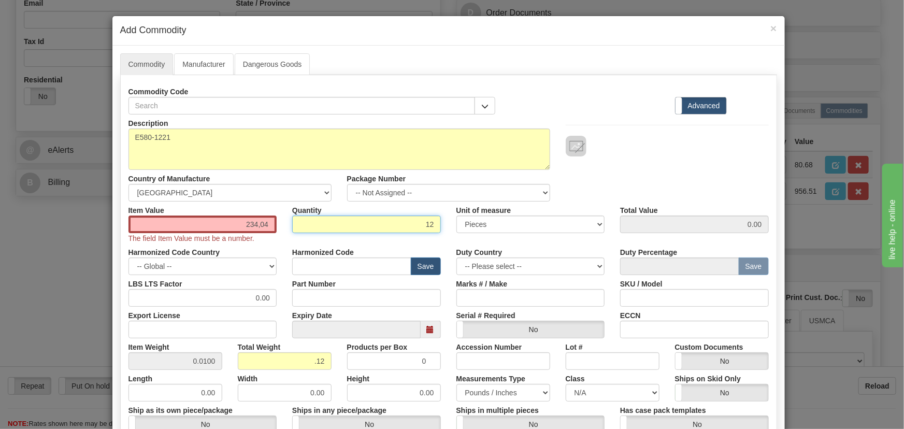
click at [292, 231] on input "12" at bounding box center [366, 225] width 149 height 18
click at [260, 223] on input "234,04" at bounding box center [203, 225] width 149 height 18
click at [258, 224] on input "234,04" at bounding box center [203, 225] width 149 height 18
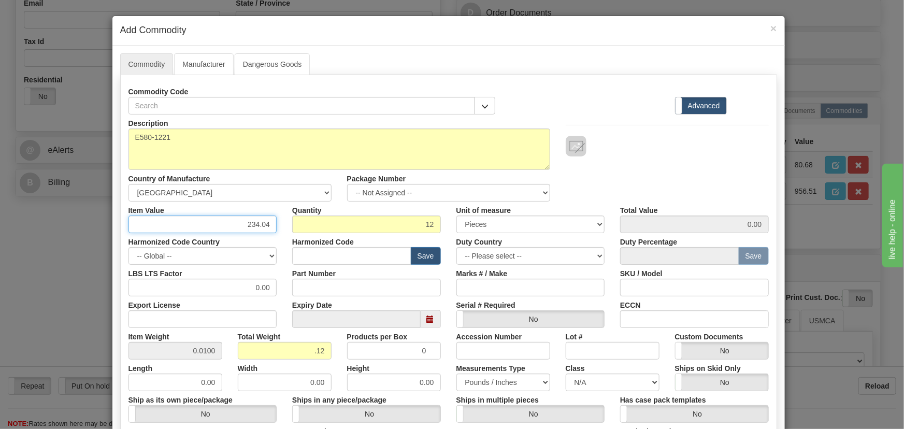
type input "234.04"
type input "2808.48"
click at [630, 162] on div "Description E580-1221 Country of Manufacture -- Unknown -- AFGHANISTAN ALAND IS…" at bounding box center [449, 158] width 656 height 87
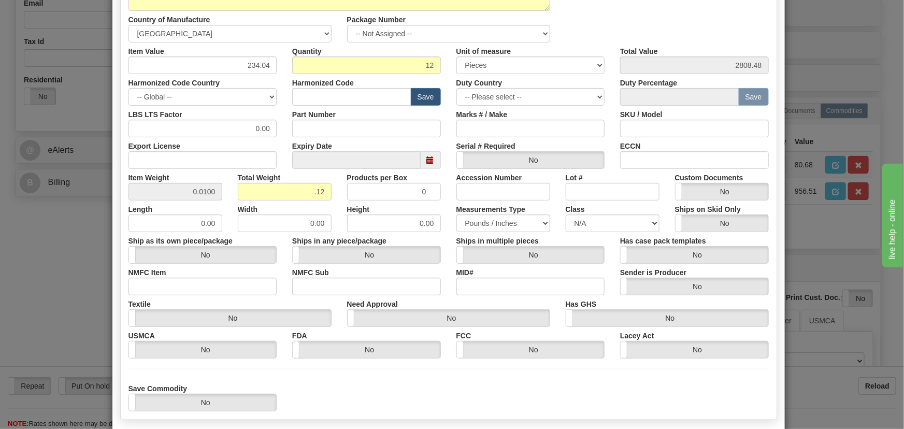
scroll to position [211, 0]
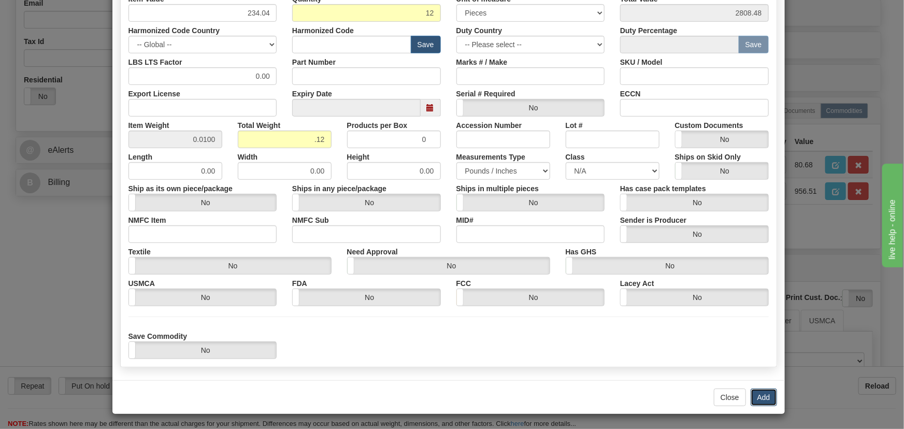
click at [757, 392] on button "Add" at bounding box center [764, 398] width 26 height 18
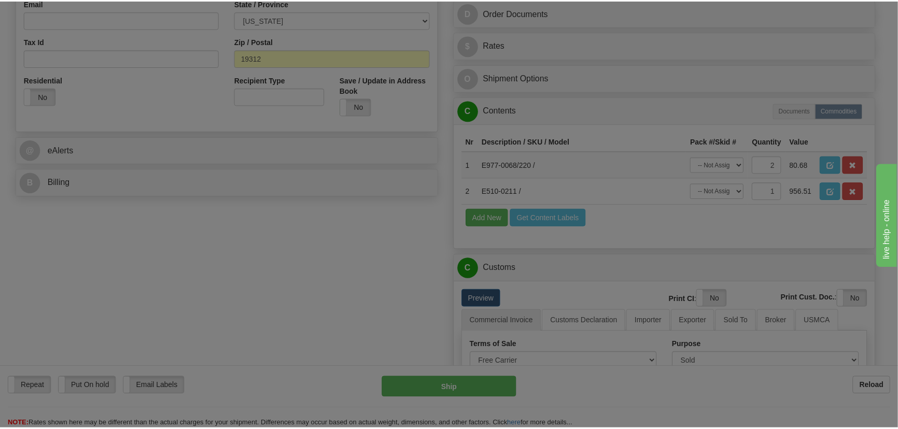
scroll to position [0, 0]
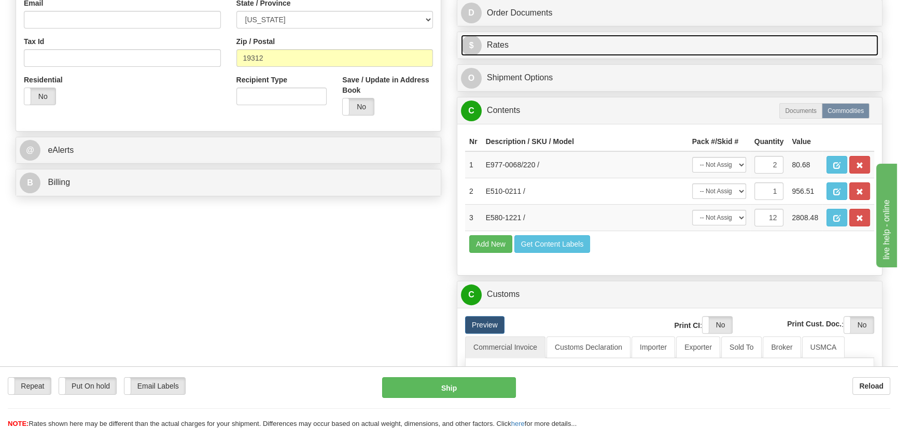
click at [669, 49] on link "$ Rates" at bounding box center [669, 45] width 417 height 21
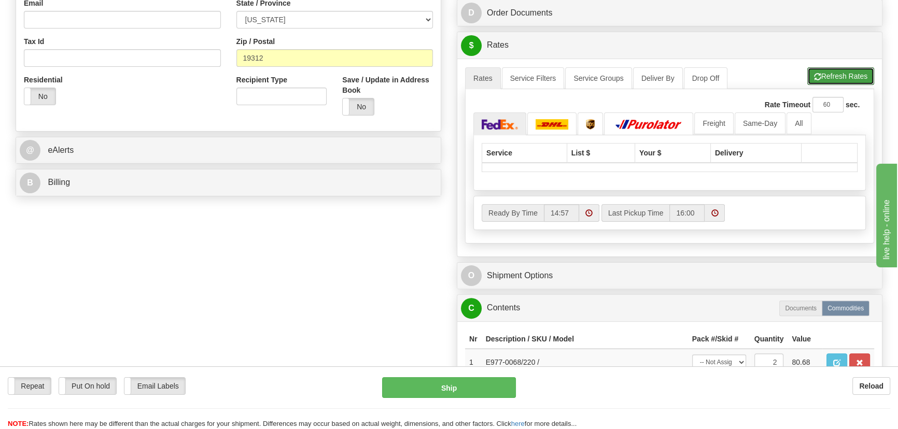
click at [846, 75] on button "Refresh Rates" at bounding box center [840, 76] width 67 height 18
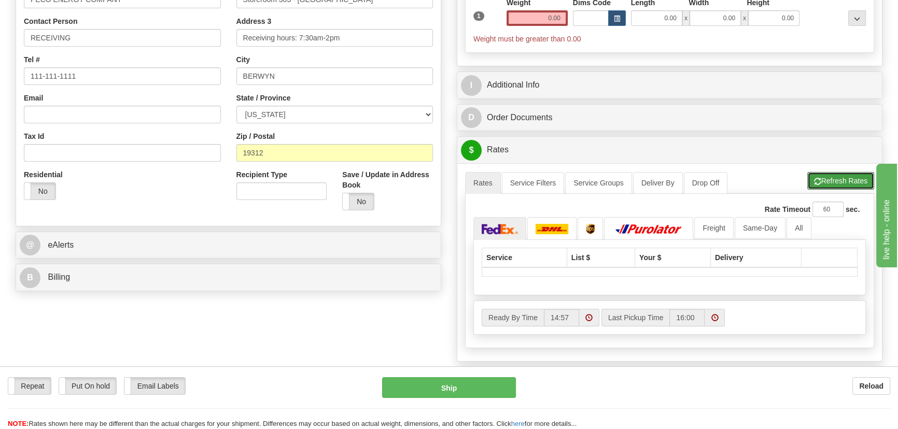
scroll to position [94, 0]
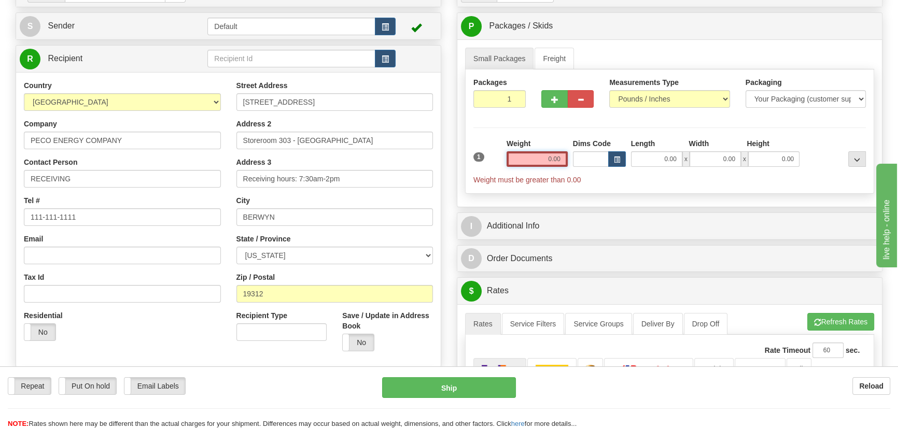
drag, startPoint x: 538, startPoint y: 161, endPoint x: 576, endPoint y: 169, distance: 39.1
click at [579, 170] on div "1 Weight 0.00 Dims Code 0.00" at bounding box center [669, 161] width 397 height 47
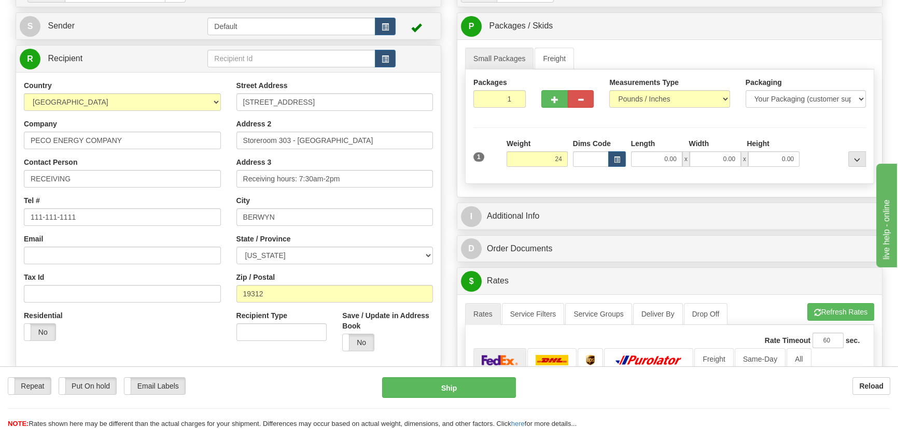
type input "24.00"
click at [819, 141] on div at bounding box center [835, 152] width 66 height 29
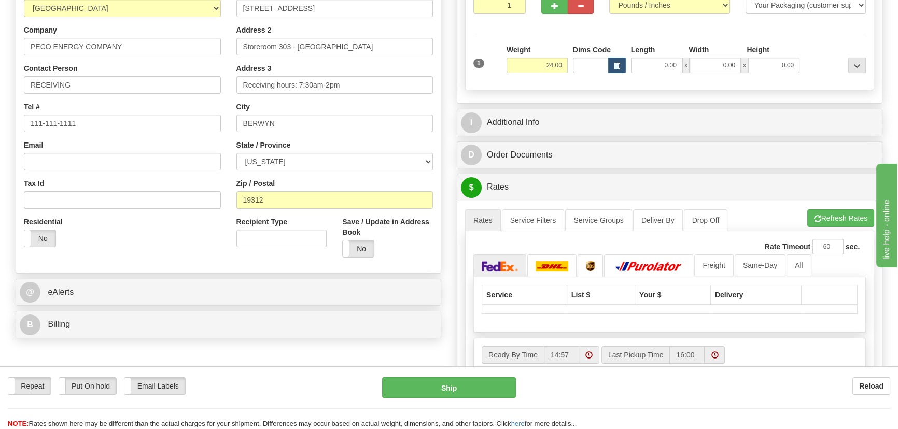
scroll to position [188, 0]
click at [830, 213] on button "Refresh Rates" at bounding box center [840, 218] width 67 height 18
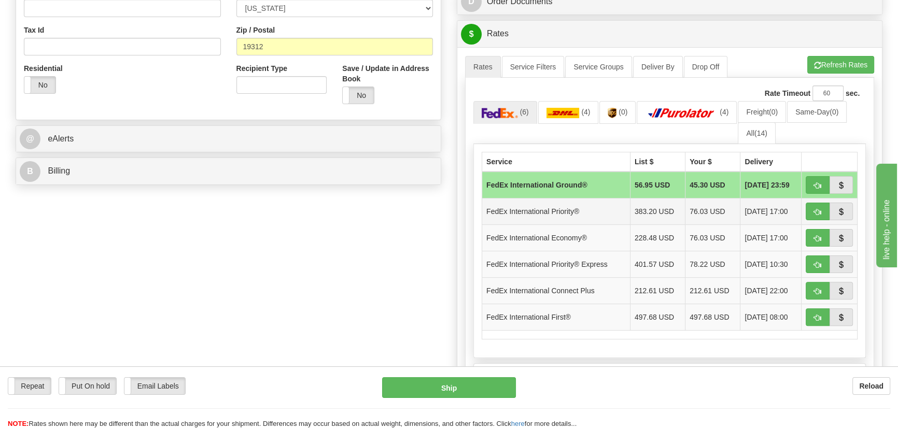
scroll to position [377, 0]
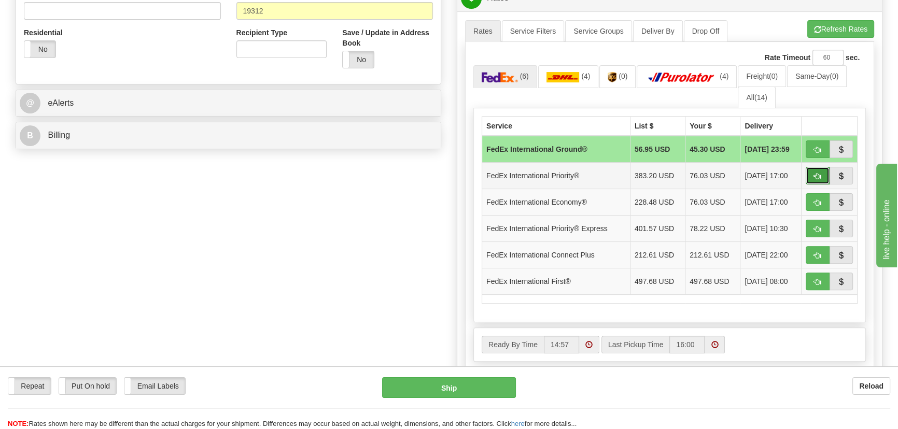
click at [817, 174] on span "button" at bounding box center [817, 176] width 7 height 7
type input "01"
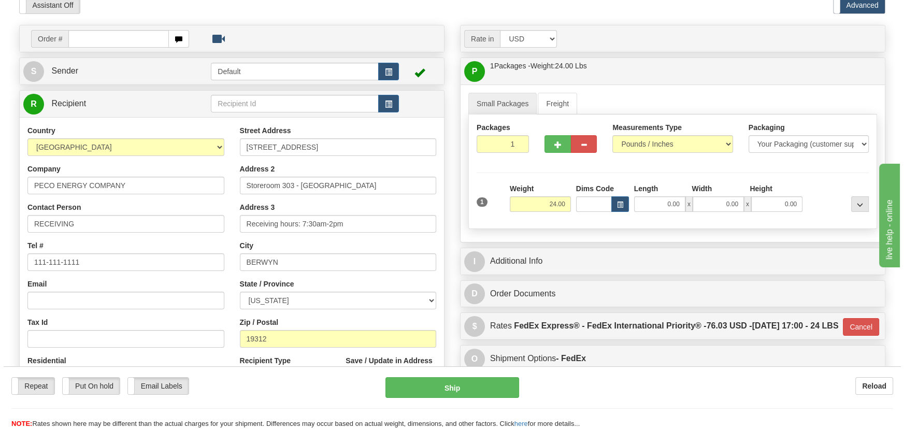
scroll to position [0, 0]
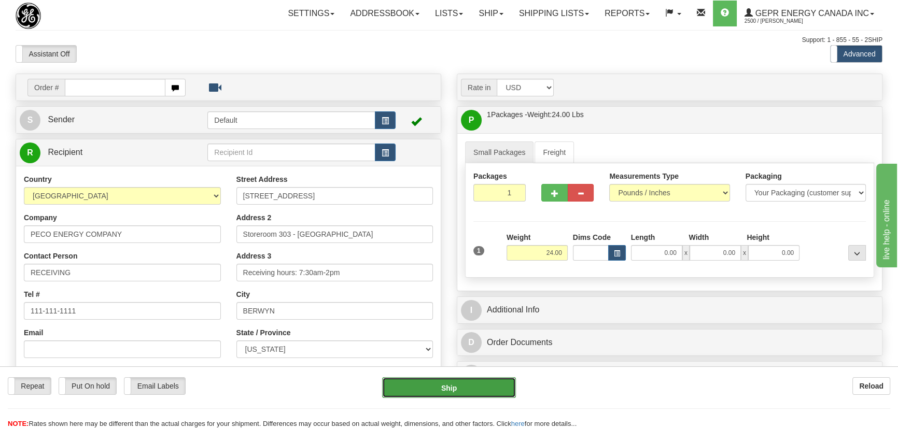
click at [450, 389] on button "Ship" at bounding box center [449, 387] width 134 height 21
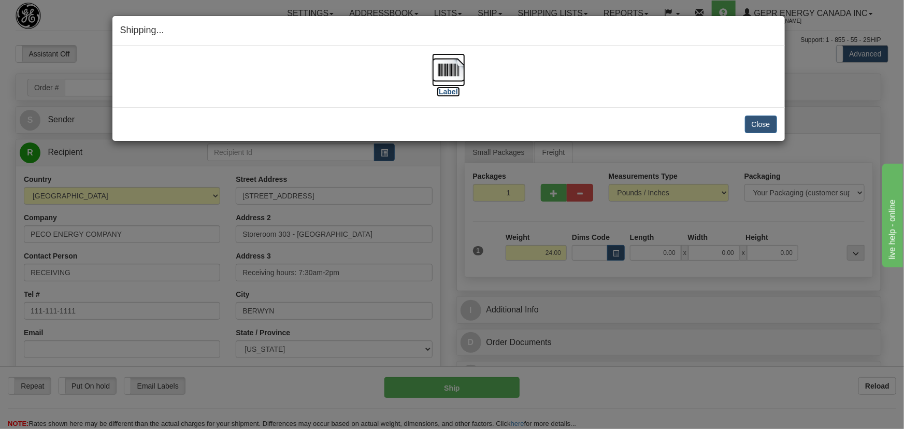
click at [440, 67] on img at bounding box center [448, 69] width 33 height 33
click at [768, 129] on button "Close" at bounding box center [761, 125] width 32 height 18
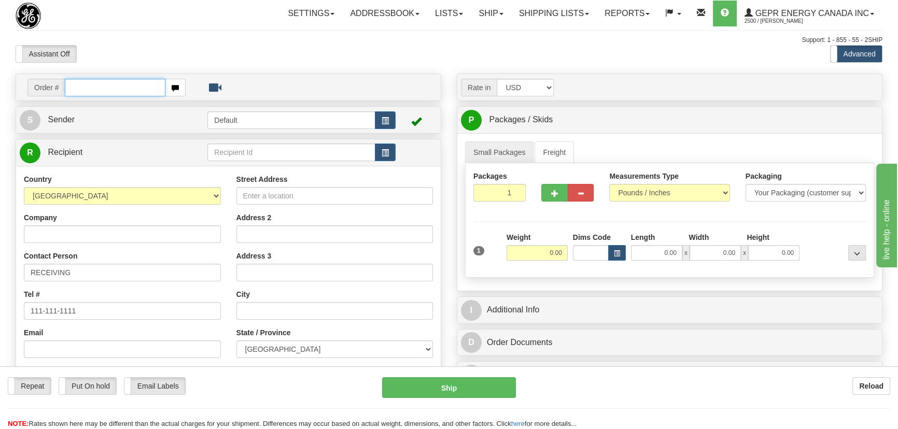
paste input "0086692999"
click at [80, 87] on input "0086692999" at bounding box center [115, 88] width 101 height 18
type input "86692999"
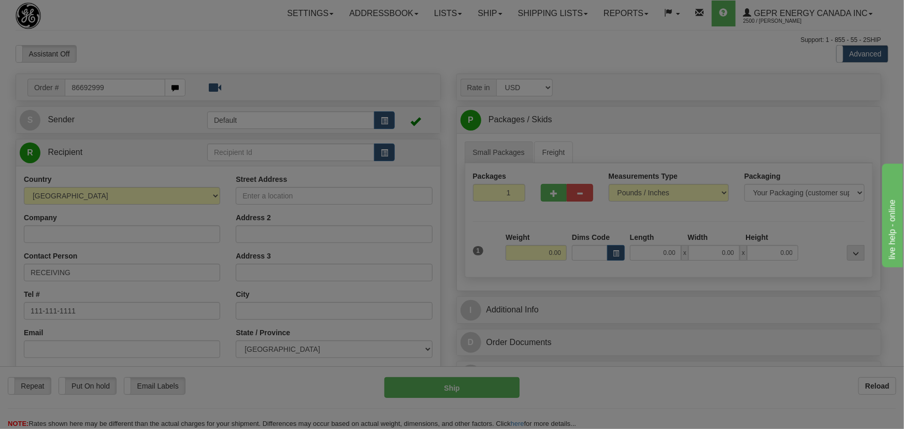
click at [368, 49] on body "Training Course Close Toggle navigation Settings Shipping Preferences New Recip…" at bounding box center [452, 214] width 904 height 429
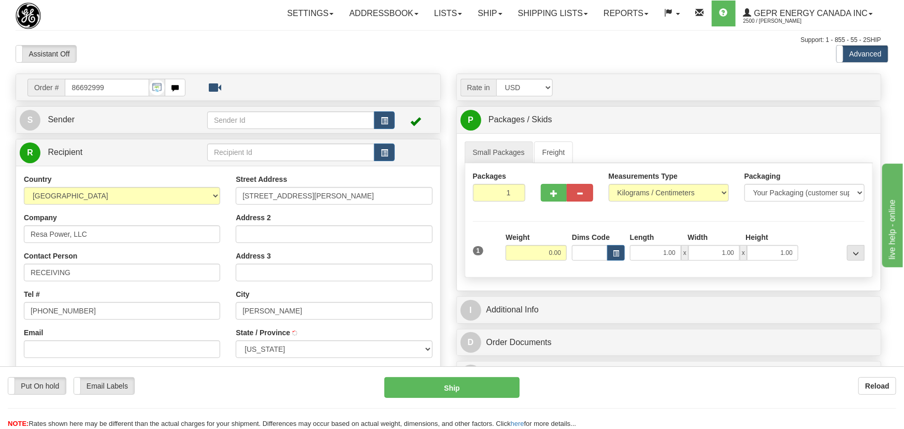
type input "[PERSON_NAME]"
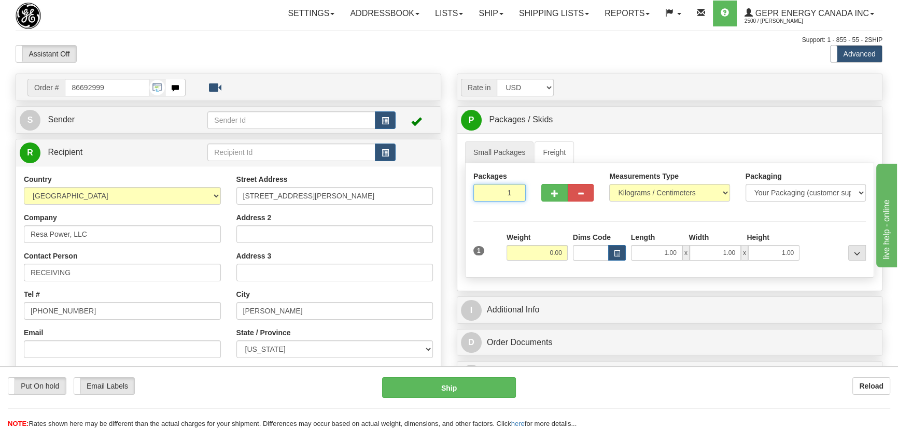
drag, startPoint x: 503, startPoint y: 187, endPoint x: 528, endPoint y: 199, distance: 27.6
click at [528, 199] on div "Packages 1 1" at bounding box center [499, 190] width 68 height 38
type input "12"
click at [543, 253] on div "Packages 12 1 Measurements Type" at bounding box center [669, 220] width 409 height 115
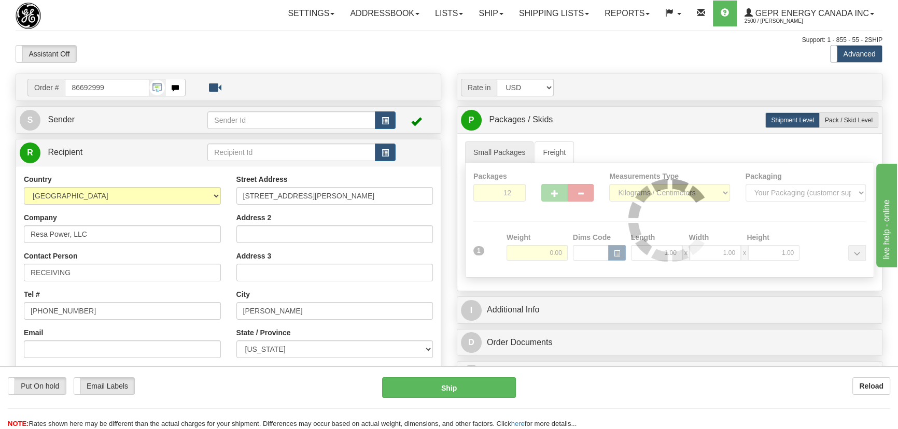
click at [539, 254] on div "Packages 12 1 Measurements Type" at bounding box center [669, 220] width 409 height 115
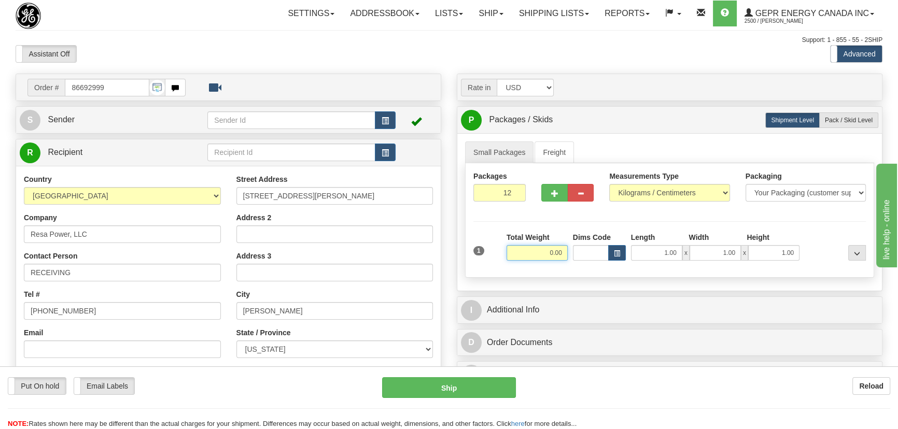
click at [539, 254] on input "0.00" at bounding box center [536, 253] width 61 height 16
type input "120.00"
click at [665, 192] on select "Pounds / Inches Kilograms / Centimeters" at bounding box center [669, 193] width 120 height 18
select select "0"
click at [609, 184] on select "Pounds / Inches Kilograms / Centimeters" at bounding box center [669, 193] width 120 height 18
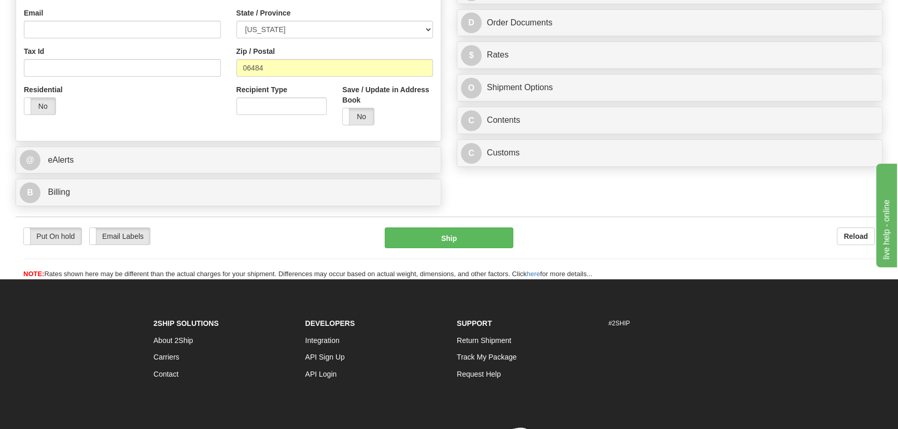
scroll to position [330, 0]
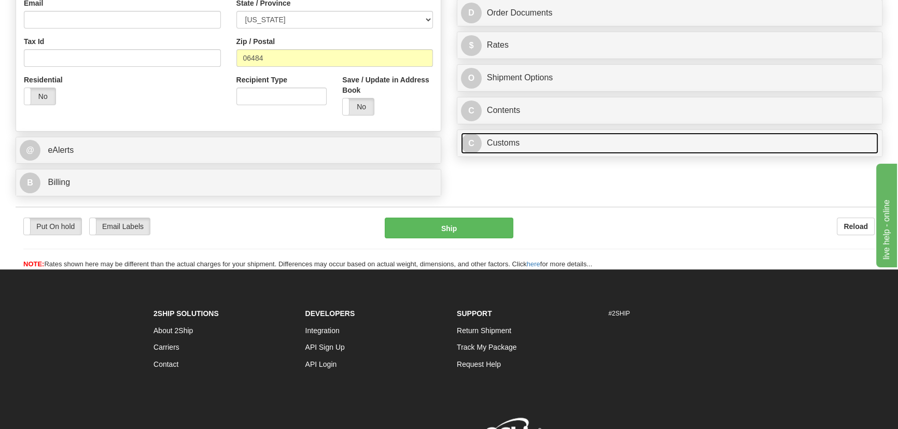
click at [650, 136] on link "C Customs" at bounding box center [669, 143] width 417 height 21
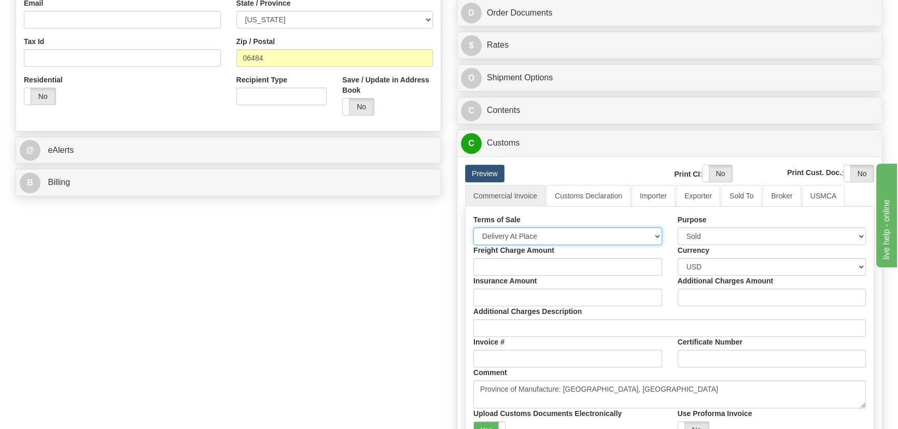
click at [549, 235] on select "Free Carrier Free On Board Ex Works Delivered Duty Unpaid Delivered Duty Paid C…" at bounding box center [567, 236] width 189 height 18
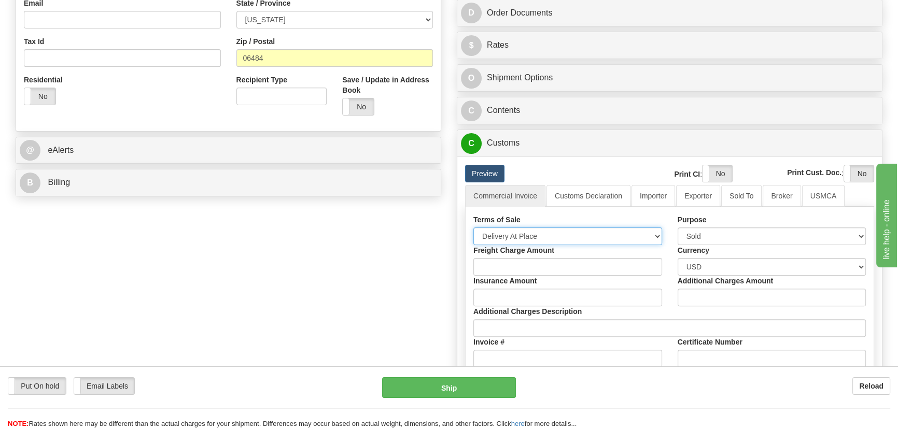
select select "7"
click at [473, 227] on select "Free Carrier Free On Board Ex Works Delivered Duty Unpaid Delivered Duty Paid C…" at bounding box center [567, 236] width 189 height 18
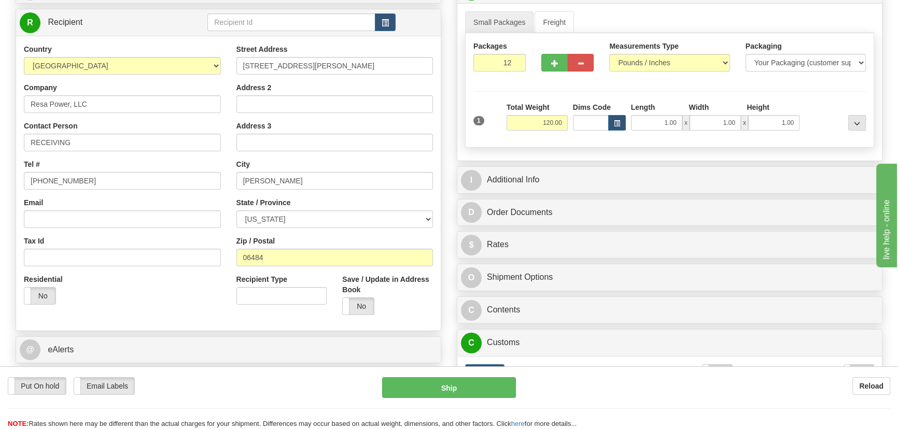
scroll to position [94, 0]
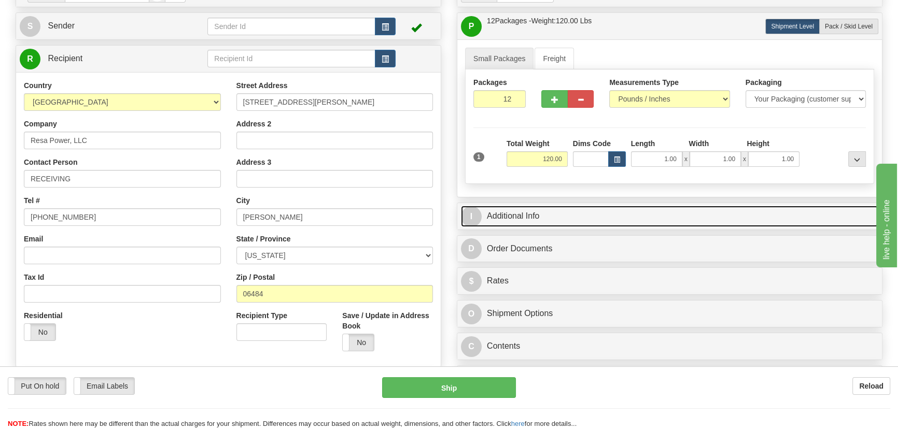
click at [624, 216] on link "I Additional Info" at bounding box center [669, 216] width 417 height 21
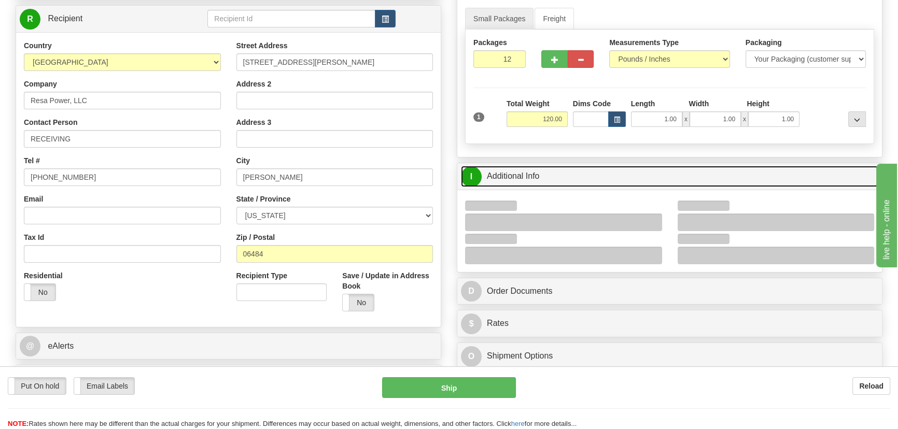
scroll to position [188, 0]
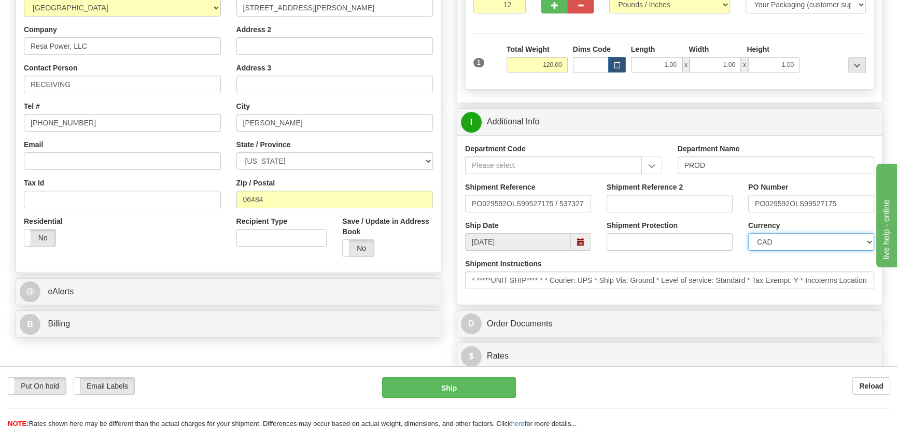
click at [797, 237] on select "CAD USD EUR ZAR [PERSON_NAME] ARN AUD AUS AWG BBD BFR BGN BHD BMD BND BRC BRL C…" at bounding box center [811, 242] width 126 height 18
select select "1"
click at [748, 233] on select "CAD USD EUR ZAR [PERSON_NAME] ARN AUD AUS AWG BBD BFR BGN BHD BMD BND BRC BRL C…" at bounding box center [811, 242] width 126 height 18
click at [674, 202] on input "Shipment Reference 2" at bounding box center [669, 204] width 126 height 18
drag, startPoint x: 674, startPoint y: 202, endPoint x: 583, endPoint y: 206, distance: 91.3
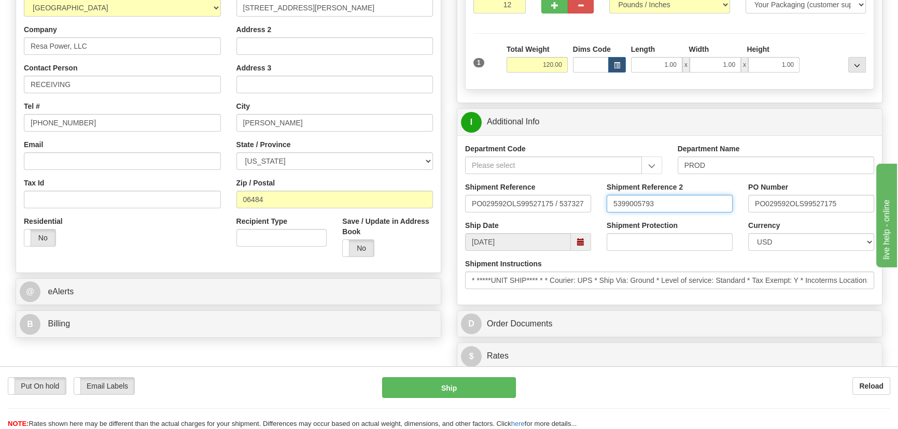
click at [584, 206] on div "Shipment Reference PO029592OLS99527175 / 537327 Shipment Reference 2 5399005793…" at bounding box center [669, 201] width 424 height 38
type input "5399005793"
click at [619, 396] on div "Put On hold Put On hold Email Labels Email Labels Edit Reload Ship" at bounding box center [449, 387] width 898 height 21
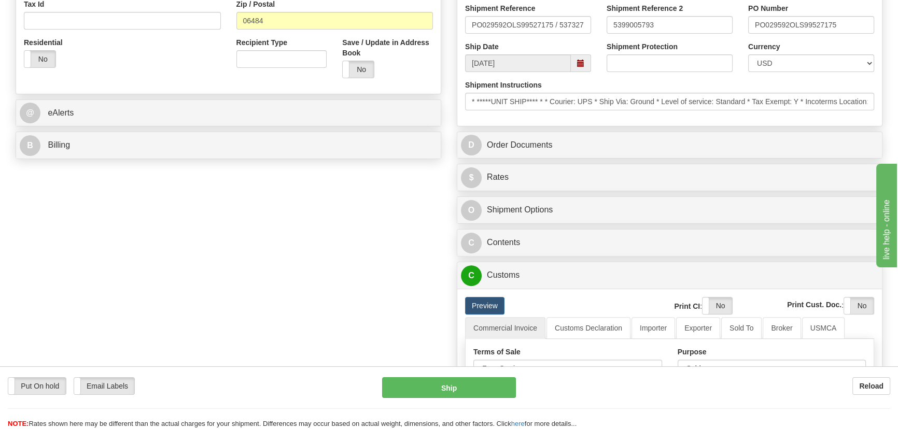
scroll to position [424, 0]
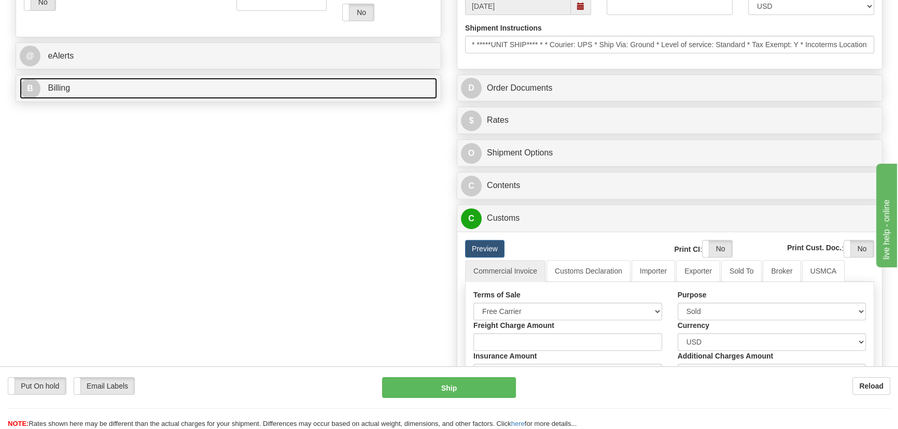
click at [279, 91] on link "B Billing" at bounding box center [228, 88] width 417 height 21
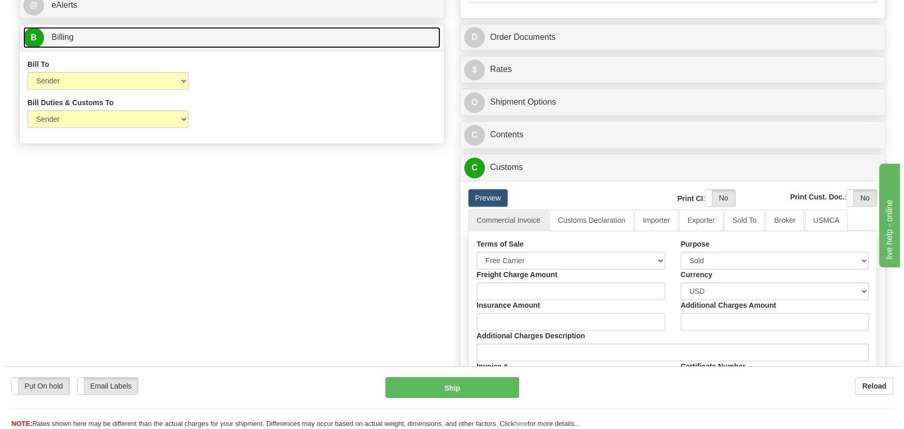
scroll to position [471, 0]
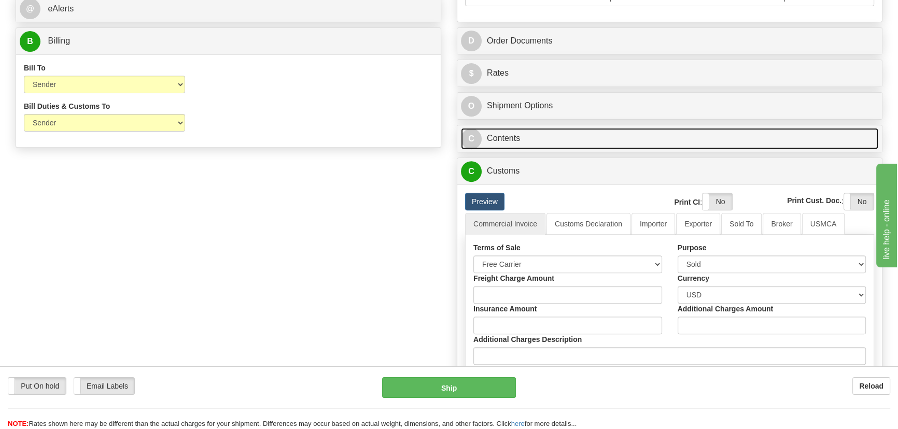
click at [702, 141] on link "C Contents" at bounding box center [669, 138] width 417 height 21
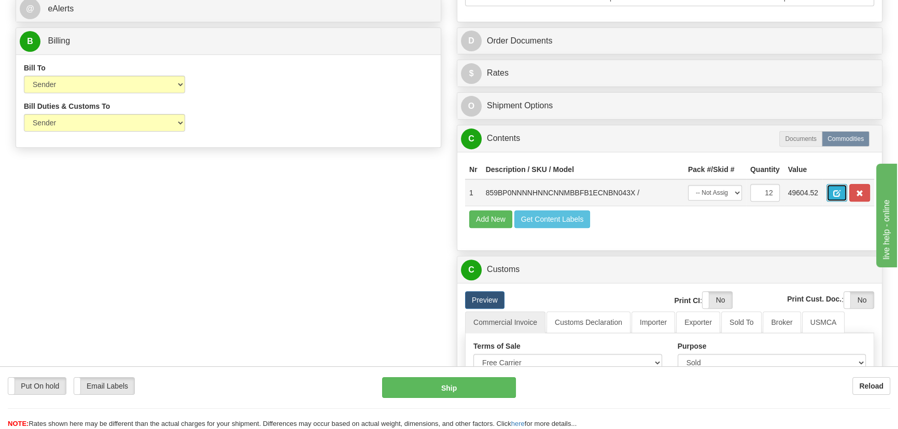
click at [839, 190] on span "button" at bounding box center [836, 193] width 7 height 7
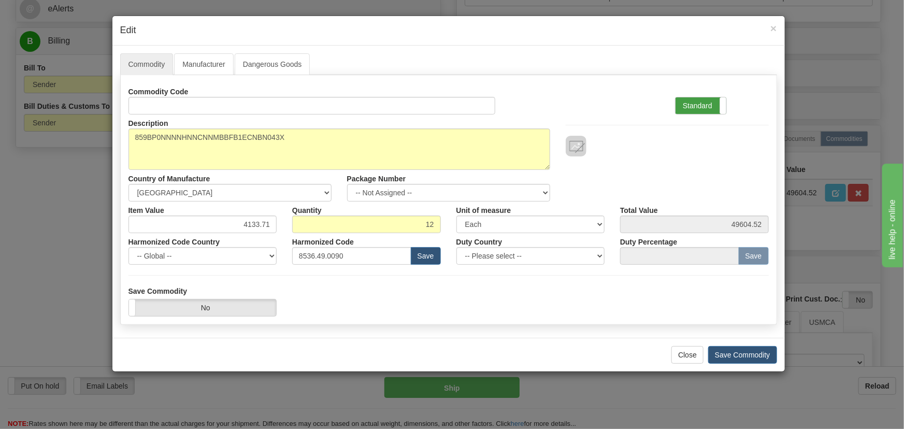
click at [702, 105] on label "Standard" at bounding box center [701, 105] width 51 height 17
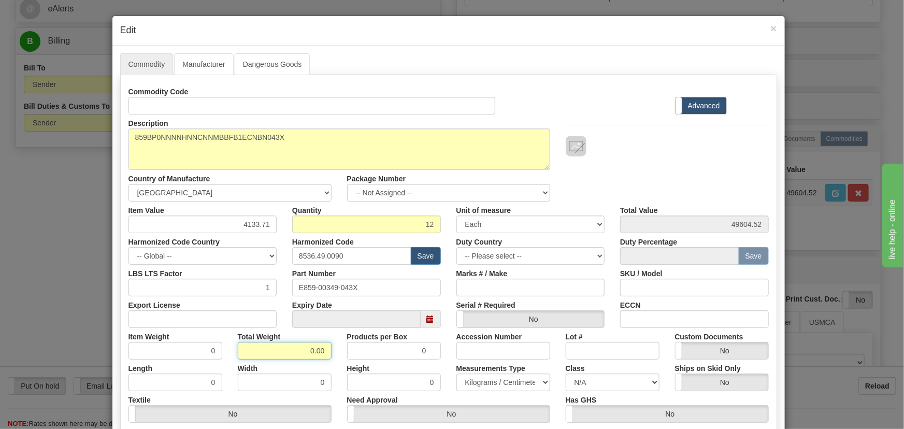
drag, startPoint x: 301, startPoint y: 357, endPoint x: 333, endPoint y: 368, distance: 34.1
click at [343, 369] on div "Commodity Code Standard Advanced Description 859BP0NNNNHNNCNNMBBFB1ECNBN043X Co…" at bounding box center [449, 269] width 641 height 372
type input "12"
type input "1.0000"
drag, startPoint x: 240, startPoint y: 223, endPoint x: 277, endPoint y: 233, distance: 38.1
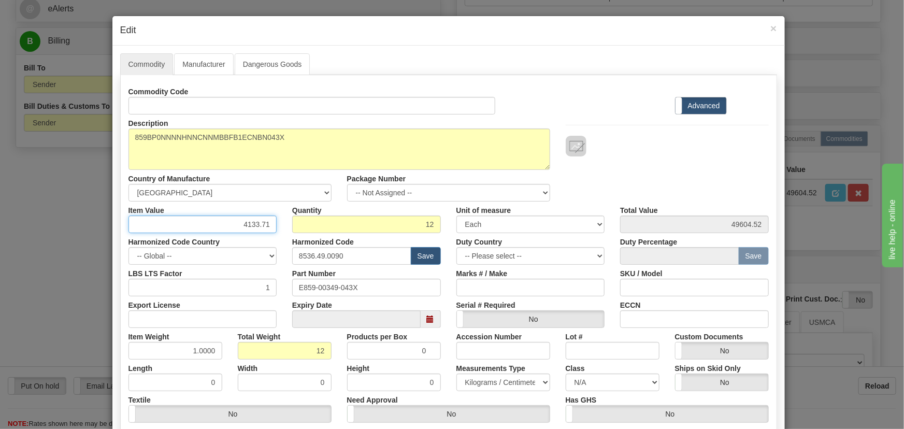
click at [283, 232] on div "Item Value 4133.71 Quantity 12 Unit of measure 3 Thousand Square Inches Adjustm…" at bounding box center [449, 218] width 656 height 32
paste input "3.465,4"
type input "3465.41"
type input "41584.92"
click at [596, 115] on div at bounding box center [667, 136] width 219 height 42
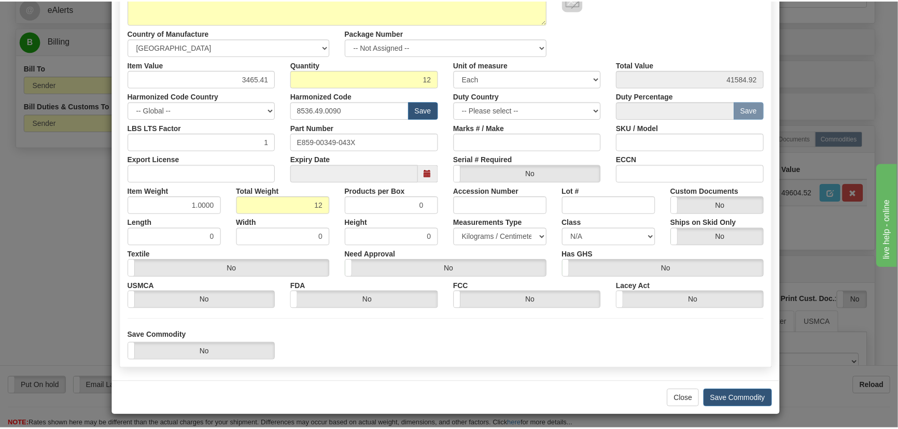
scroll to position [147, 0]
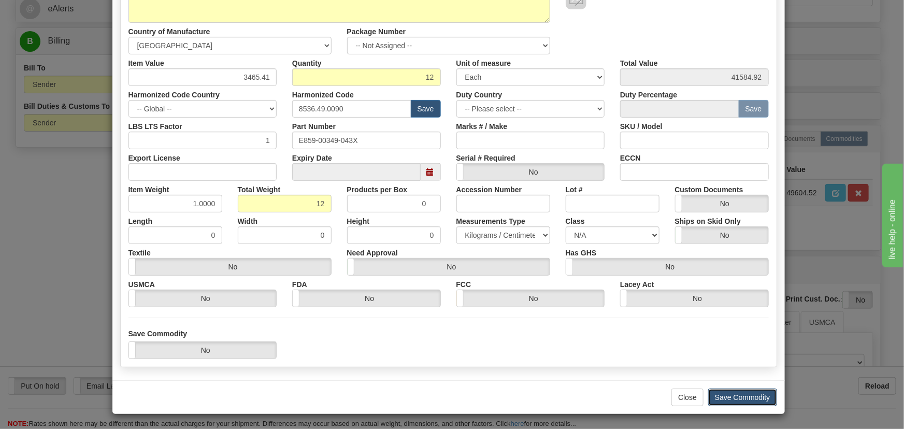
click at [751, 393] on button "Save Commodity" at bounding box center [742, 398] width 69 height 18
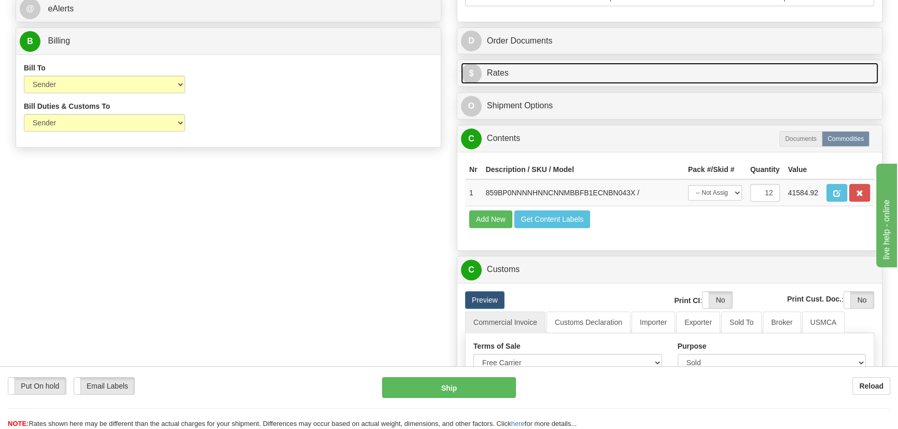
click at [705, 68] on link "$ Rates" at bounding box center [669, 73] width 417 height 21
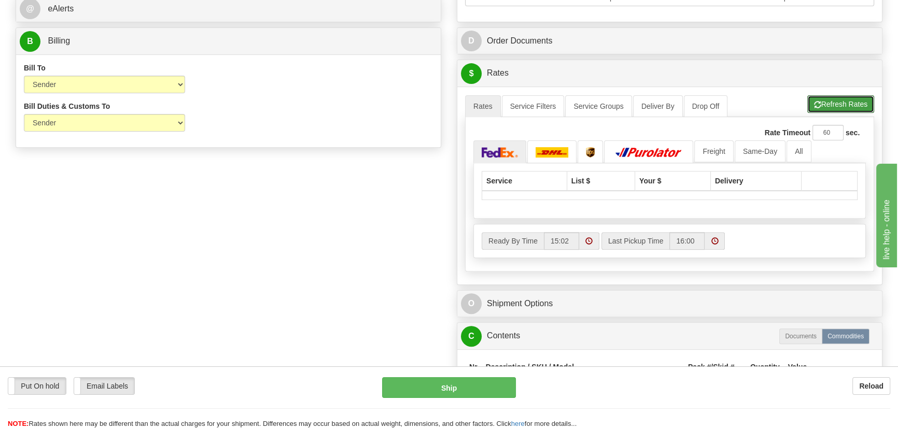
drag, startPoint x: 847, startPoint y: 100, endPoint x: 827, endPoint y: 110, distance: 22.5
click at [847, 100] on button "Refresh Rates" at bounding box center [840, 104] width 67 height 18
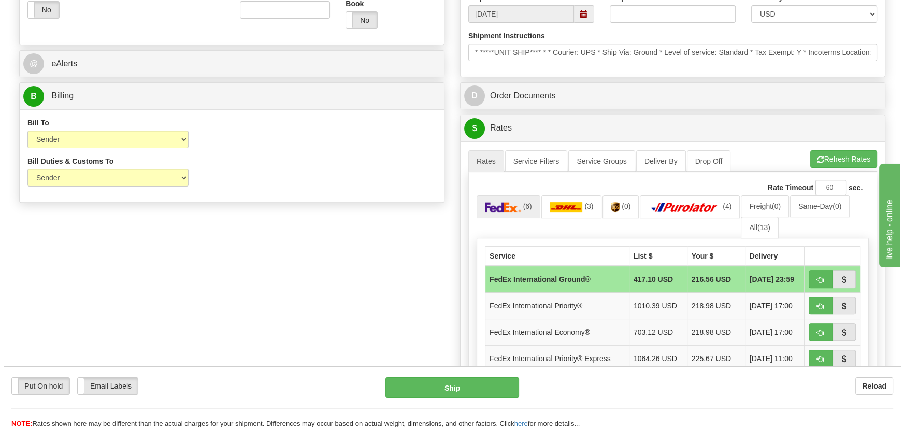
scroll to position [518, 0]
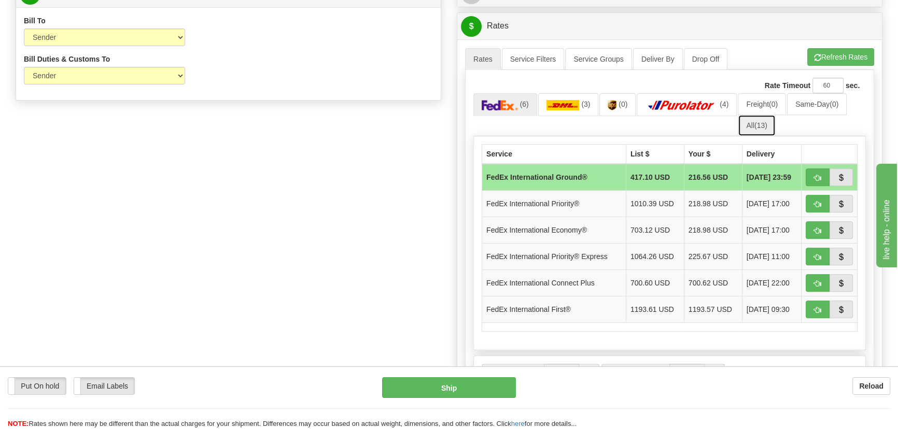
click at [757, 125] on span "(13)" at bounding box center [760, 125] width 13 height 8
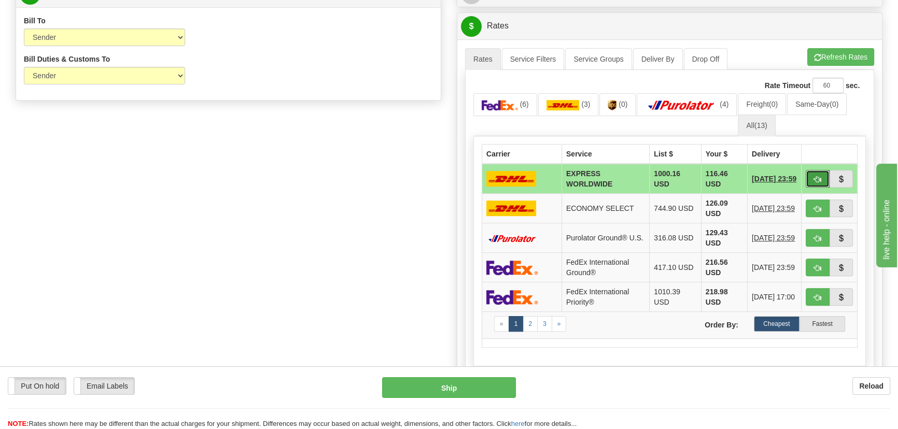
click at [816, 176] on span "button" at bounding box center [817, 179] width 7 height 7
type input "P"
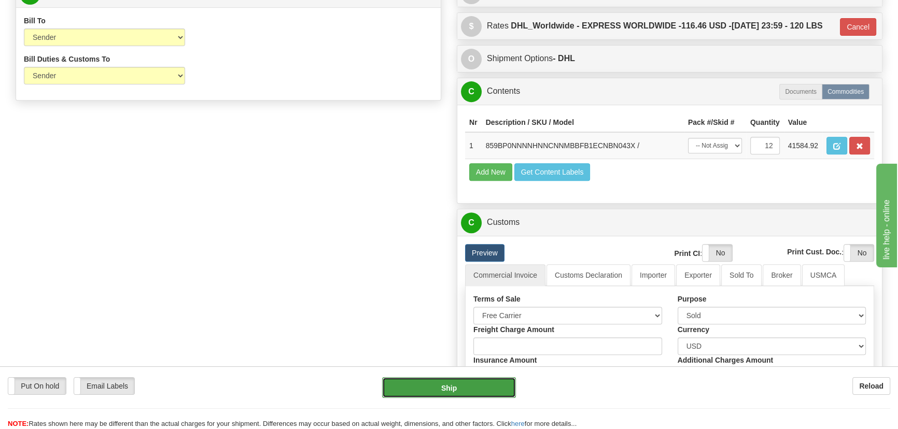
click at [461, 388] on button "Ship" at bounding box center [449, 387] width 134 height 21
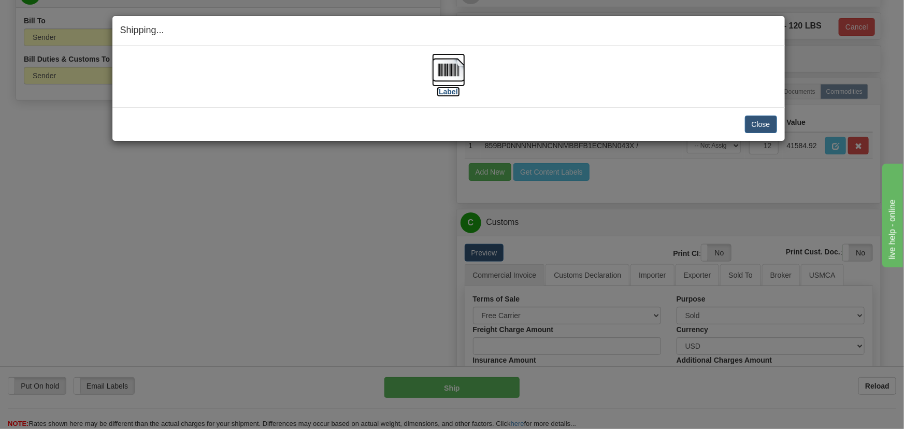
click at [453, 68] on img at bounding box center [448, 69] width 33 height 33
click at [456, 68] on img at bounding box center [448, 69] width 33 height 33
click at [751, 127] on button "Close" at bounding box center [761, 125] width 32 height 18
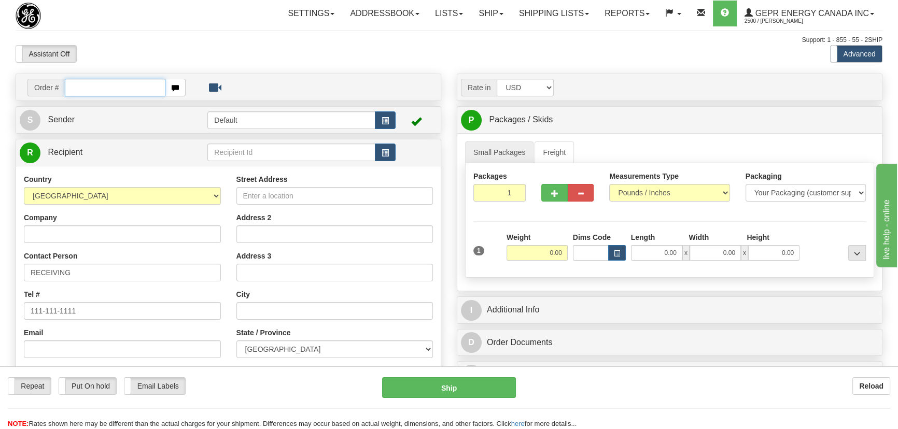
paste input "0086692996"
click at [77, 86] on input "0086692996" at bounding box center [115, 88] width 101 height 18
type input "86692996"
click at [145, 46] on body "Training Course Close Toggle navigation Settings Shipping Preferences New Recip…" at bounding box center [452, 214] width 904 height 429
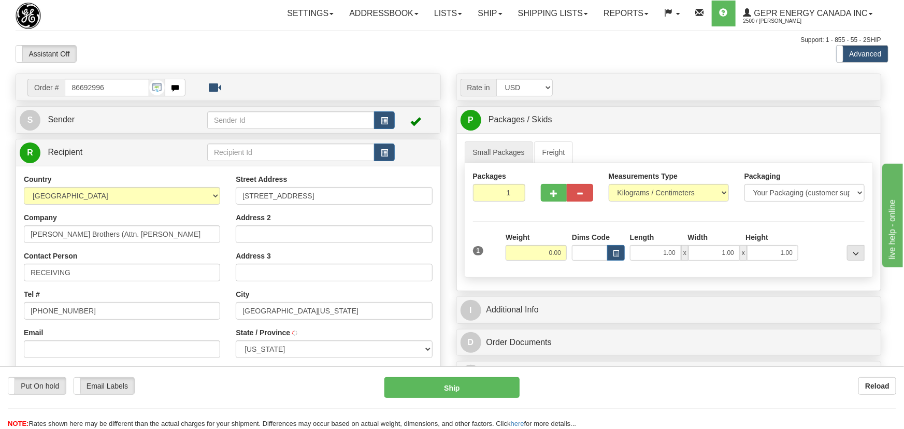
type input "[US_STATE][GEOGRAPHIC_DATA]"
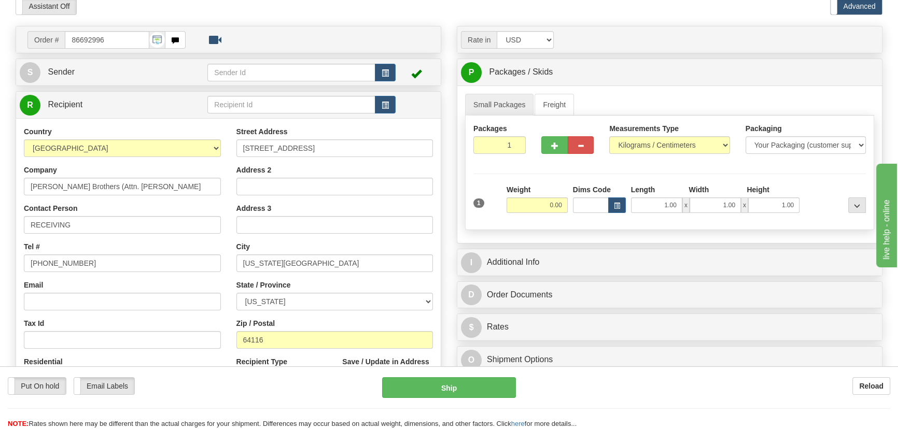
scroll to position [47, 0]
drag, startPoint x: 501, startPoint y: 149, endPoint x: 529, endPoint y: 173, distance: 37.5
click at [529, 170] on div "Packages 1 1 Measurements Type" at bounding box center [669, 174] width 409 height 115
type input "2"
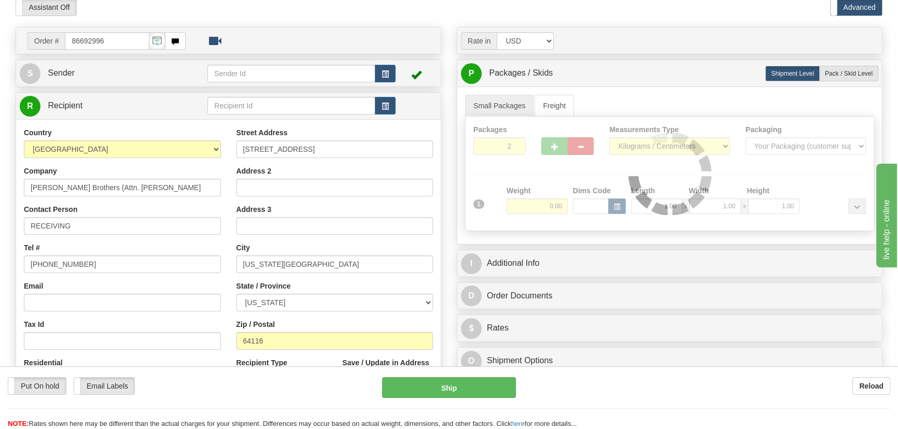
click at [533, 177] on div "Packages 2 1 Measurements Type" at bounding box center [669, 174] width 409 height 115
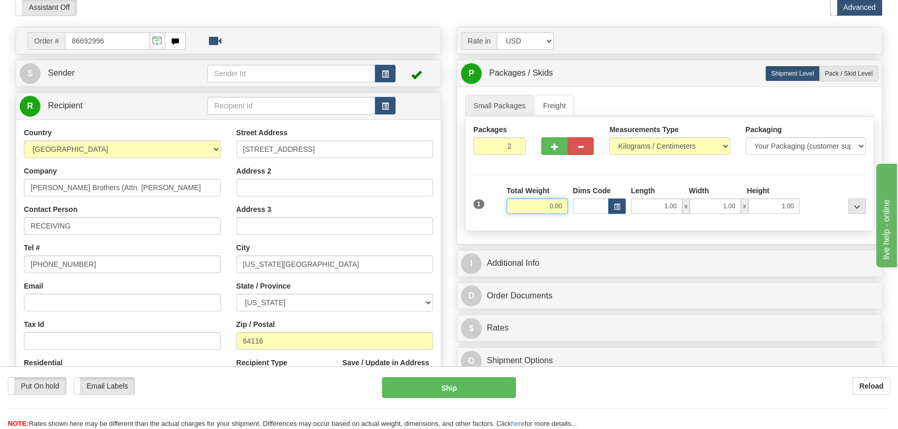
click at [538, 211] on input "0.00" at bounding box center [536, 206] width 61 height 16
type input "42.00"
click at [645, 144] on select "Pounds / Inches Kilograms / Centimeters" at bounding box center [669, 146] width 120 height 18
select select "0"
click at [609, 137] on select "Pounds / Inches Kilograms / Centimeters" at bounding box center [669, 146] width 120 height 18
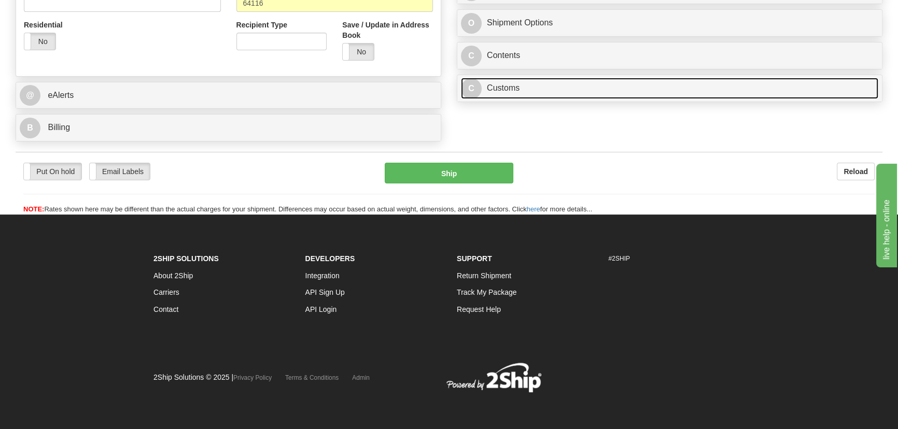
click at [661, 90] on link "C Customs" at bounding box center [669, 88] width 417 height 21
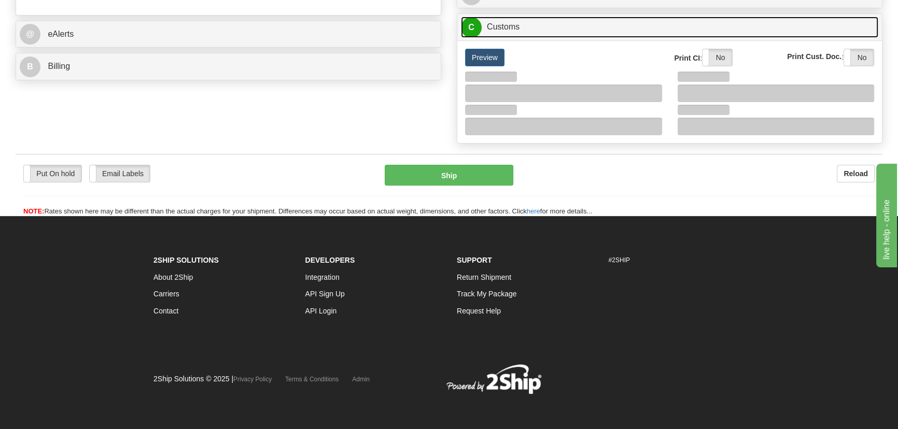
scroll to position [447, 0]
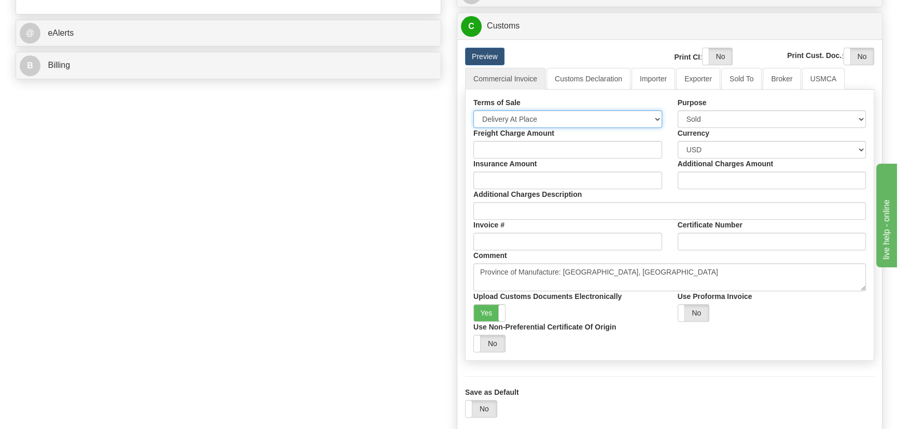
click at [561, 118] on select "Free Carrier Free On Board Ex Works Delivered Duty Unpaid Delivered Duty Paid C…" at bounding box center [567, 119] width 189 height 18
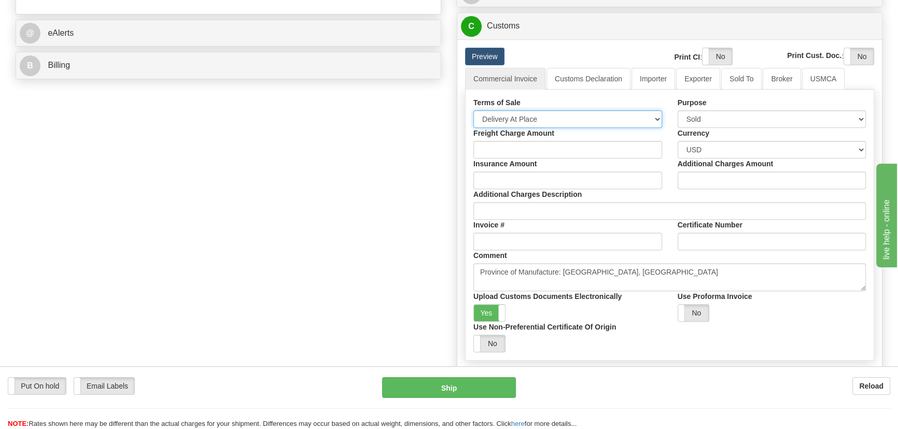
select select "7"
click at [473, 110] on select "Free Carrier Free On Board Ex Works Delivered Duty Unpaid Delivered Duty Paid C…" at bounding box center [567, 119] width 189 height 18
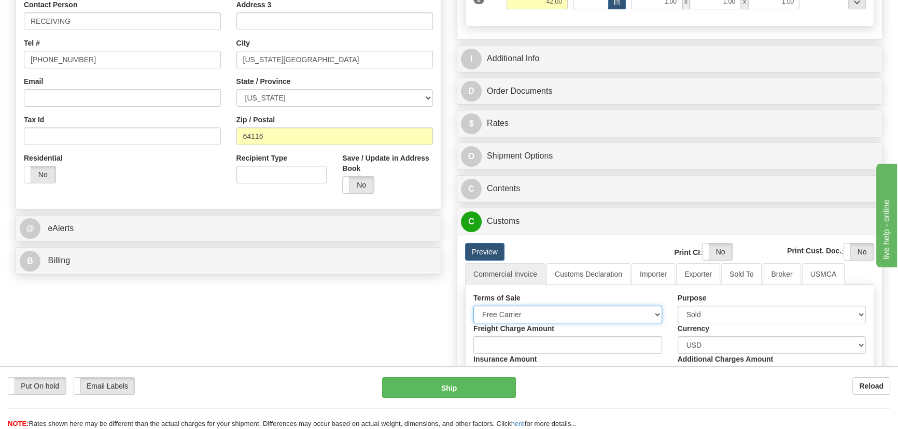
scroll to position [164, 0]
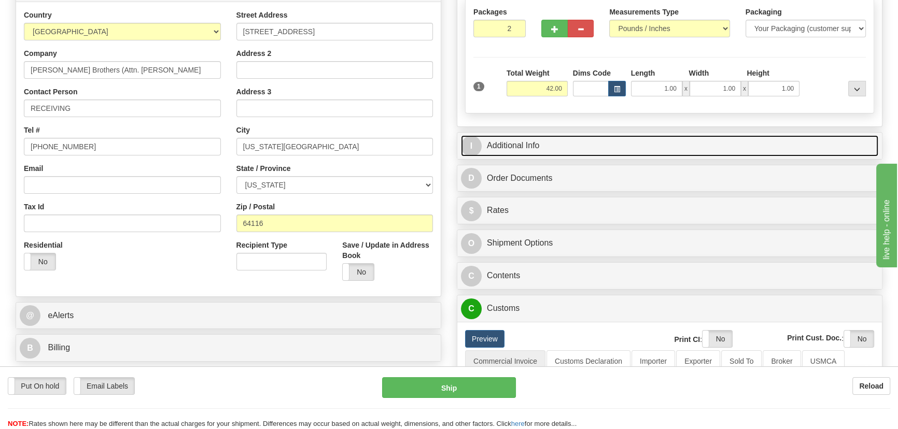
click at [690, 143] on link "I Additional Info" at bounding box center [669, 145] width 417 height 21
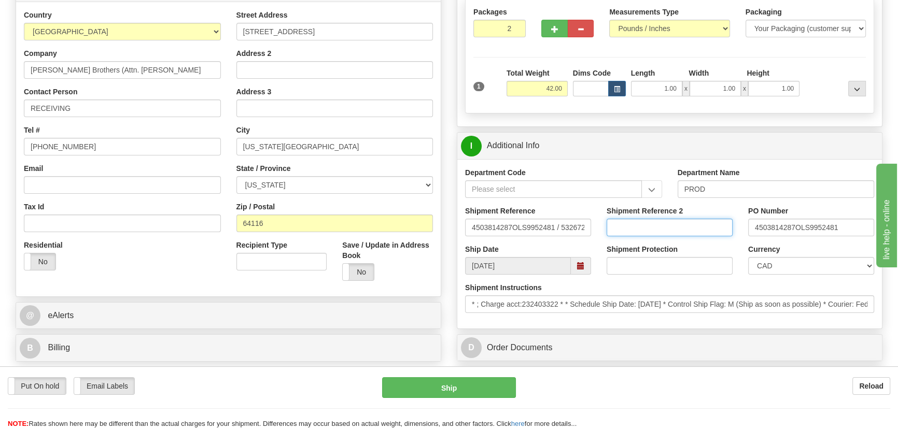
click at [710, 227] on input "Shipment Reference 2" at bounding box center [669, 228] width 126 height 18
drag, startPoint x: 710, startPoint y: 227, endPoint x: 560, endPoint y: 235, distance: 150.5
click at [560, 234] on div "Shipment Reference 4503814287OLS9952481 / 532672 Shipment Reference 2 539900537…" at bounding box center [669, 225] width 424 height 38
type input "5399005379"
click at [806, 266] on select "CAD USD EUR ZAR RON ANG ARN AUD AUS AWG BBD BFR BGN BHD BMD BND BRC BRL CHP CKZ…" at bounding box center [811, 266] width 126 height 18
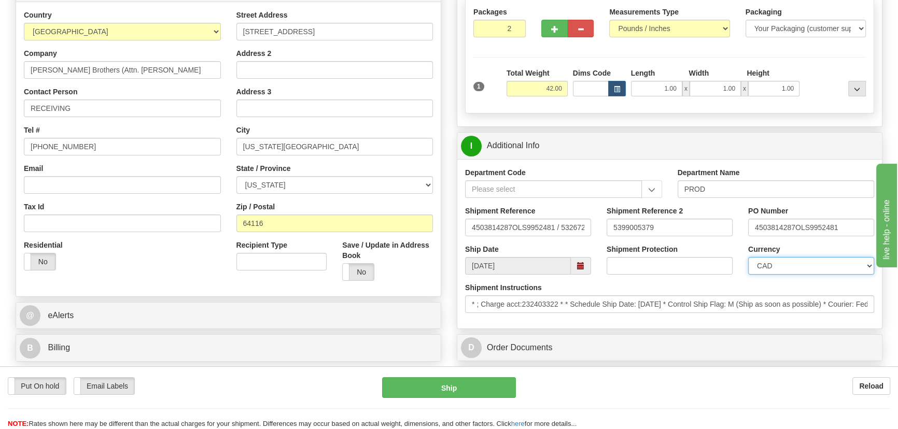
select select "1"
click at [748, 257] on select "CAD USD EUR ZAR RON ANG ARN AUD AUS AWG BBD BFR BGN BHD BMD BND BRC BRL CHP CKZ…" at bounding box center [811, 266] width 126 height 18
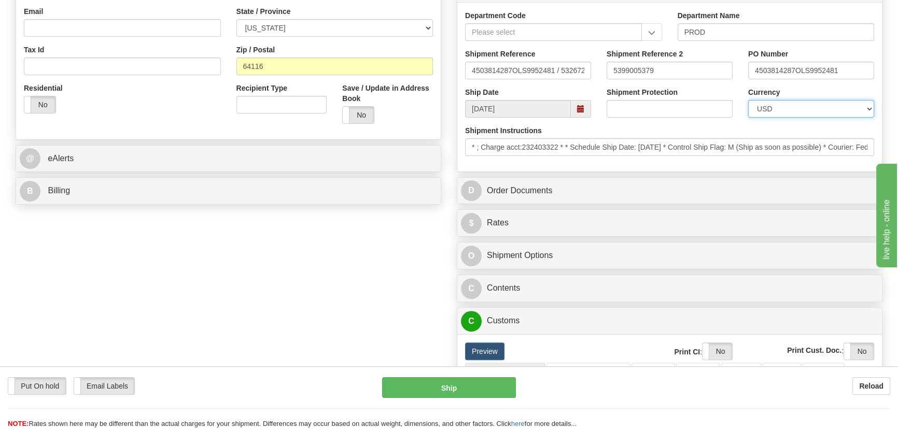
scroll to position [352, 0]
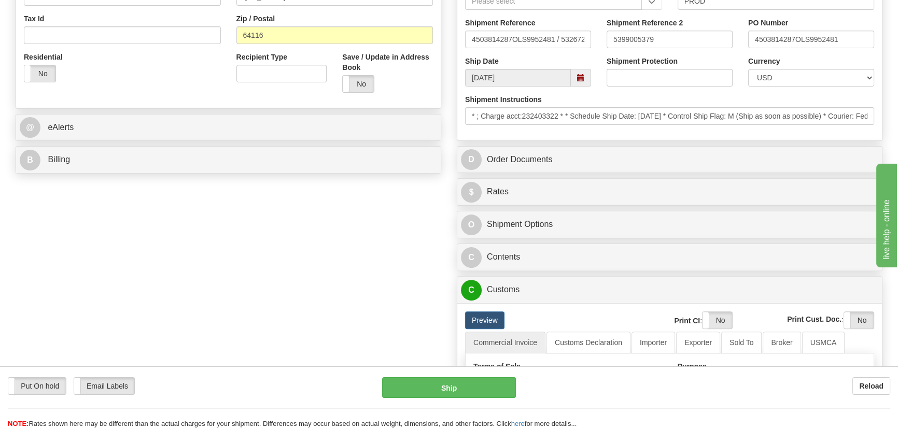
click at [638, 244] on div "C Contents Documents Commodities" at bounding box center [669, 257] width 424 height 26
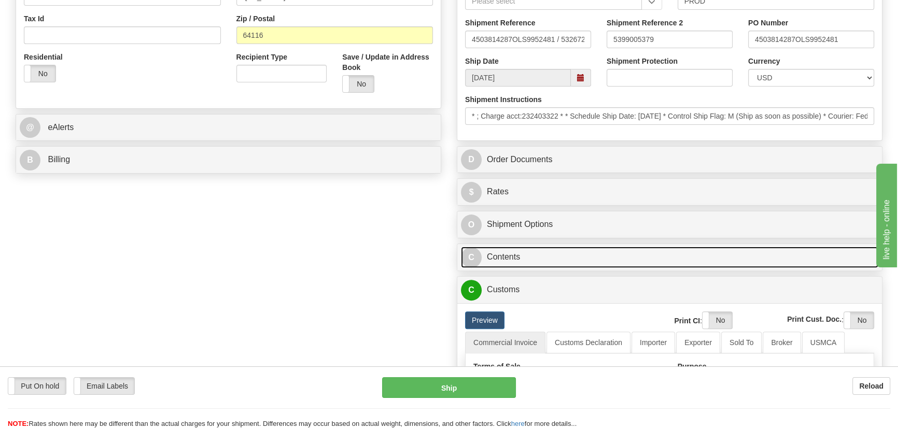
click at [644, 259] on link "C Contents" at bounding box center [669, 257] width 417 height 21
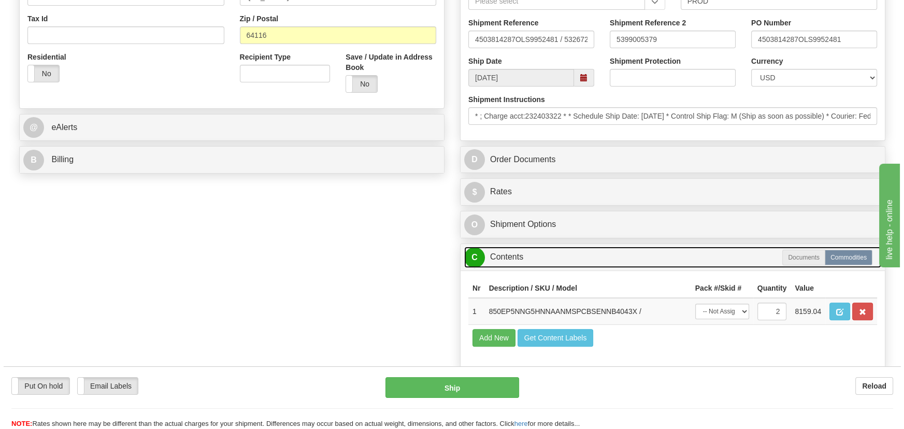
scroll to position [447, 0]
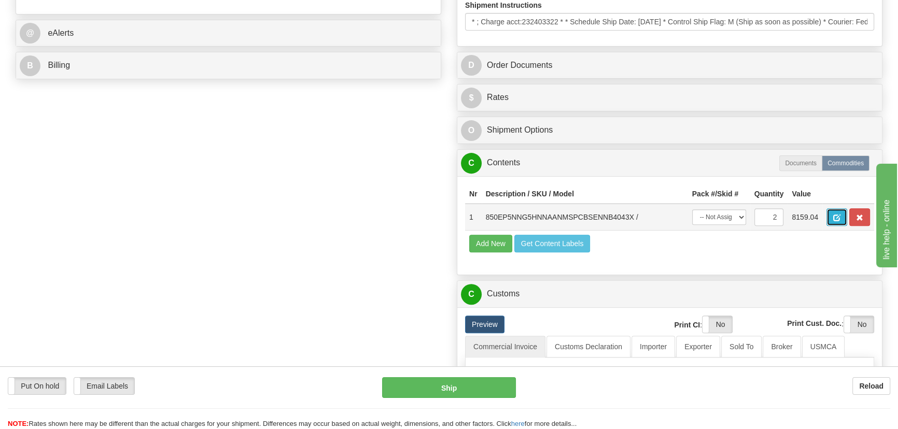
click at [829, 219] on button "button" at bounding box center [836, 217] width 21 height 18
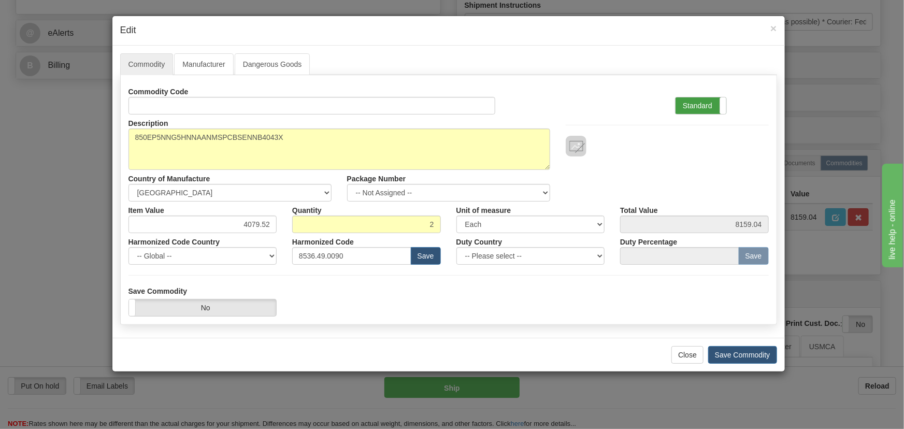
click at [706, 104] on label "Standard" at bounding box center [701, 105] width 51 height 17
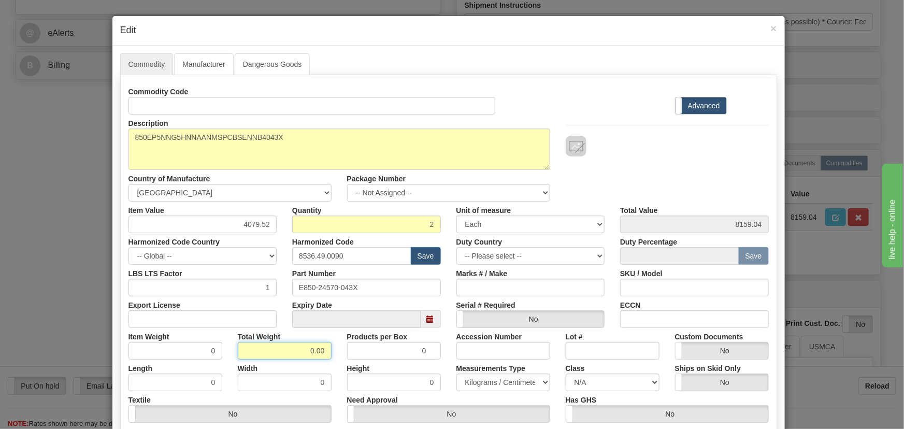
drag, startPoint x: 295, startPoint y: 343, endPoint x: 325, endPoint y: 352, distance: 31.5
click at [321, 350] on input "0.00" at bounding box center [285, 351] width 94 height 18
type input "2"
type input "1.0000"
click at [332, 353] on div "Total Weight 2" at bounding box center [284, 344] width 109 height 32
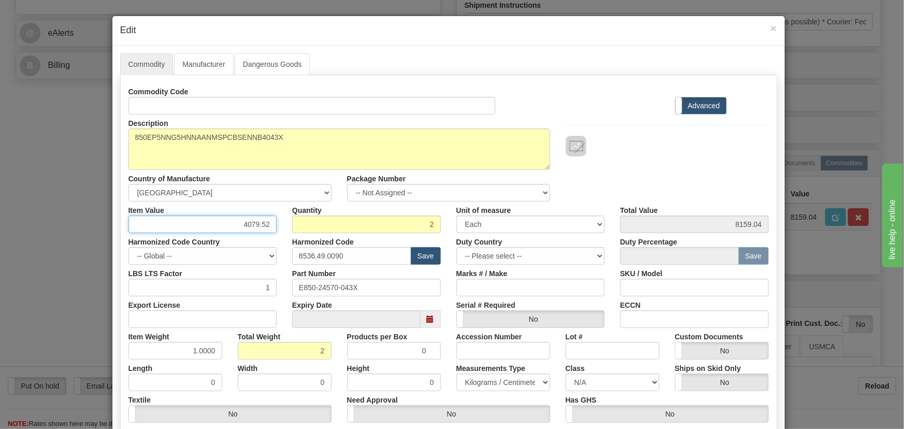
drag, startPoint x: 238, startPoint y: 221, endPoint x: 279, endPoint y: 230, distance: 41.9
click at [279, 230] on div "Item Value 4079.52" at bounding box center [203, 218] width 164 height 32
paste input "3.331,43"
type input "3331.43"
type input "6662.86"
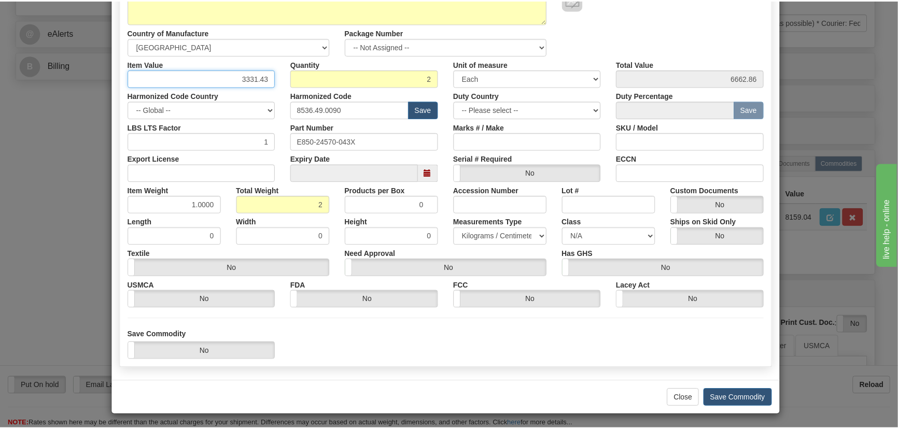
scroll to position [147, 0]
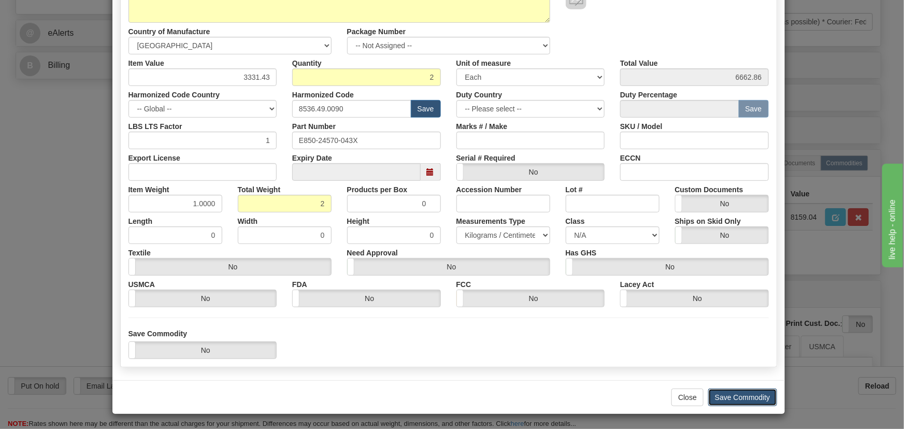
click at [738, 394] on button "Save Commodity" at bounding box center [742, 398] width 69 height 18
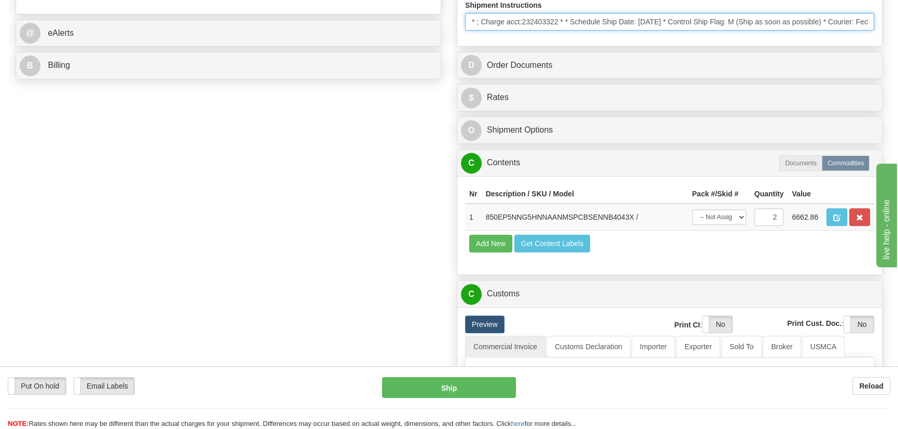
click at [538, 18] on input "* ; Charge acct:232403322 * * Schedule Ship Date: 8/29/2025 * Control Ship Flag…" at bounding box center [669, 22] width 409 height 18
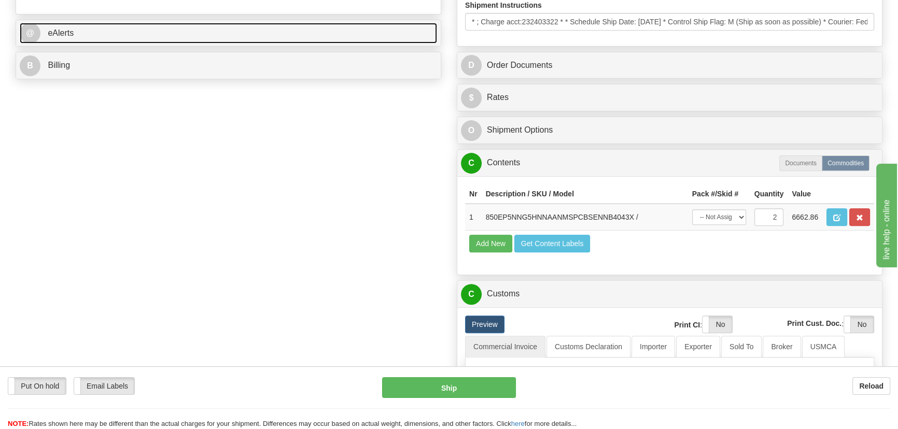
click at [175, 41] on link "@ eAlerts" at bounding box center [228, 33] width 417 height 21
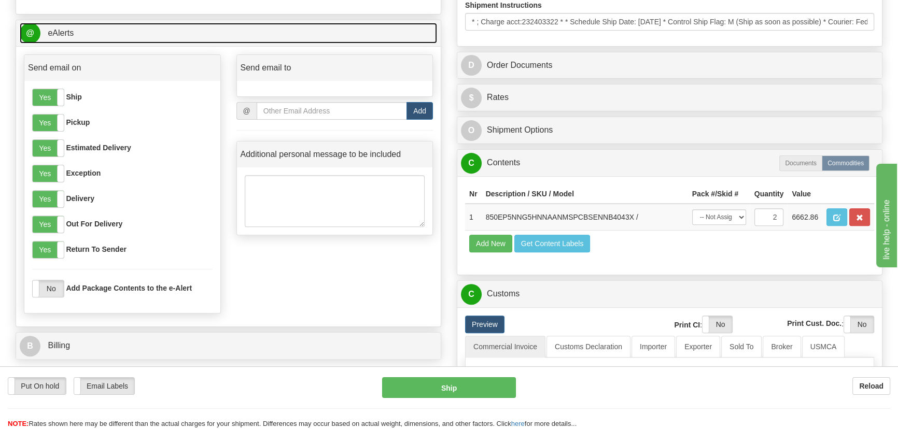
click at [182, 34] on link "@ eAlerts" at bounding box center [228, 33] width 417 height 21
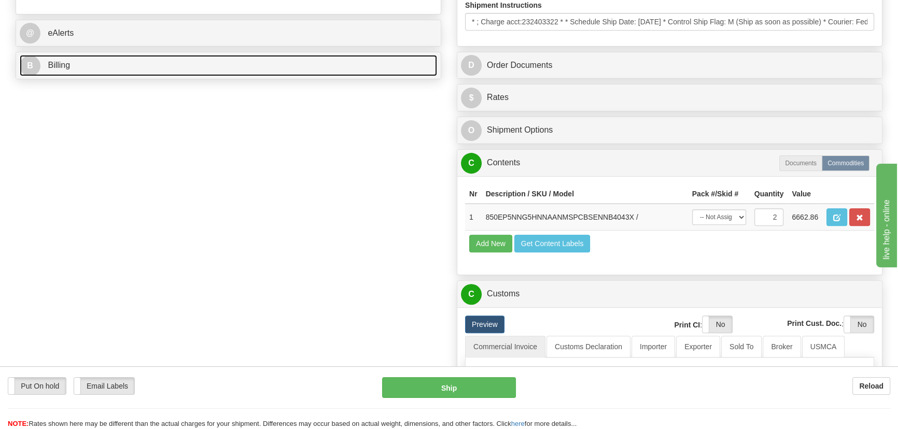
click at [191, 60] on link "B Billing" at bounding box center [228, 65] width 417 height 21
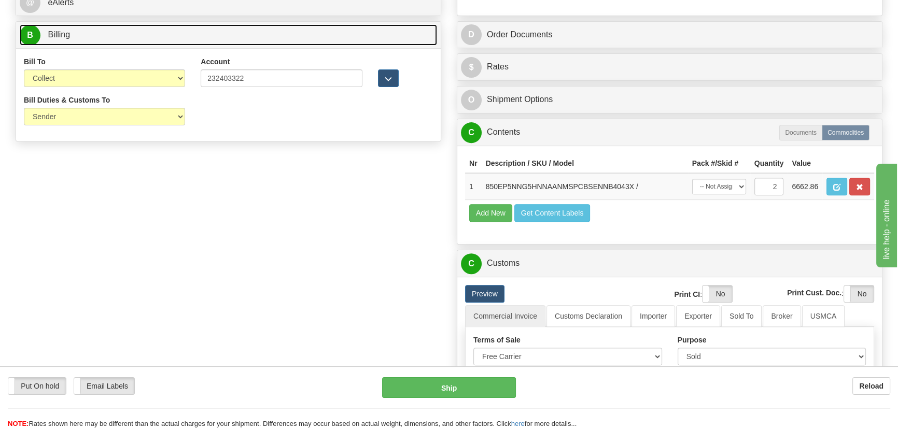
scroll to position [494, 0]
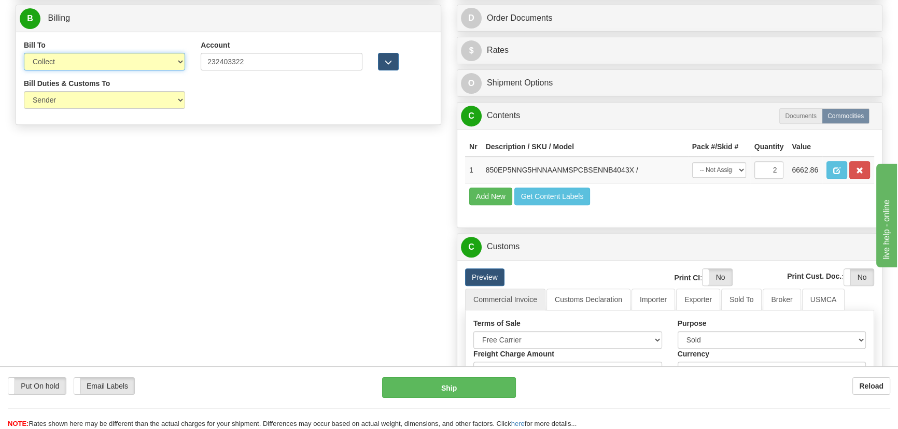
click at [153, 64] on select "Sender Recipient Third Party Collect" at bounding box center [104, 62] width 161 height 18
select select "2"
click at [24, 53] on select "Sender Recipient Third Party Collect" at bounding box center [104, 62] width 161 height 18
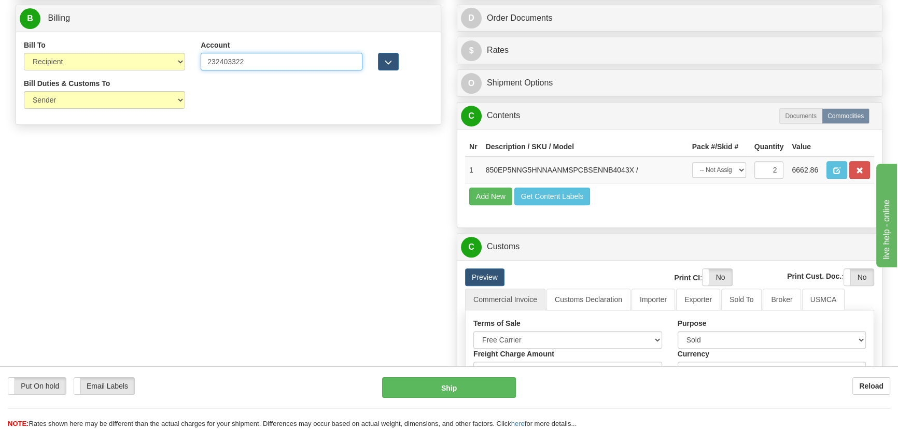
drag, startPoint x: 253, startPoint y: 60, endPoint x: 148, endPoint y: 62, distance: 104.7
click at [148, 62] on div "Bill To Sender Recipient Third Party Collect Account 232403322 3rd Party Accoun…" at bounding box center [228, 59] width 424 height 38
paste input "text"
type input "232403322"
click at [269, 155] on div "Order # 86692996 S Sender" at bounding box center [449, 126] width 882 height 1093
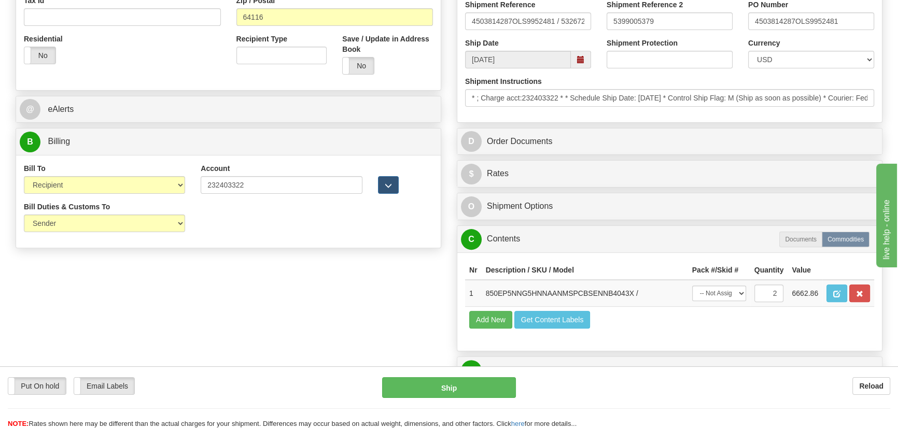
scroll to position [352, 0]
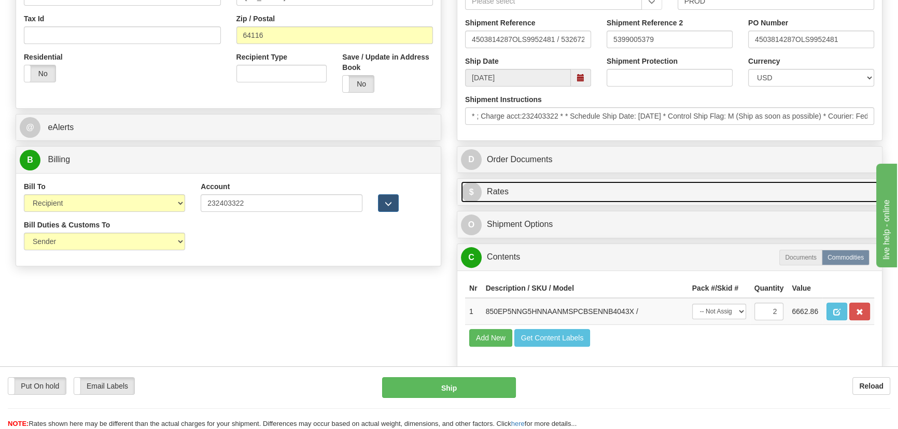
click at [696, 186] on link "$ Rates" at bounding box center [669, 191] width 417 height 21
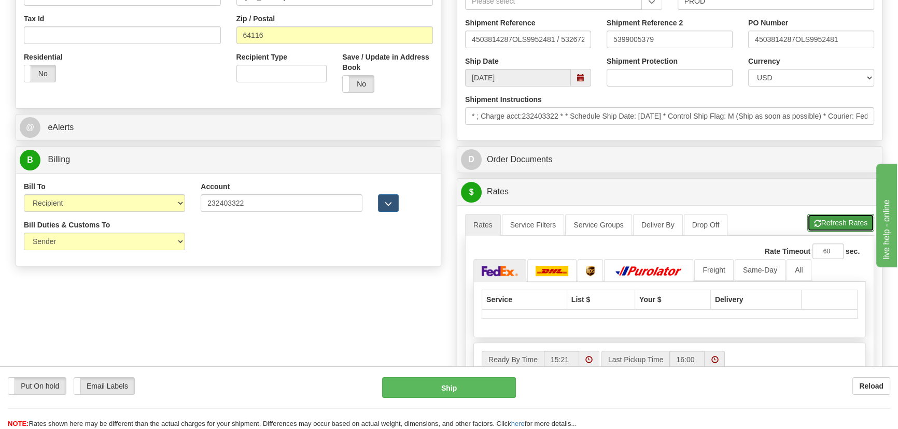
click at [834, 218] on button "Refresh Rates" at bounding box center [840, 223] width 67 height 18
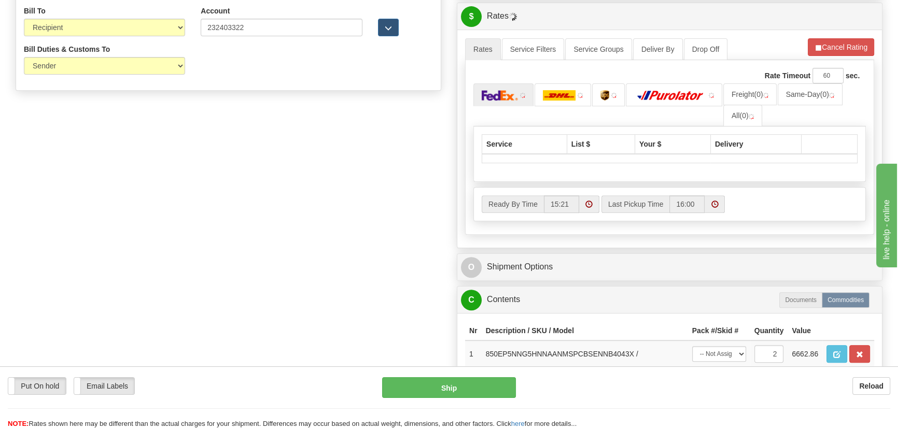
scroll to position [541, 0]
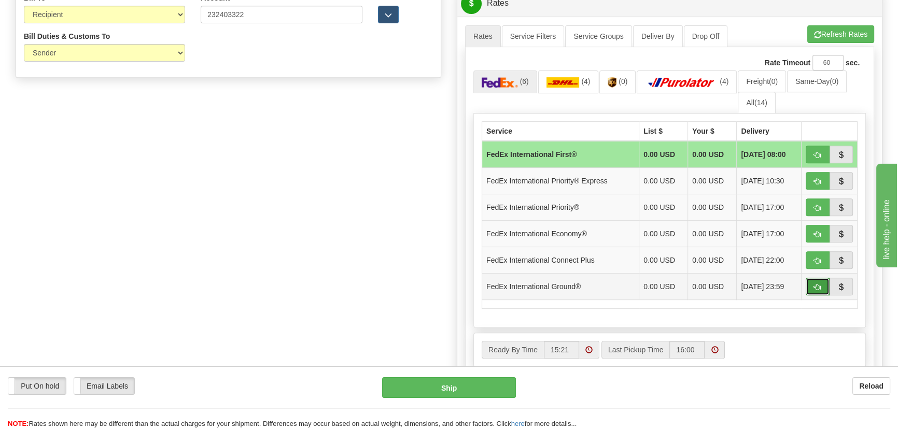
click at [812, 285] on button "button" at bounding box center [817, 287] width 24 height 18
type input "92"
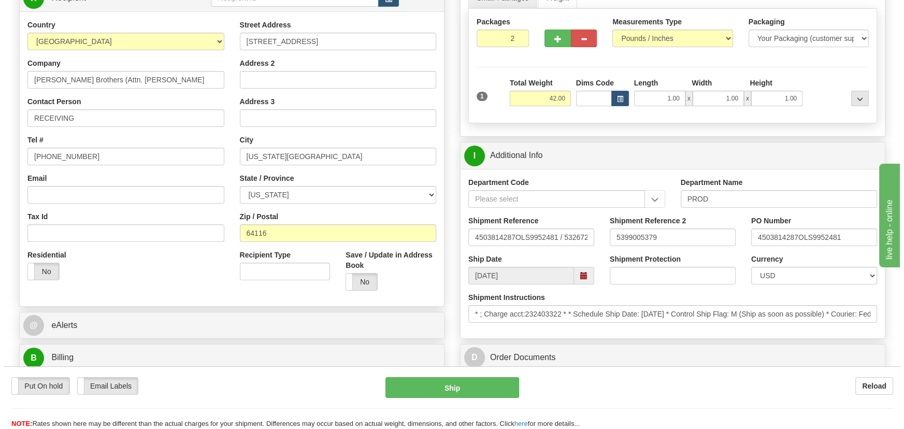
scroll to position [117, 0]
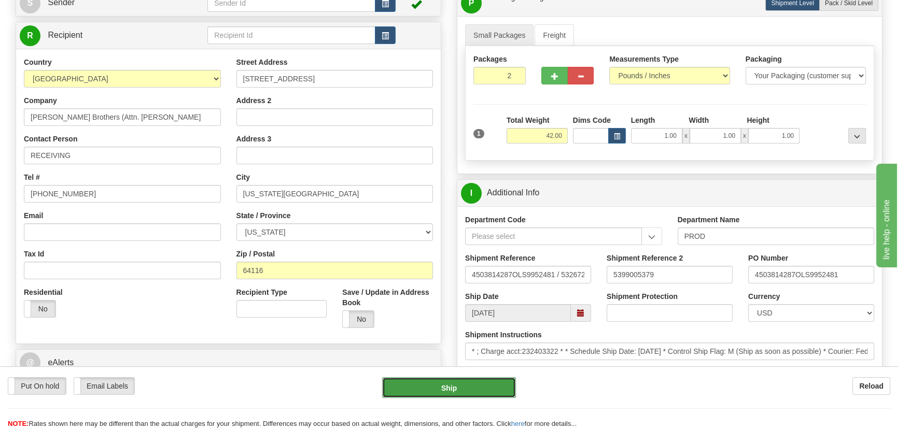
click at [463, 386] on button "Ship" at bounding box center [449, 387] width 134 height 21
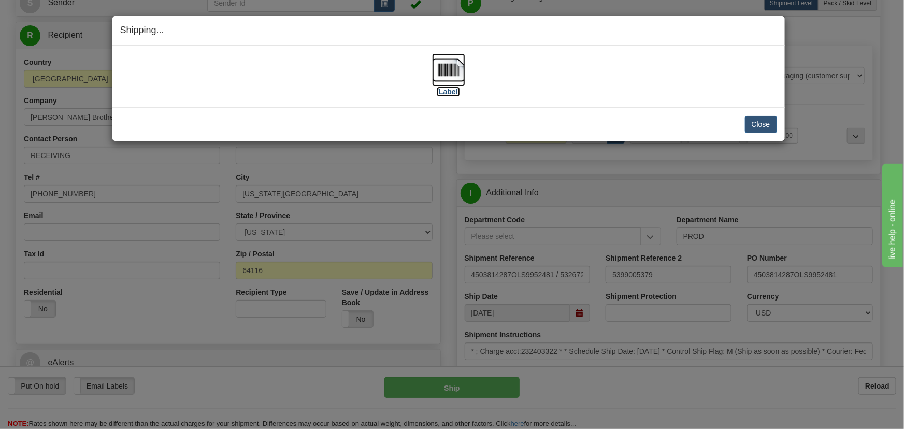
click at [445, 65] on img at bounding box center [448, 69] width 33 height 33
click at [766, 127] on button "Close" at bounding box center [761, 125] width 32 height 18
